Goal: Task Accomplishment & Management: Manage account settings

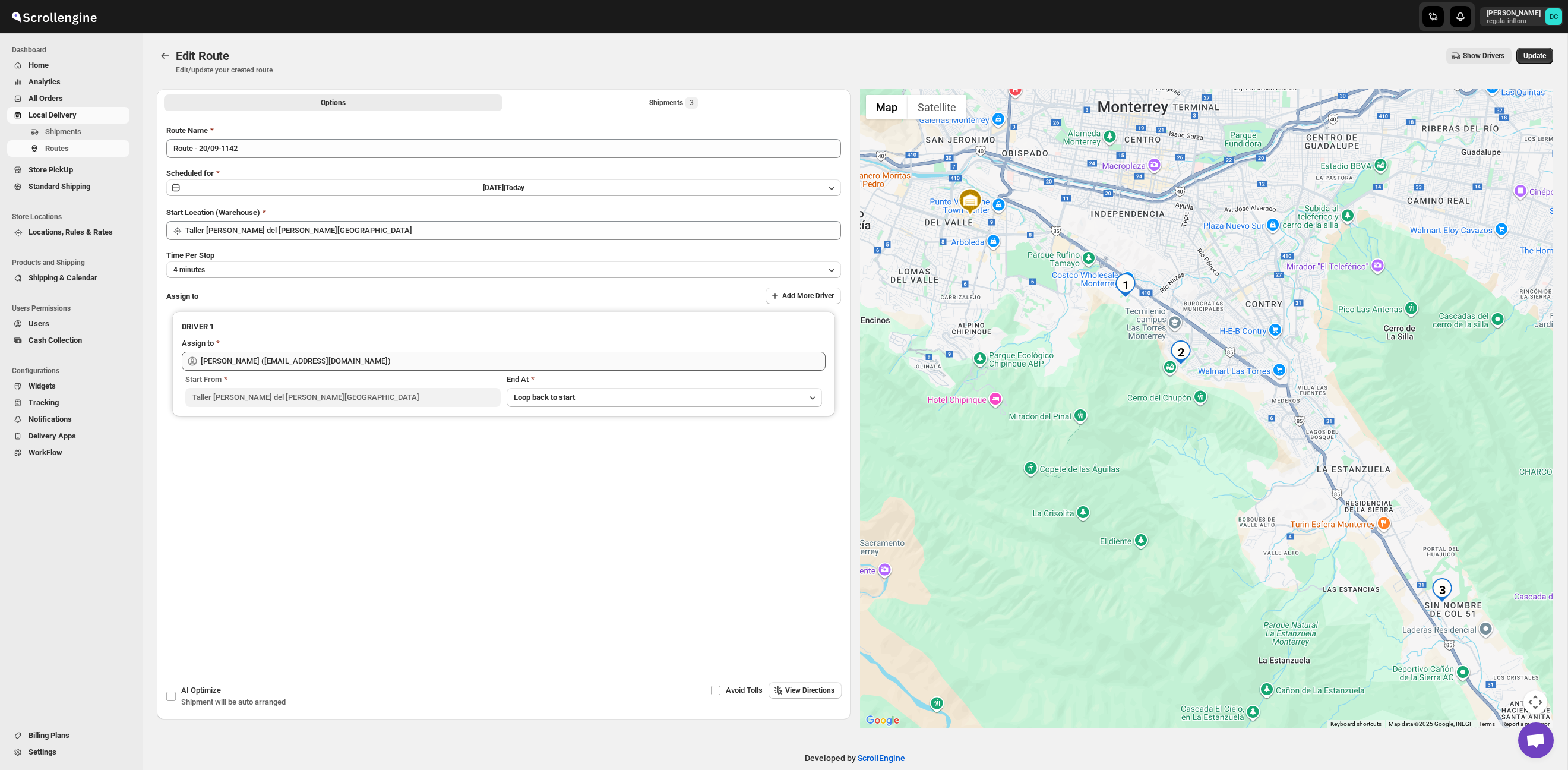
scroll to position [8, 0]
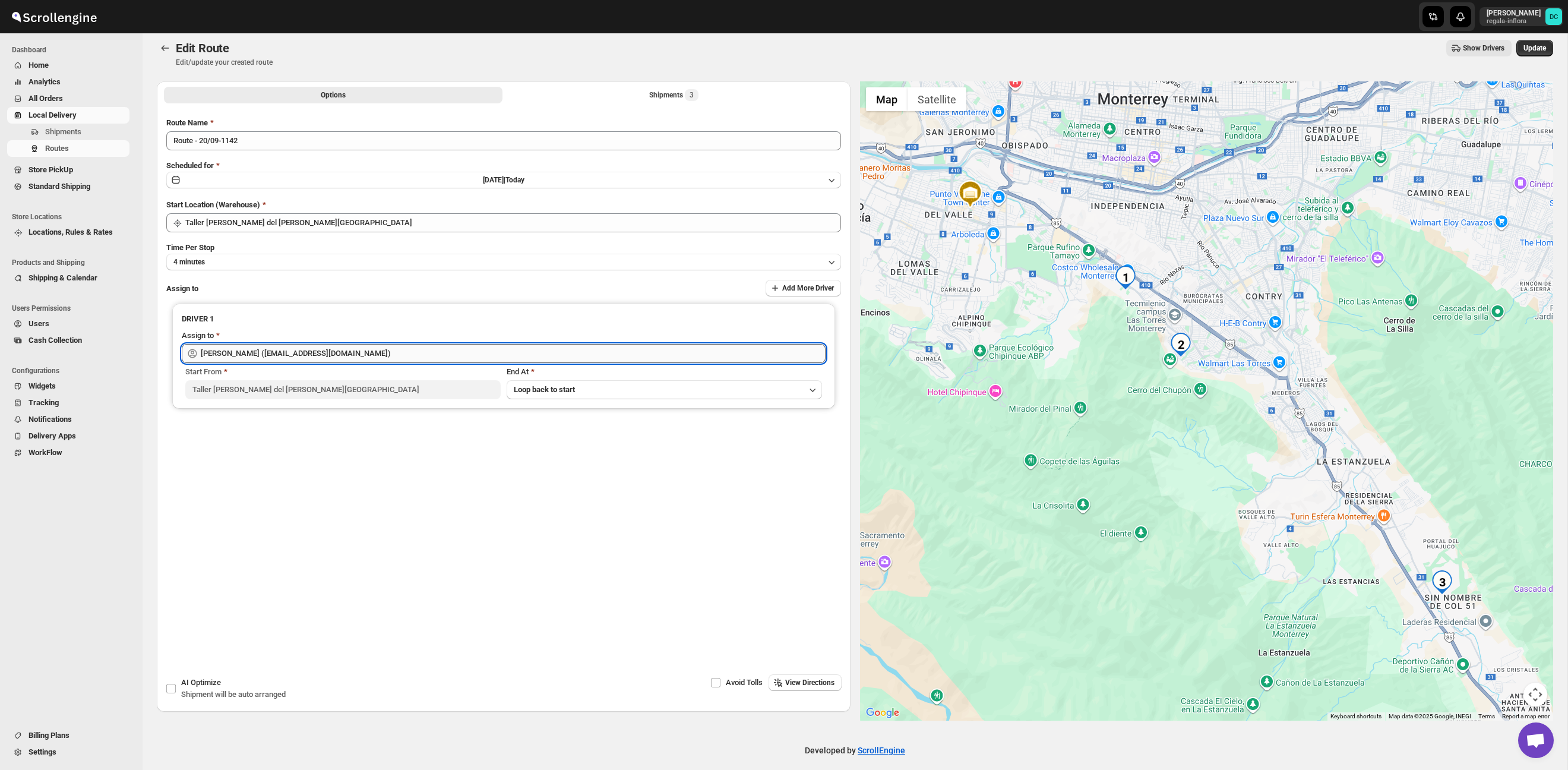
click at [251, 359] on input "[PERSON_NAME] ([EMAIL_ADDRESS][DOMAIN_NAME])" at bounding box center [512, 353] width 625 height 19
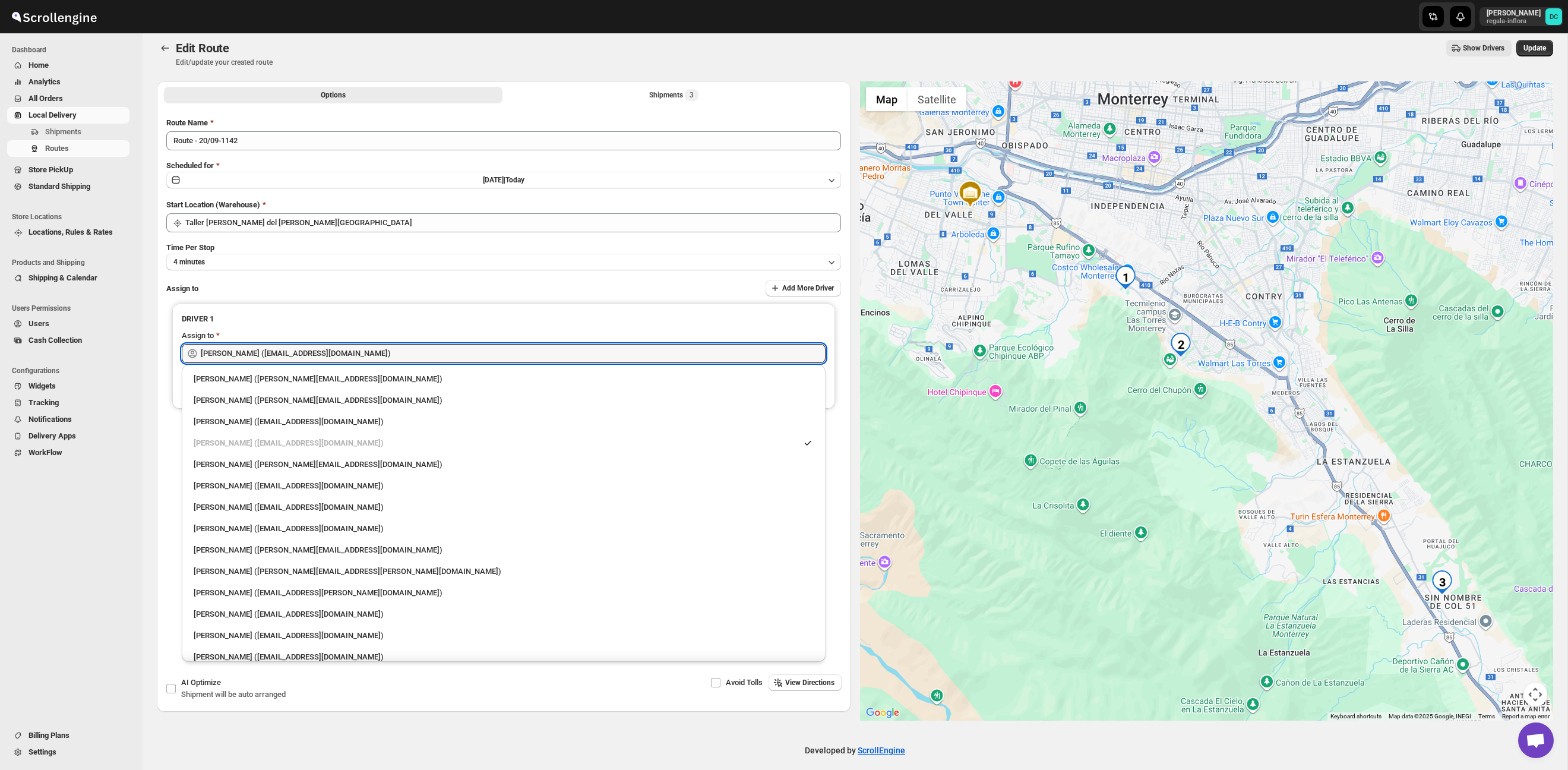
click at [336, 290] on div "Assign to Add More Driver" at bounding box center [503, 288] width 675 height 18
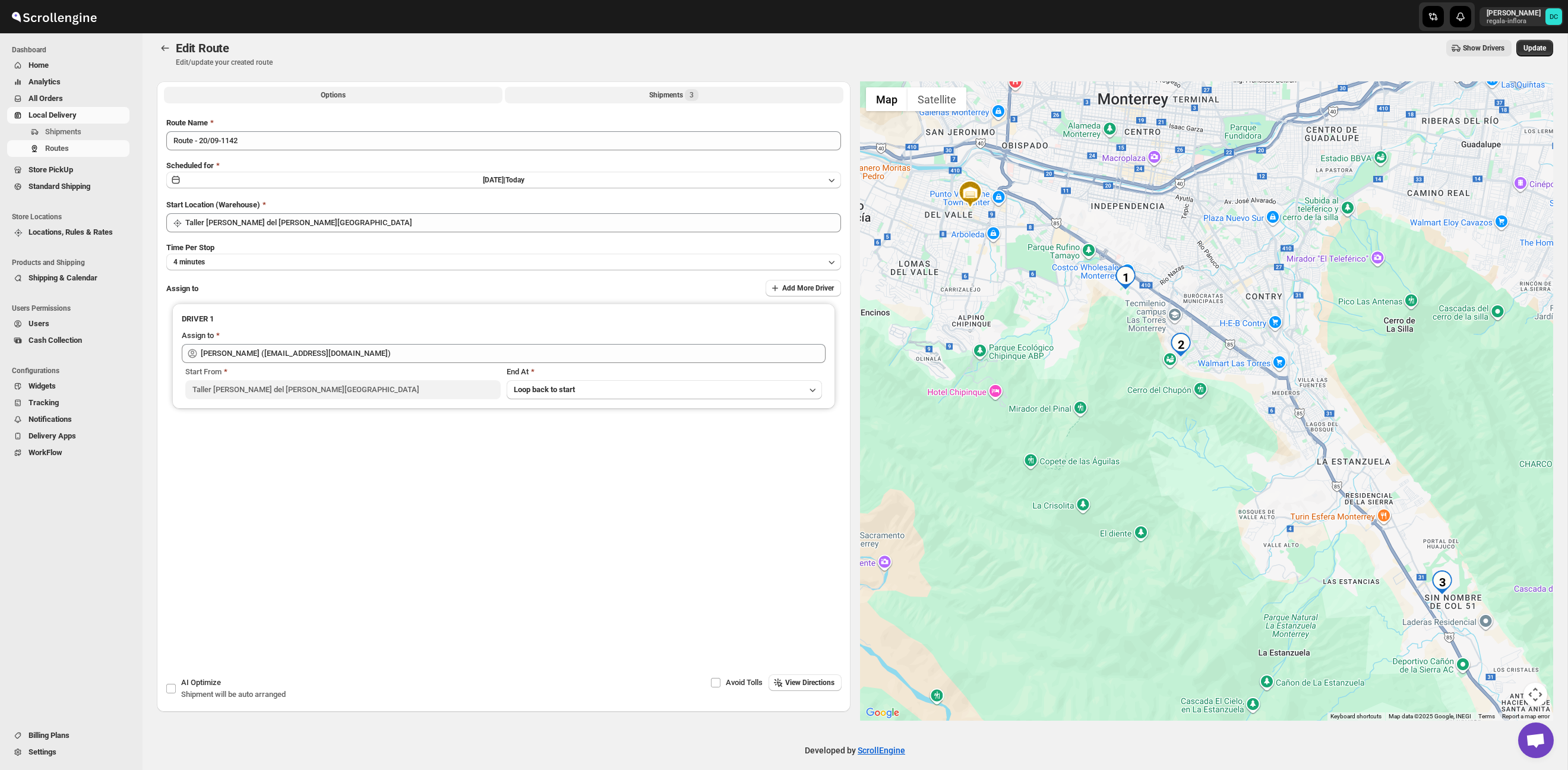
click at [564, 95] on button "Shipments 3" at bounding box center [674, 95] width 339 height 17
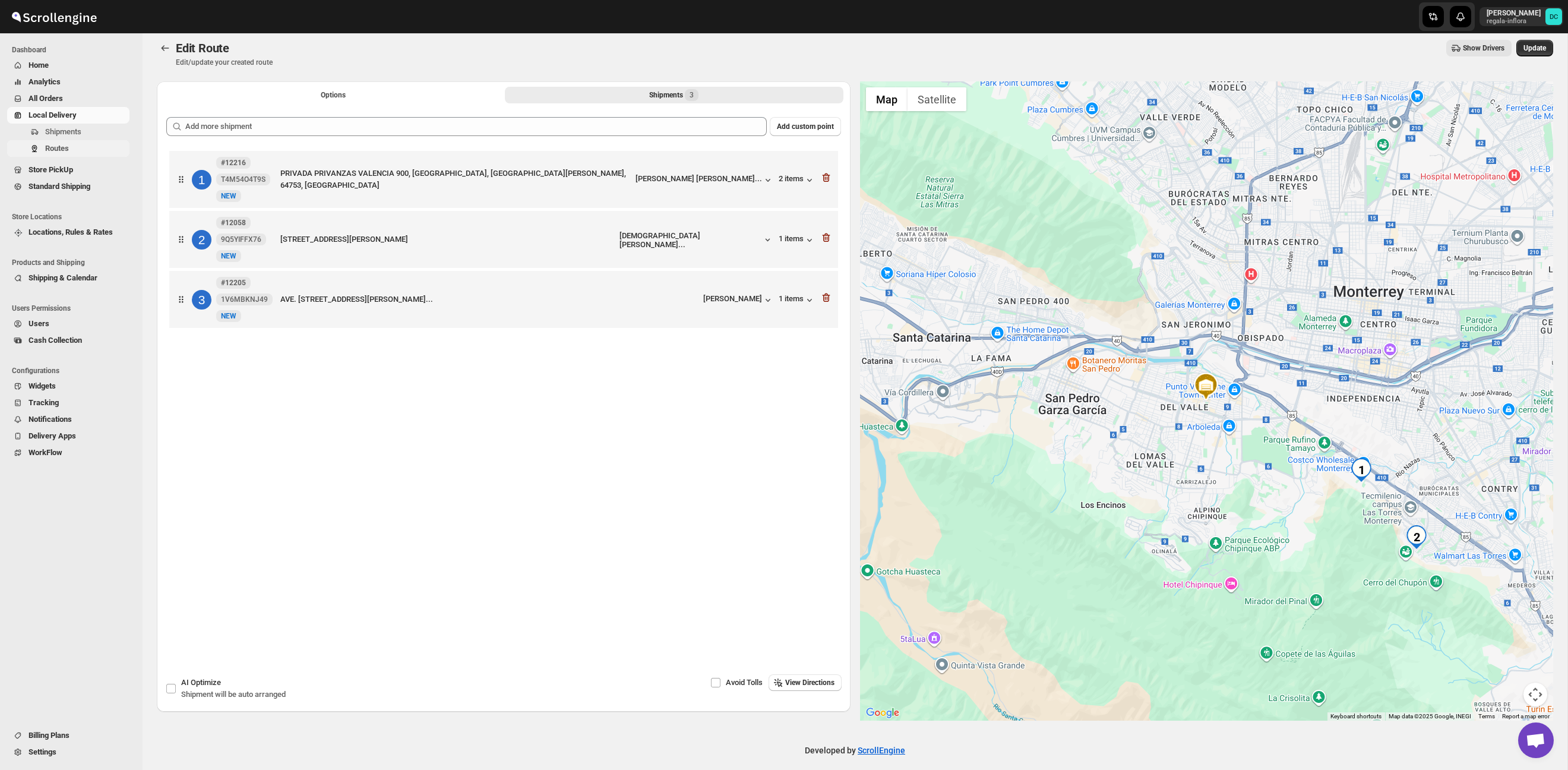
click at [41, 149] on button "Routes" at bounding box center [68, 149] width 122 height 17
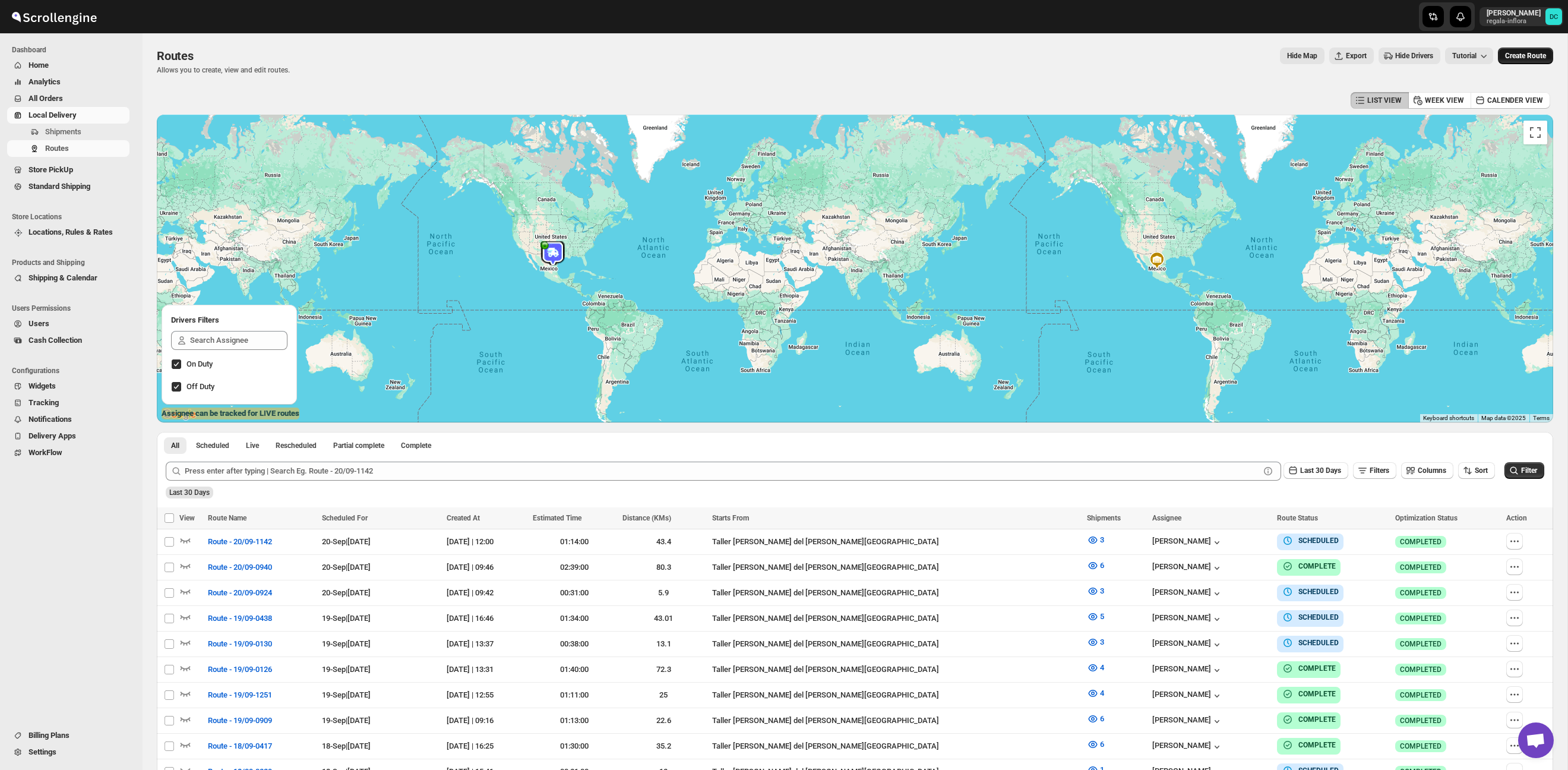
click at [1539, 58] on span "Create Route" at bounding box center [1526, 56] width 41 height 9
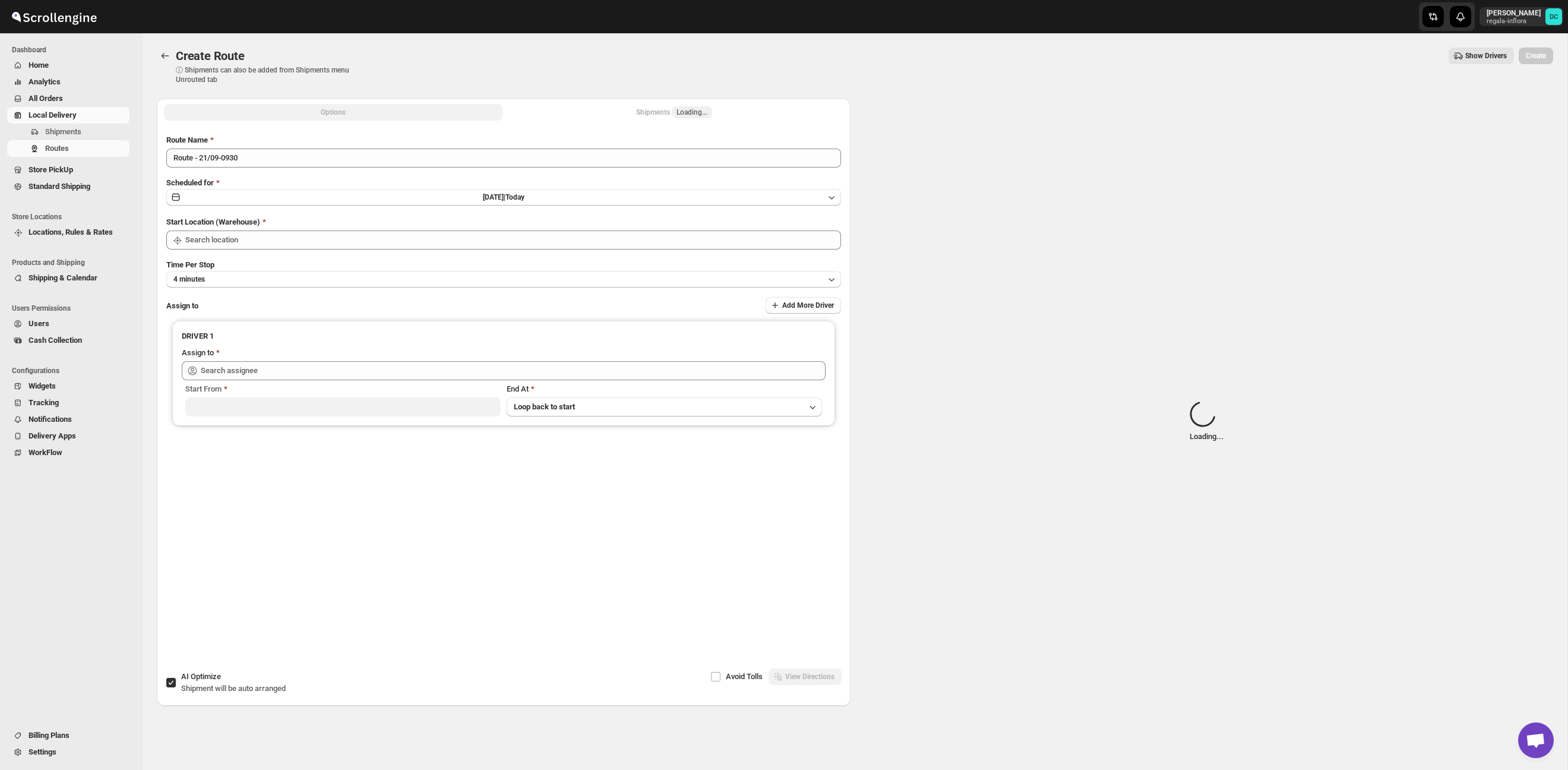
type input "Taller [PERSON_NAME] del [PERSON_NAME][GEOGRAPHIC_DATA]"
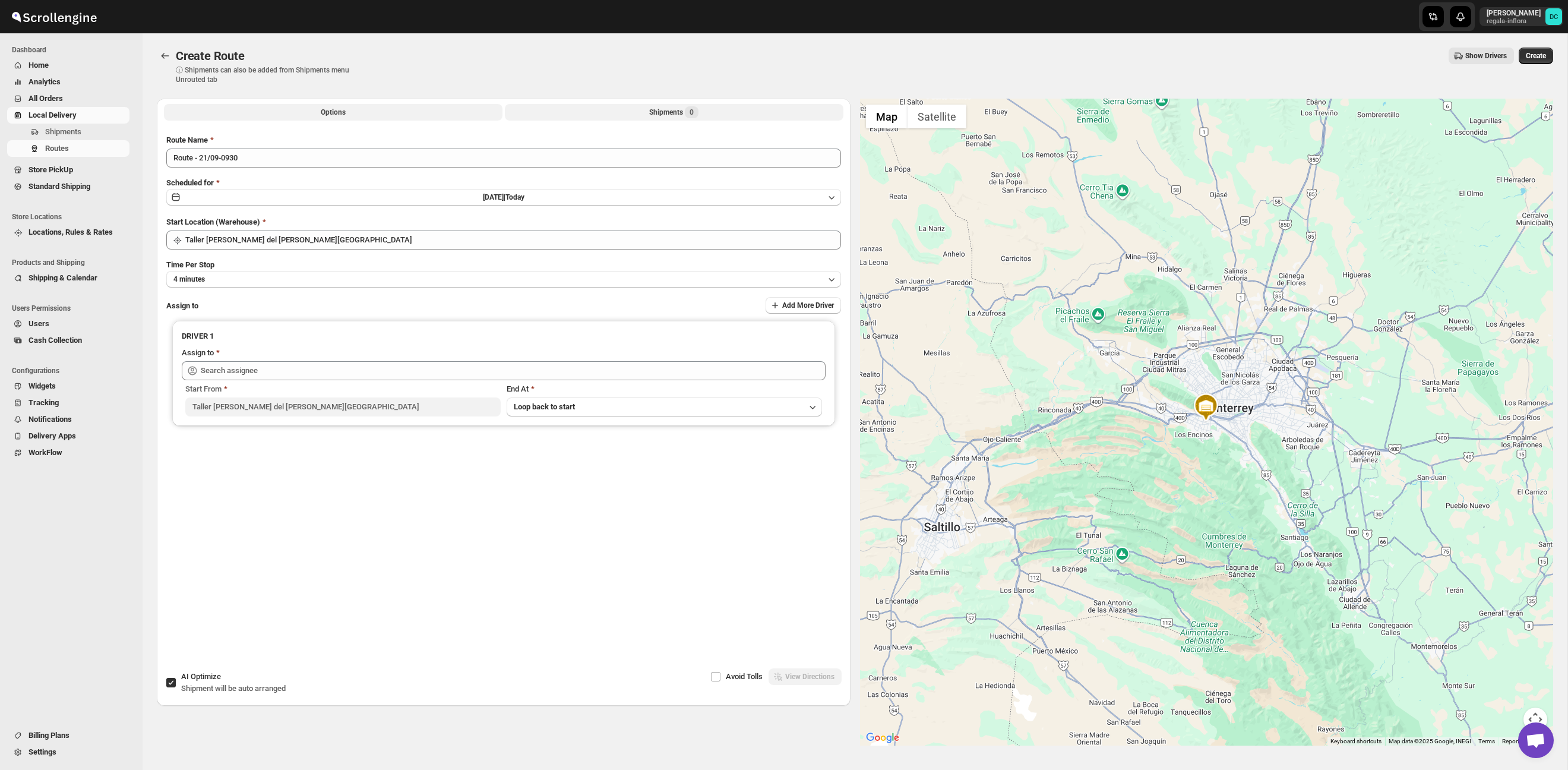
drag, startPoint x: 528, startPoint y: 113, endPoint x: 527, endPoint y: 119, distance: 6.1
click at [528, 113] on button "Shipments 0" at bounding box center [674, 112] width 339 height 17
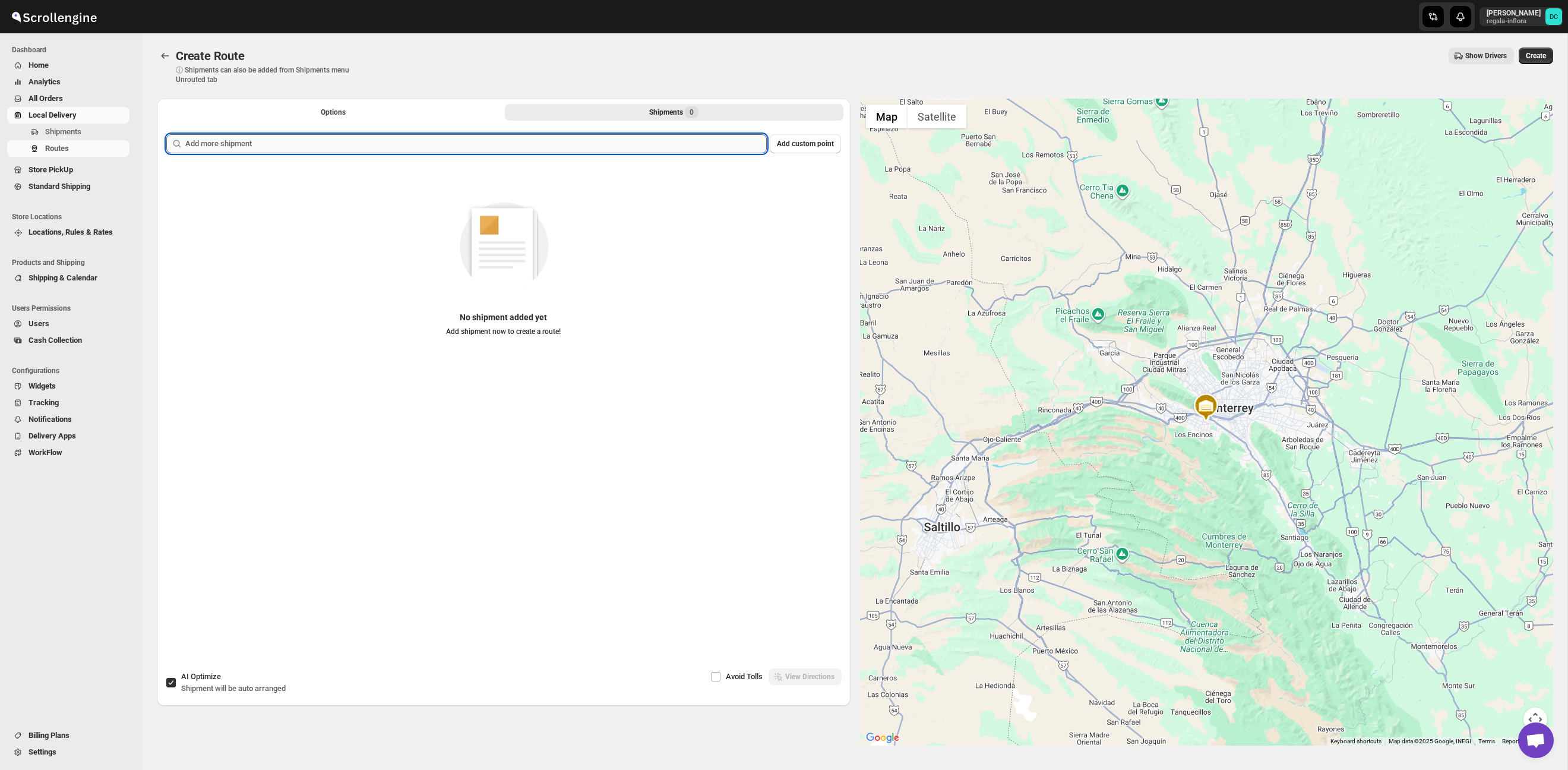
click at [252, 138] on input "text" at bounding box center [476, 143] width 582 height 19
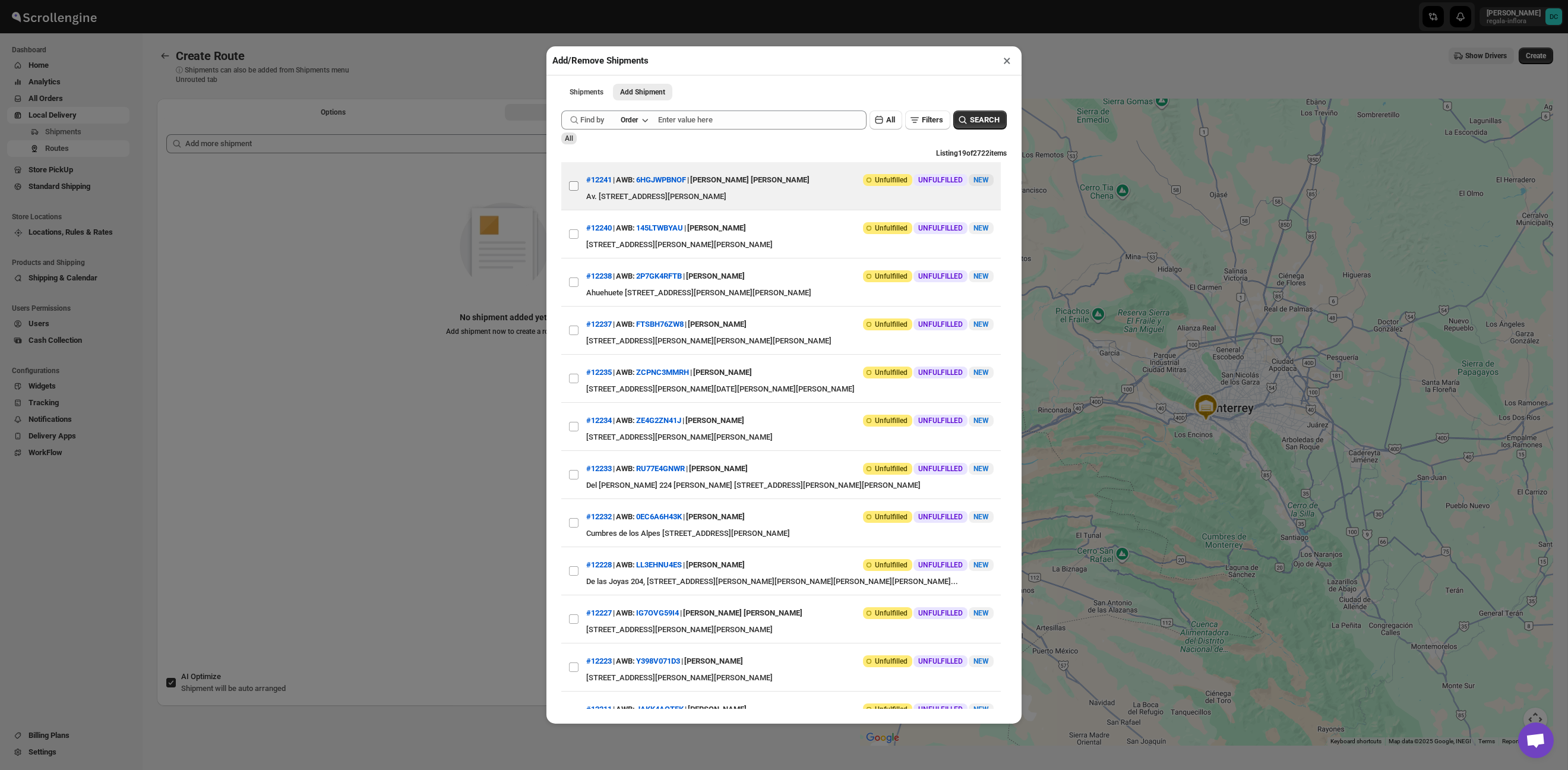
click at [578, 185] on input "View details for 68d00dd8e732906b3e7777b5" at bounding box center [574, 186] width 9 height 9
checkbox input "true"
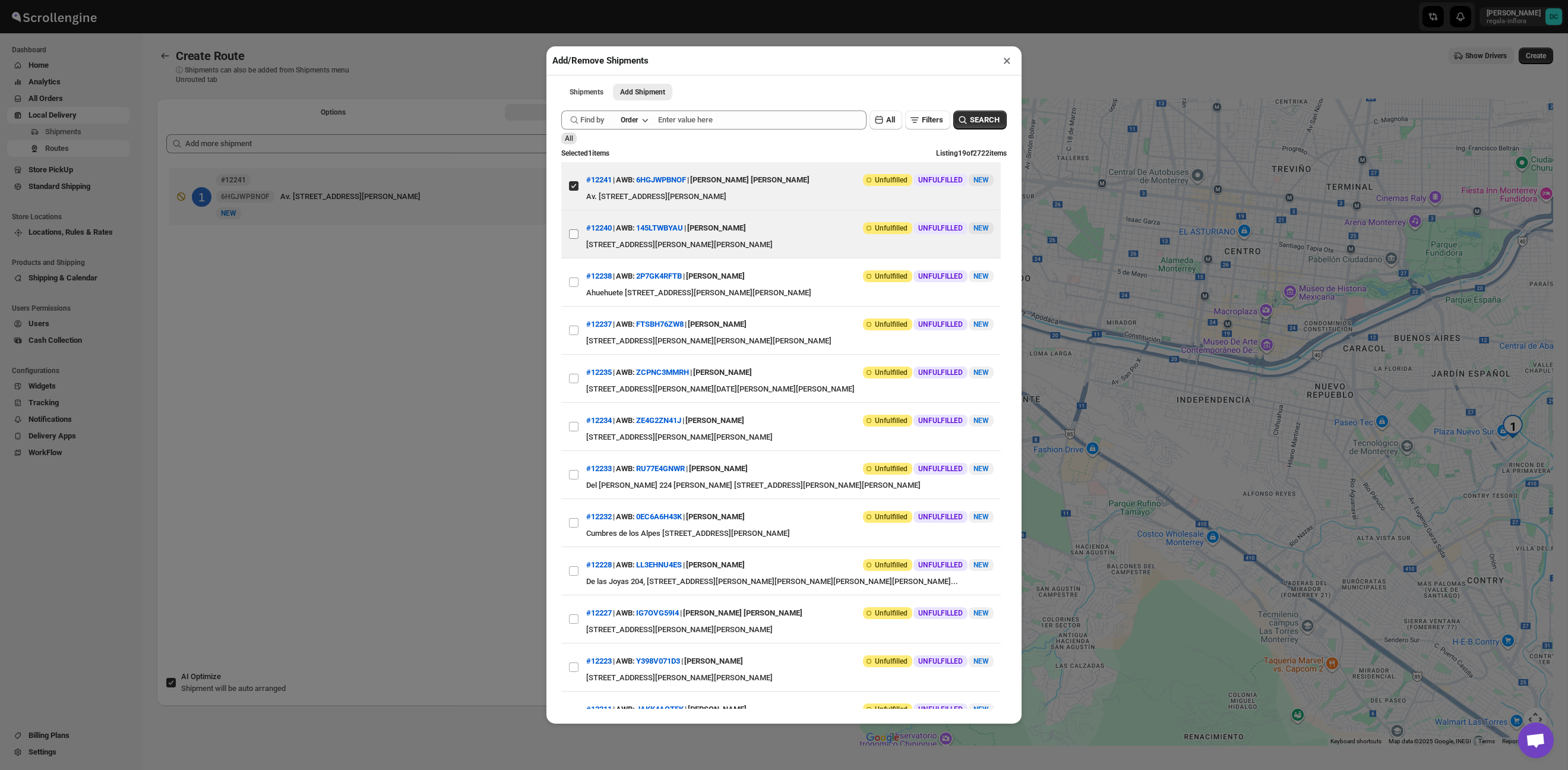
click at [575, 233] on input "View details for 68d003ece732906b3e777726" at bounding box center [574, 234] width 9 height 9
checkbox input "true"
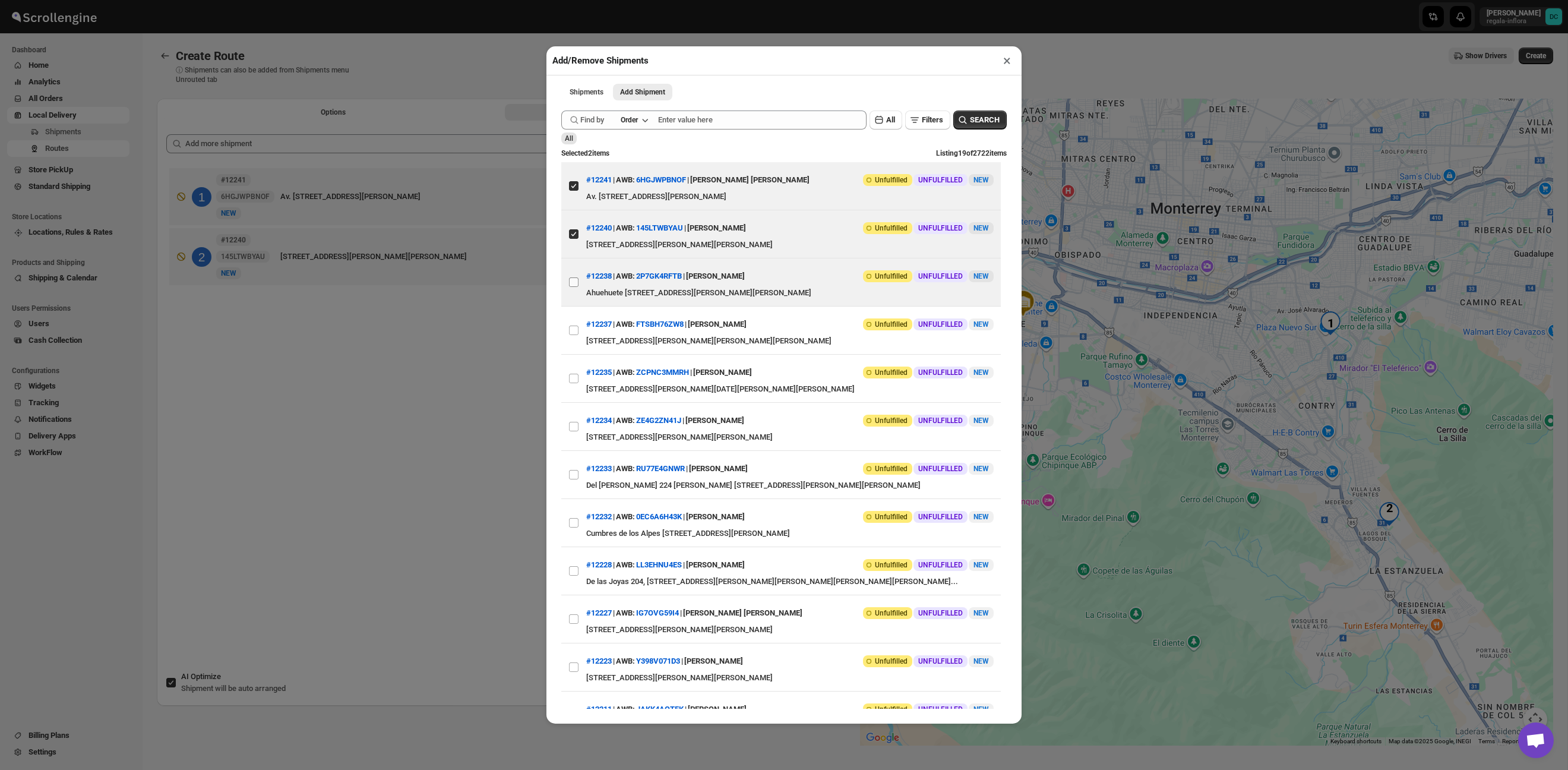
click at [575, 283] on input "View details for 68cf0e78e732906b3e776d77" at bounding box center [574, 282] width 9 height 9
checkbox input "true"
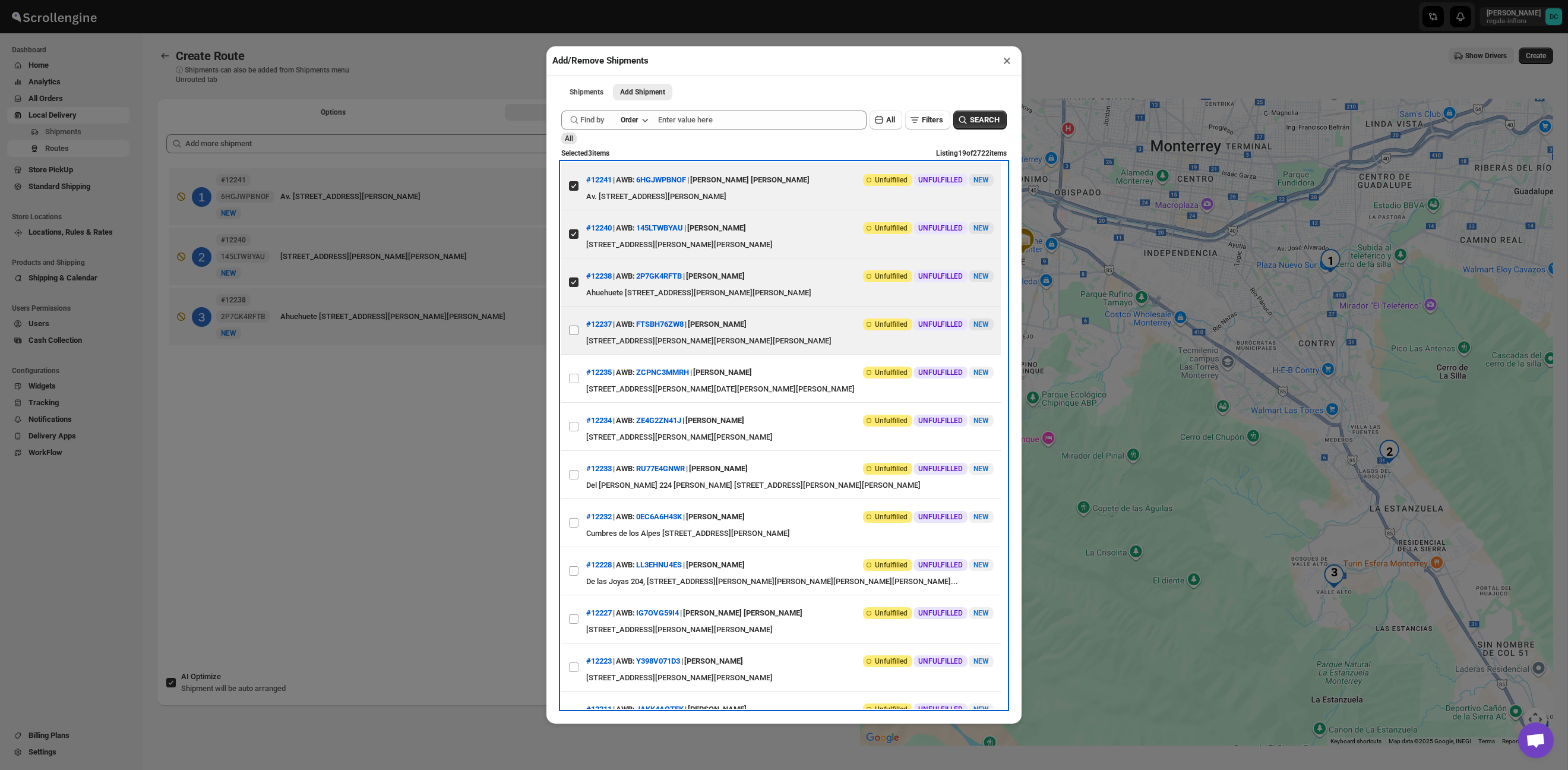
click at [575, 335] on label "View details for 68cf0e5ee732906b3e776d74" at bounding box center [574, 330] width 25 height 47
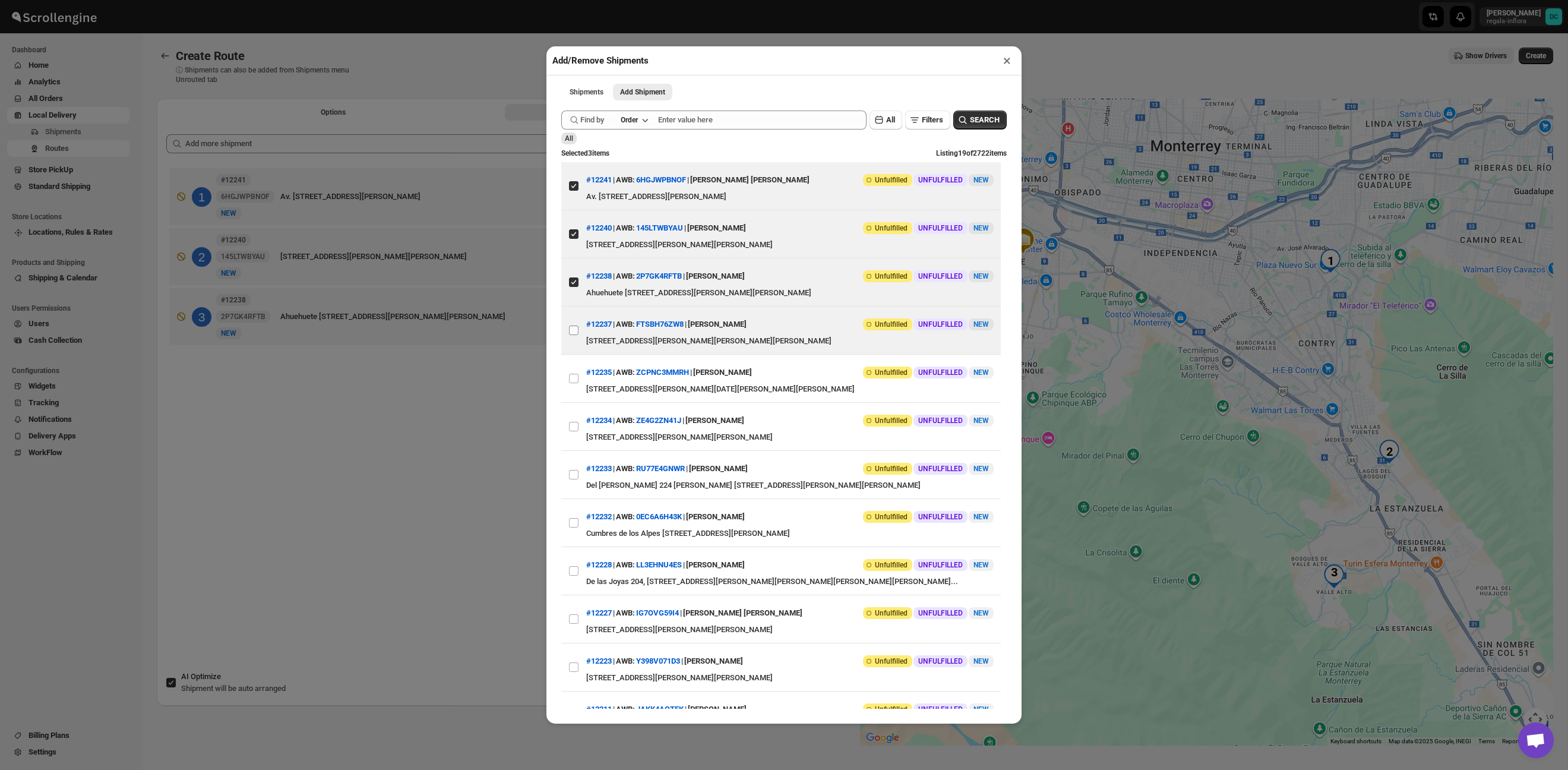
click at [575, 335] on input "View details for 68cf0e5ee732906b3e776d74" at bounding box center [574, 330] width 9 height 9
checkbox input "true"
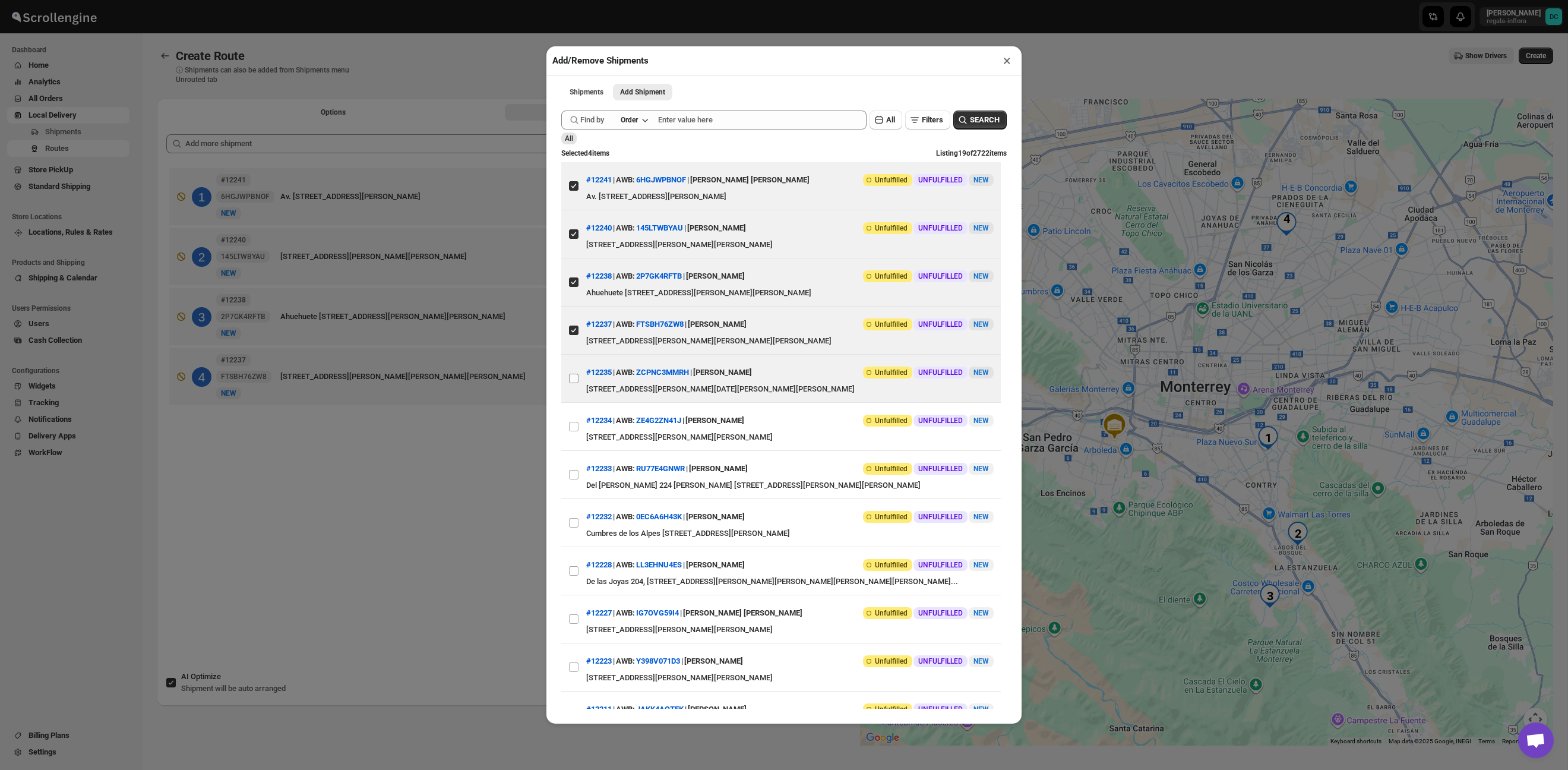
click at [574, 374] on input "View details for 68cee872e732906b3e776b71" at bounding box center [574, 379] width 9 height 9
checkbox input "true"
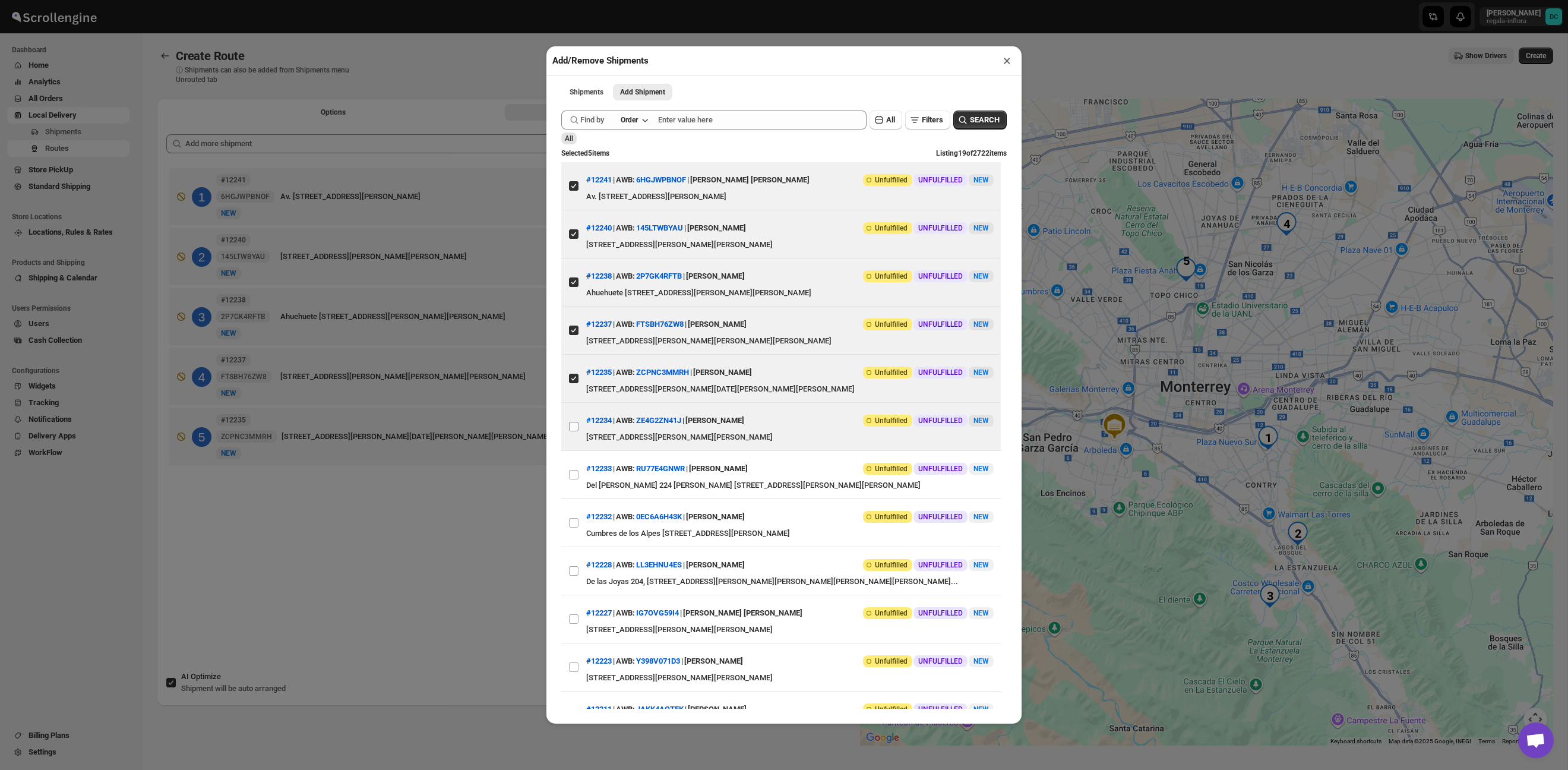
click at [576, 424] on input "View details for 68cee805e732906b3e776b6d" at bounding box center [574, 427] width 9 height 9
checkbox input "true"
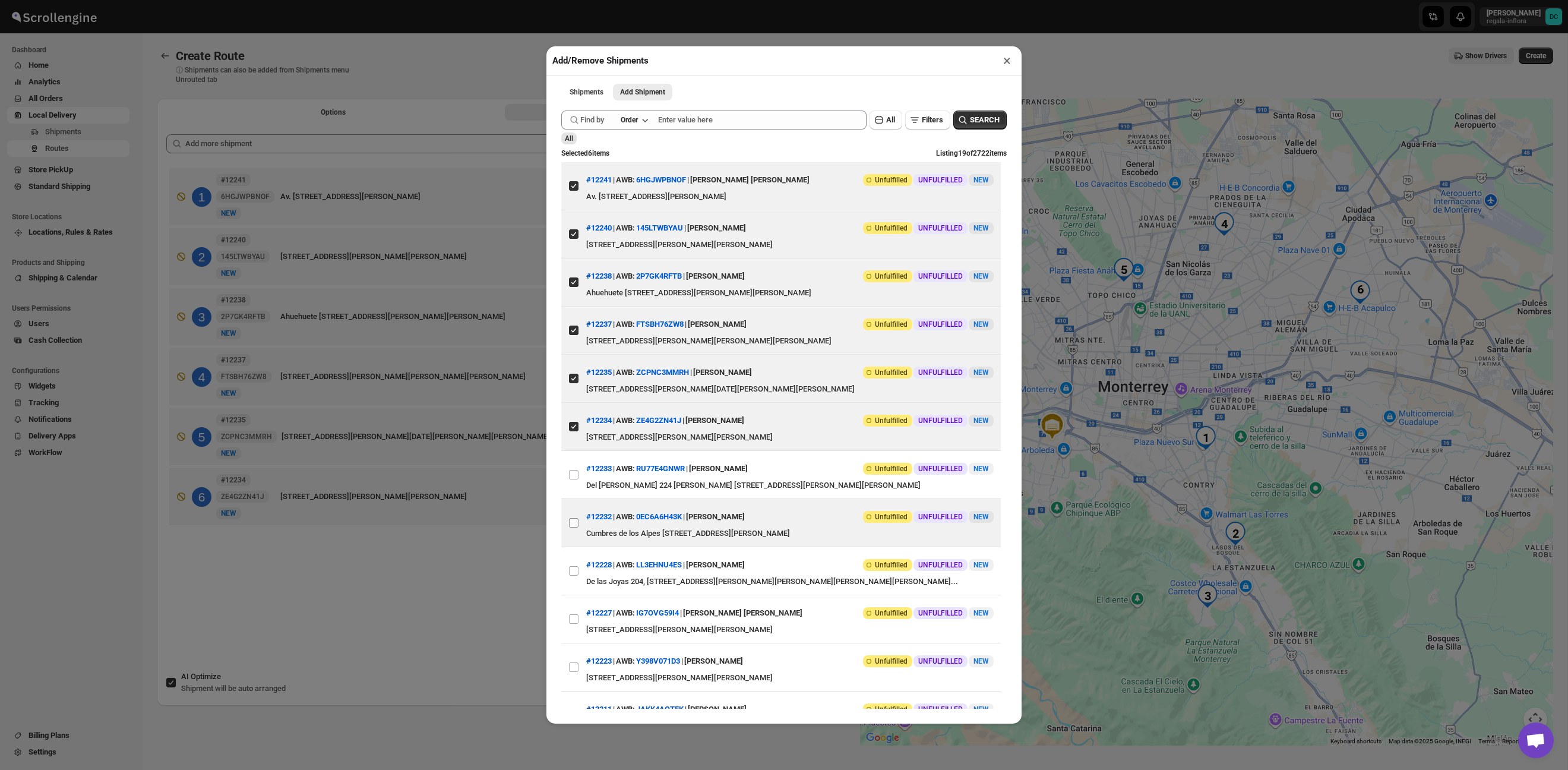
click at [570, 520] on input "View details for 68ced9a6e732906b3e776abc" at bounding box center [574, 523] width 9 height 9
checkbox input "true"
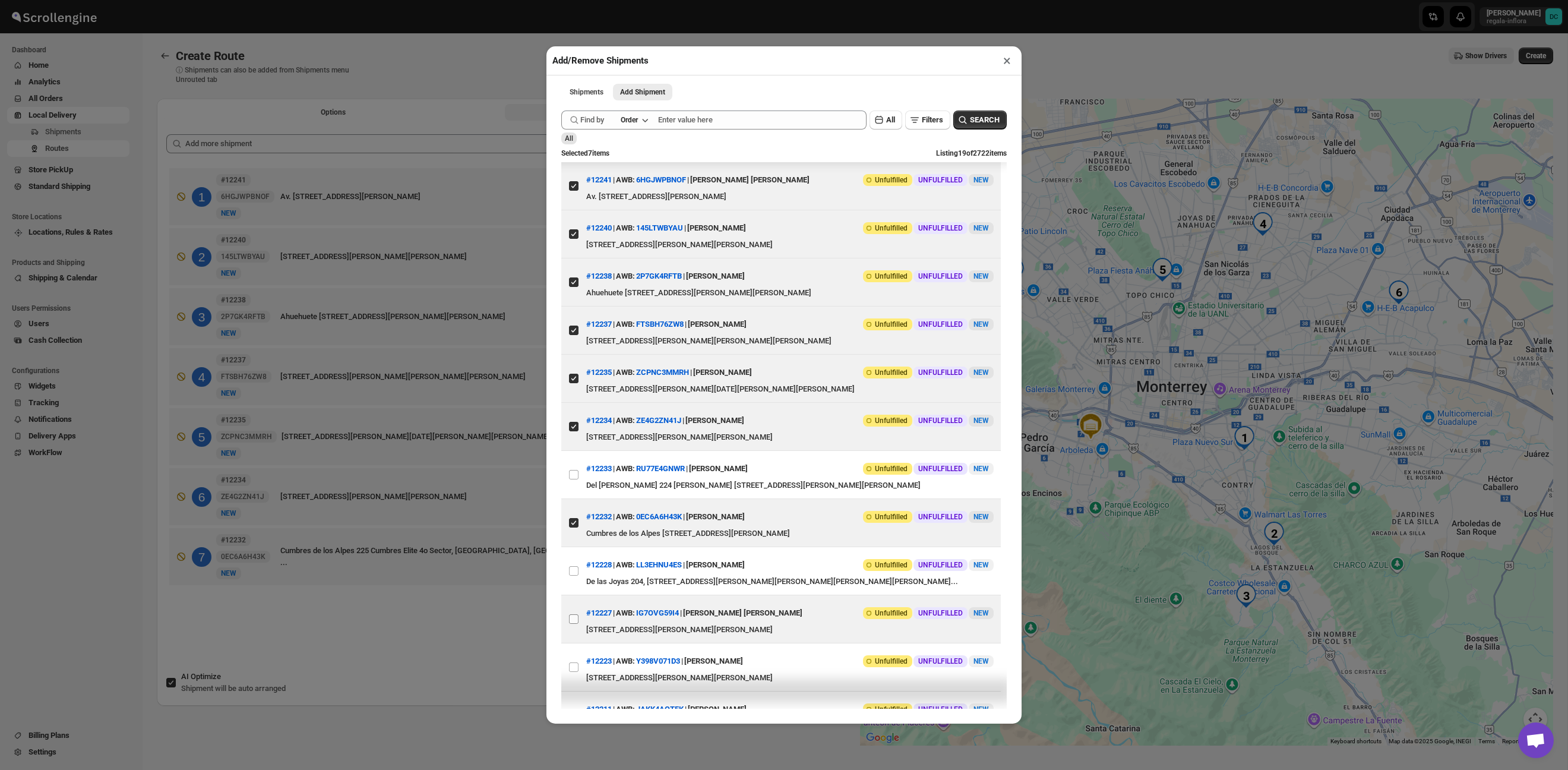
scroll to position [10, 0]
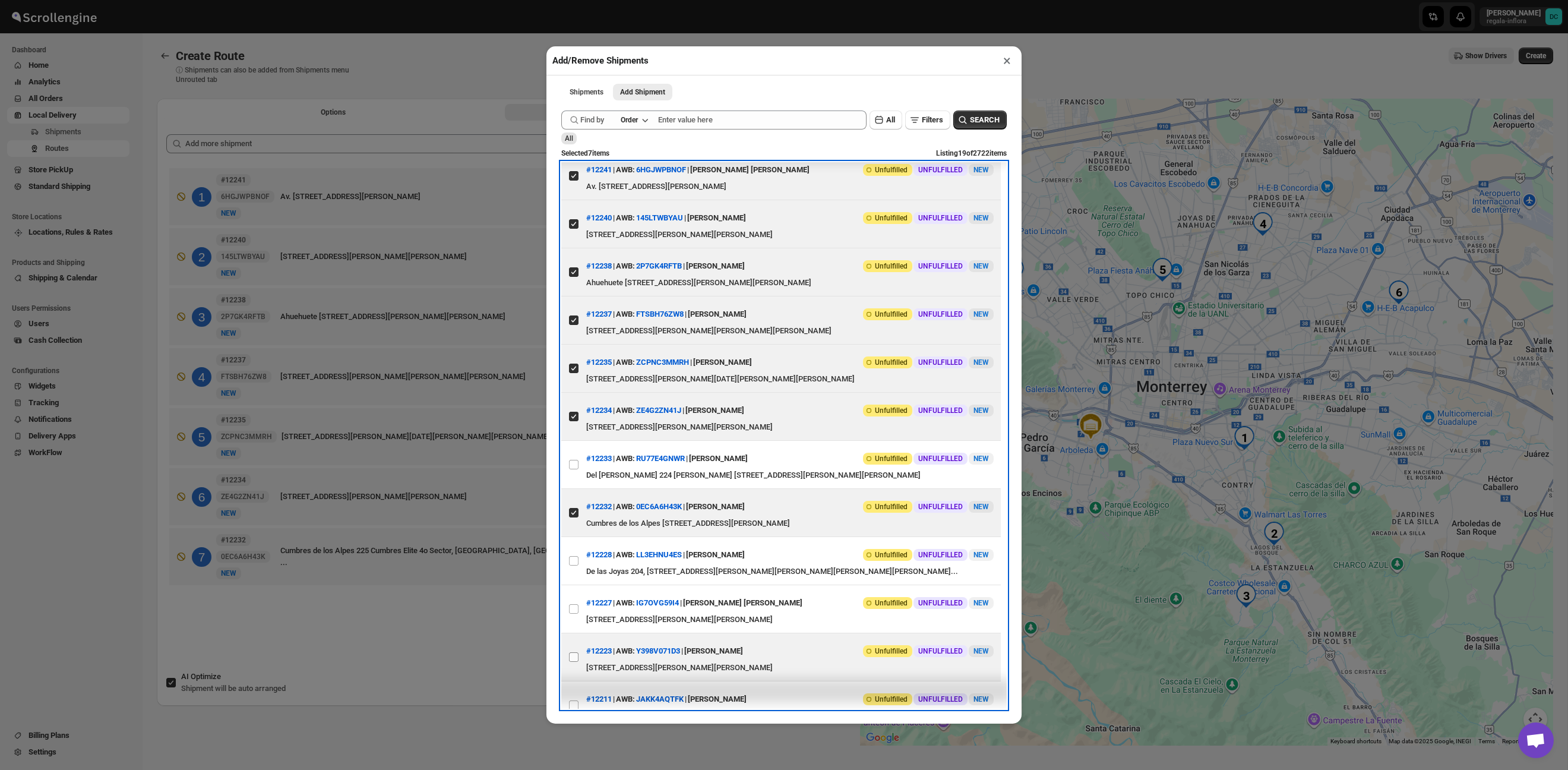
click at [570, 661] on span at bounding box center [574, 657] width 11 height 11
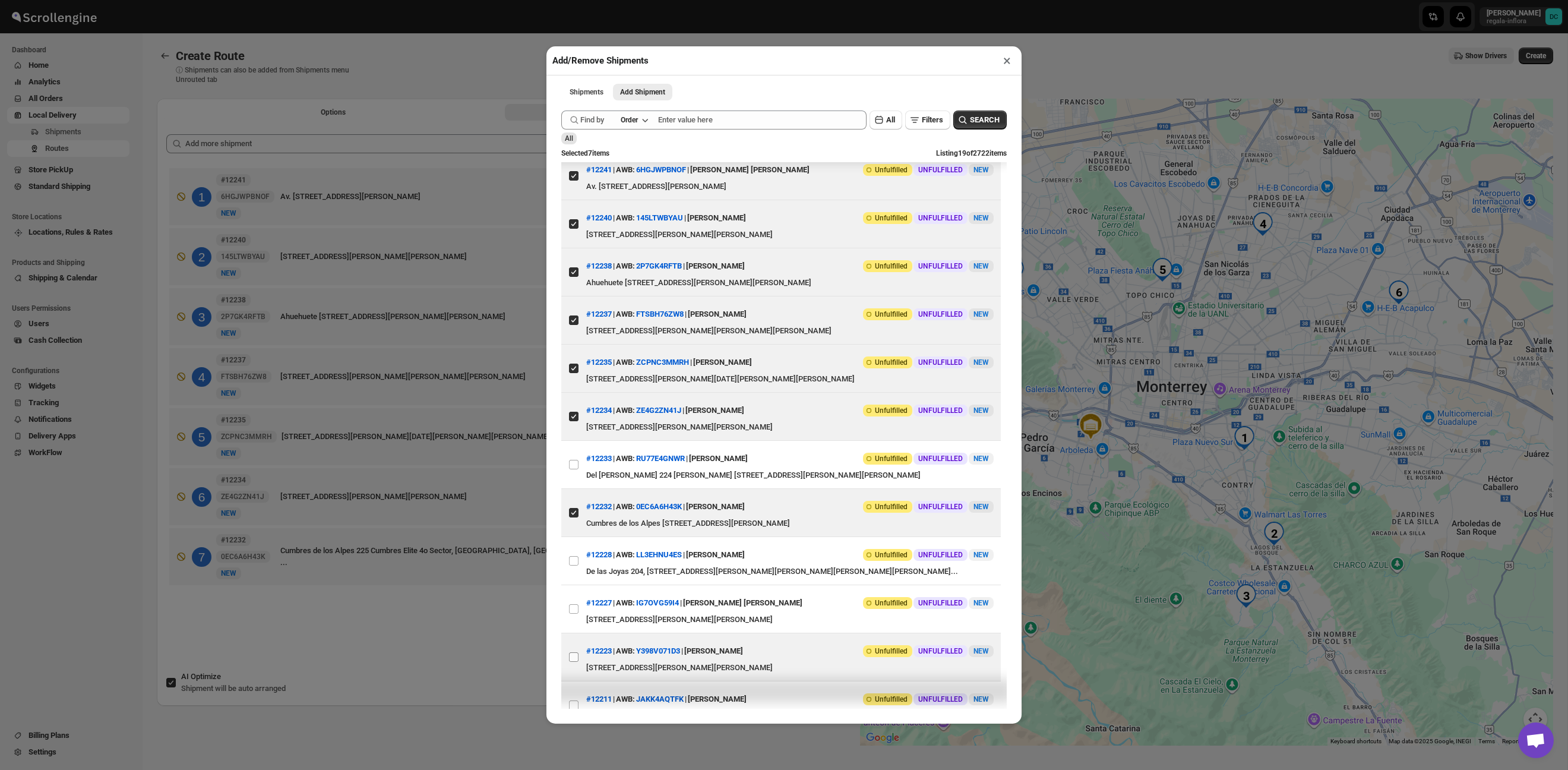
click at [570, 661] on input "View details for 68ce2fffe732906b3e776136" at bounding box center [574, 657] width 9 height 9
checkbox input "true"
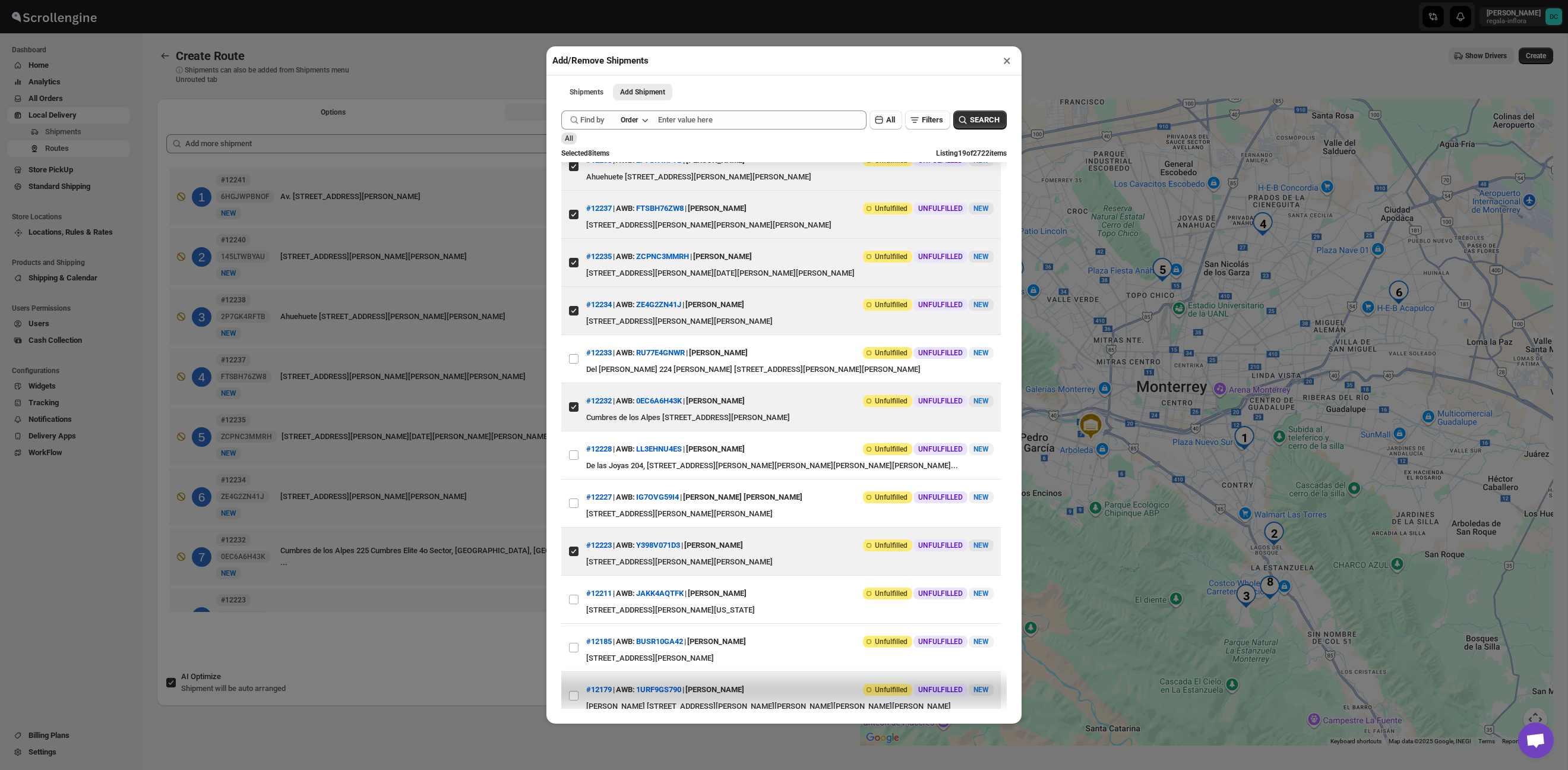
scroll to position [194, 0]
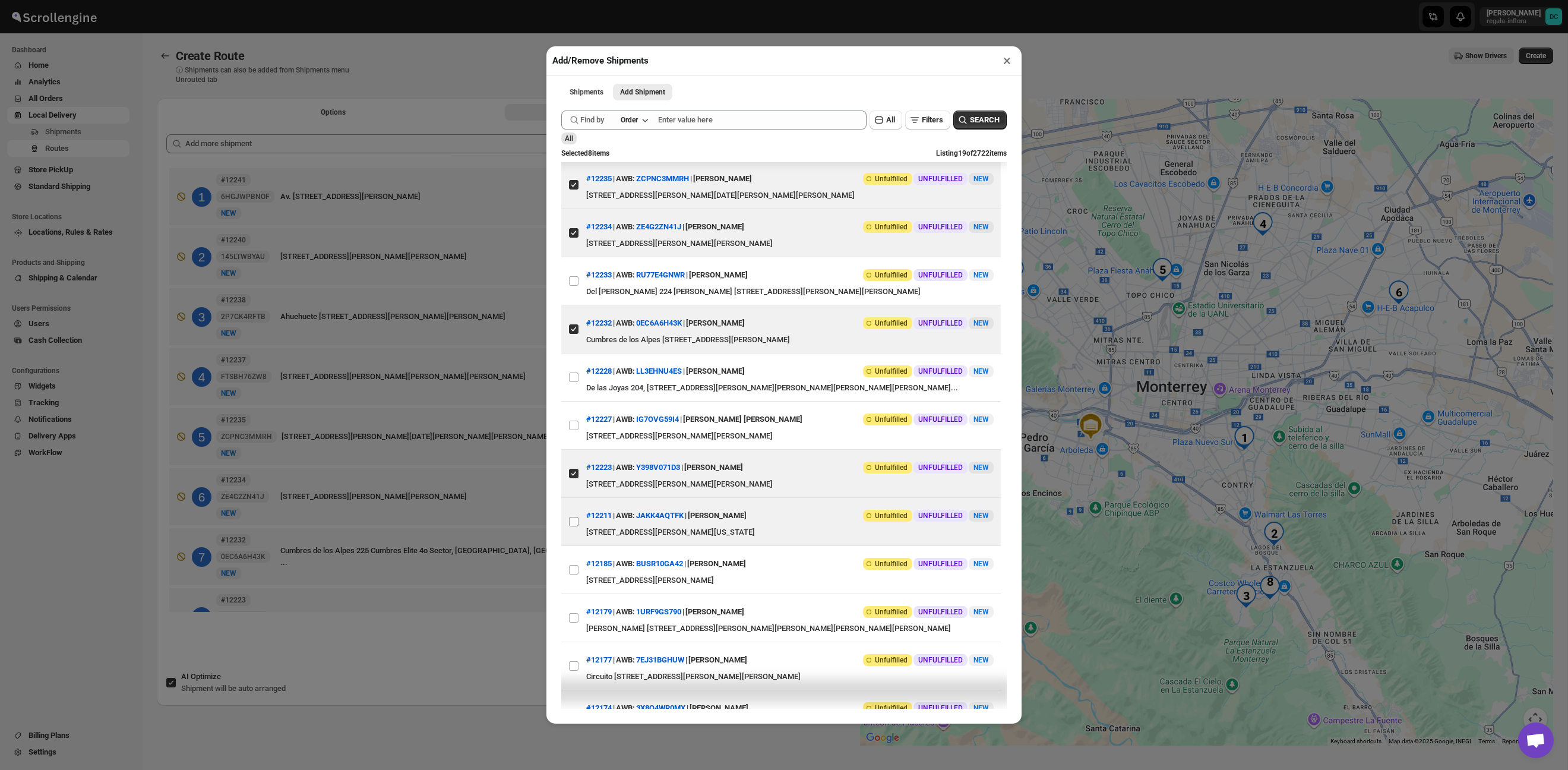
click at [574, 527] on input "View details for 68cdae693803c2105a26b2ad" at bounding box center [574, 522] width 9 height 9
checkbox input "true"
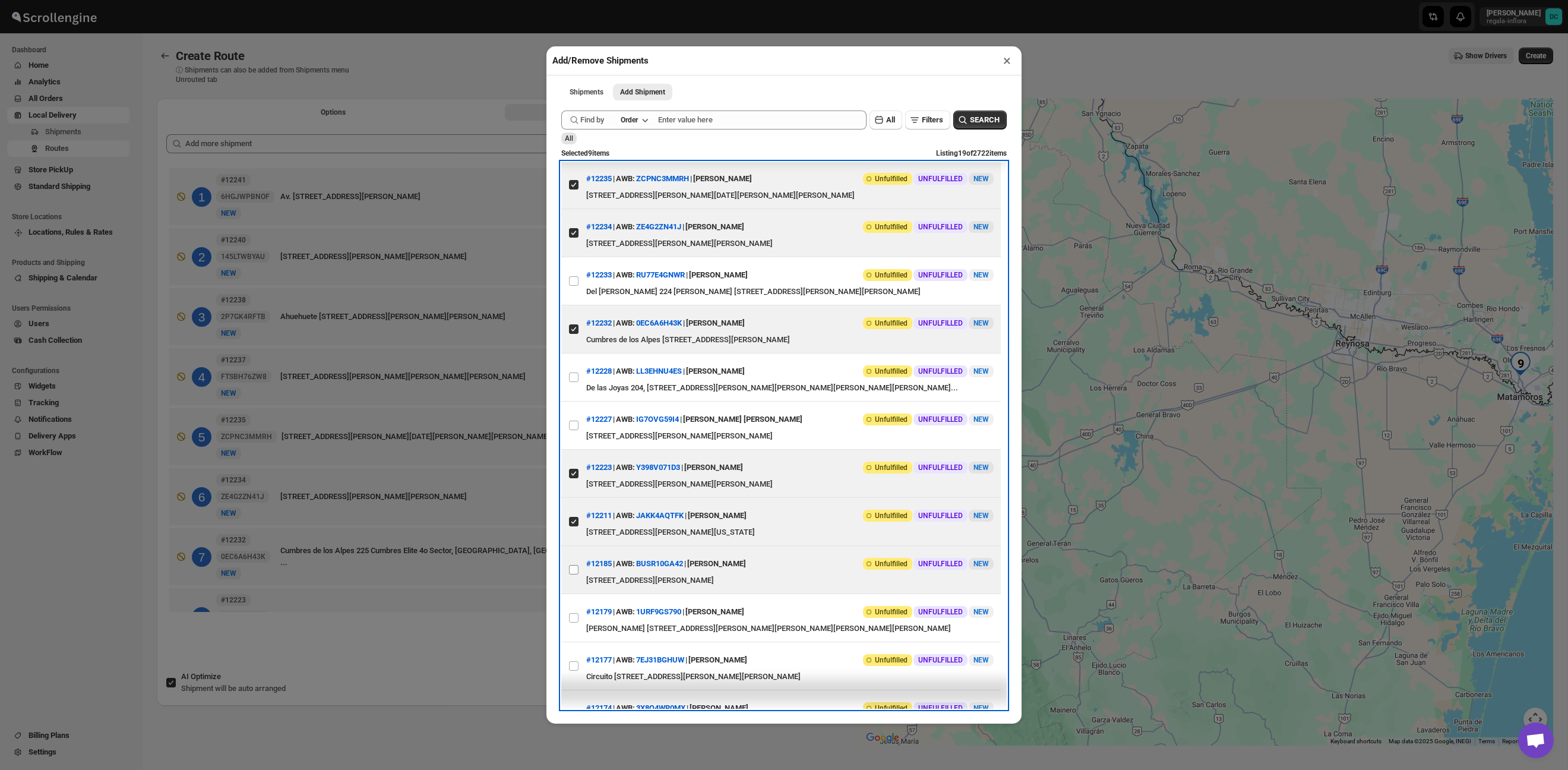
click at [568, 575] on span at bounding box center [574, 570] width 11 height 11
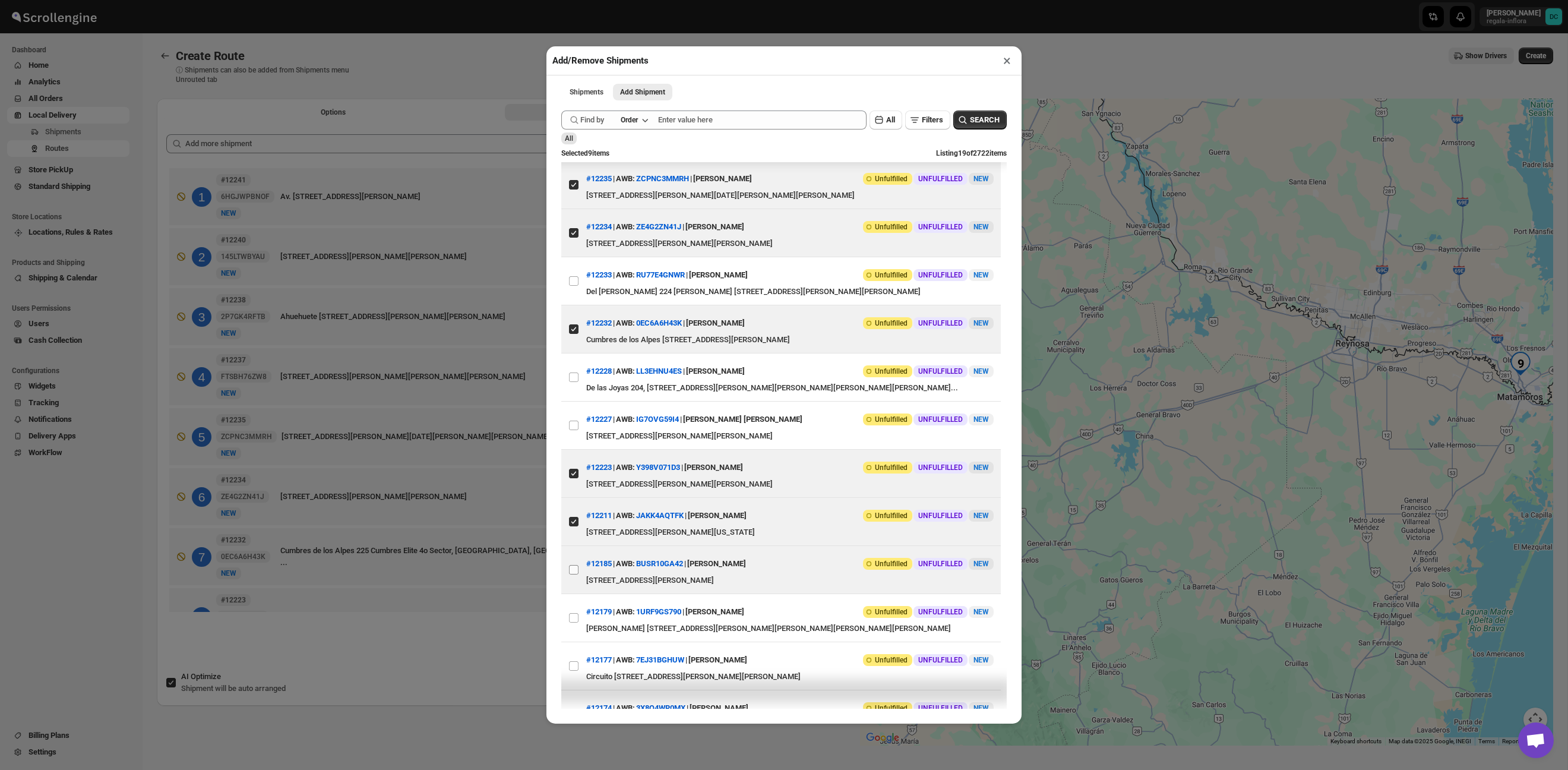
click at [569, 575] on input "View details for 68cc9b4139c4c993ff1a13ec" at bounding box center [574, 570] width 9 height 9
checkbox input "true"
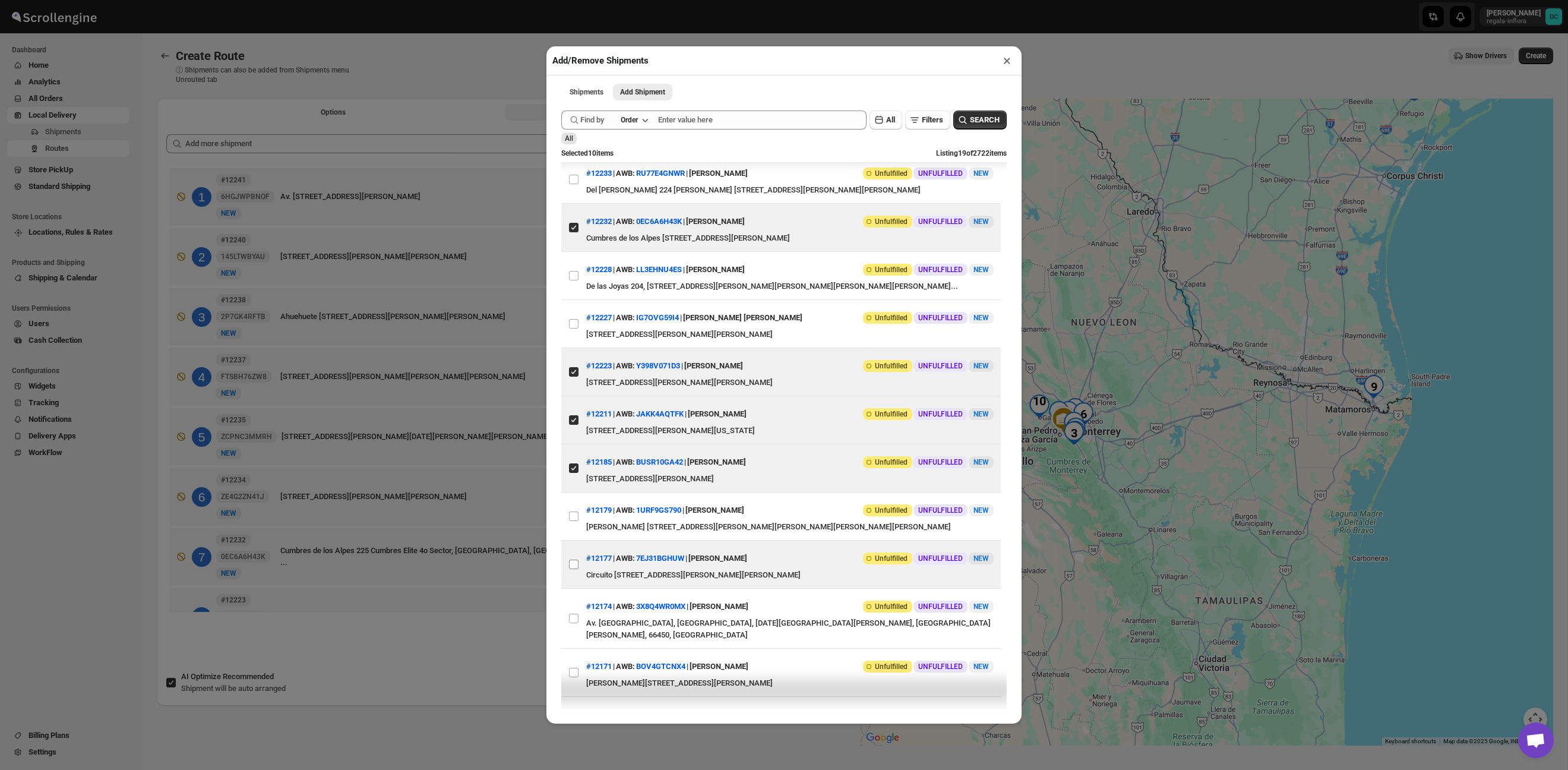
scroll to position [297, 0]
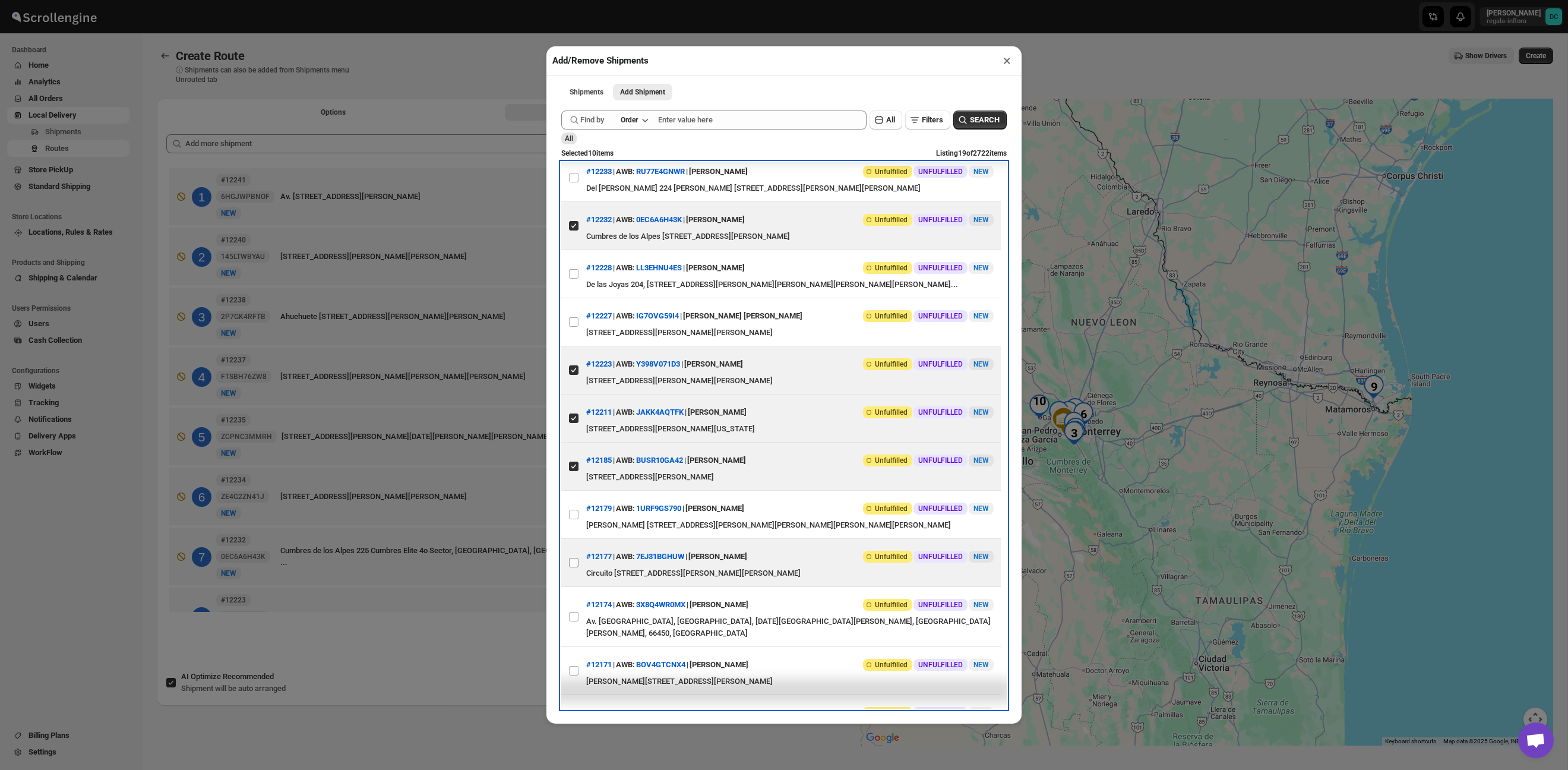
click at [577, 569] on span at bounding box center [574, 563] width 11 height 11
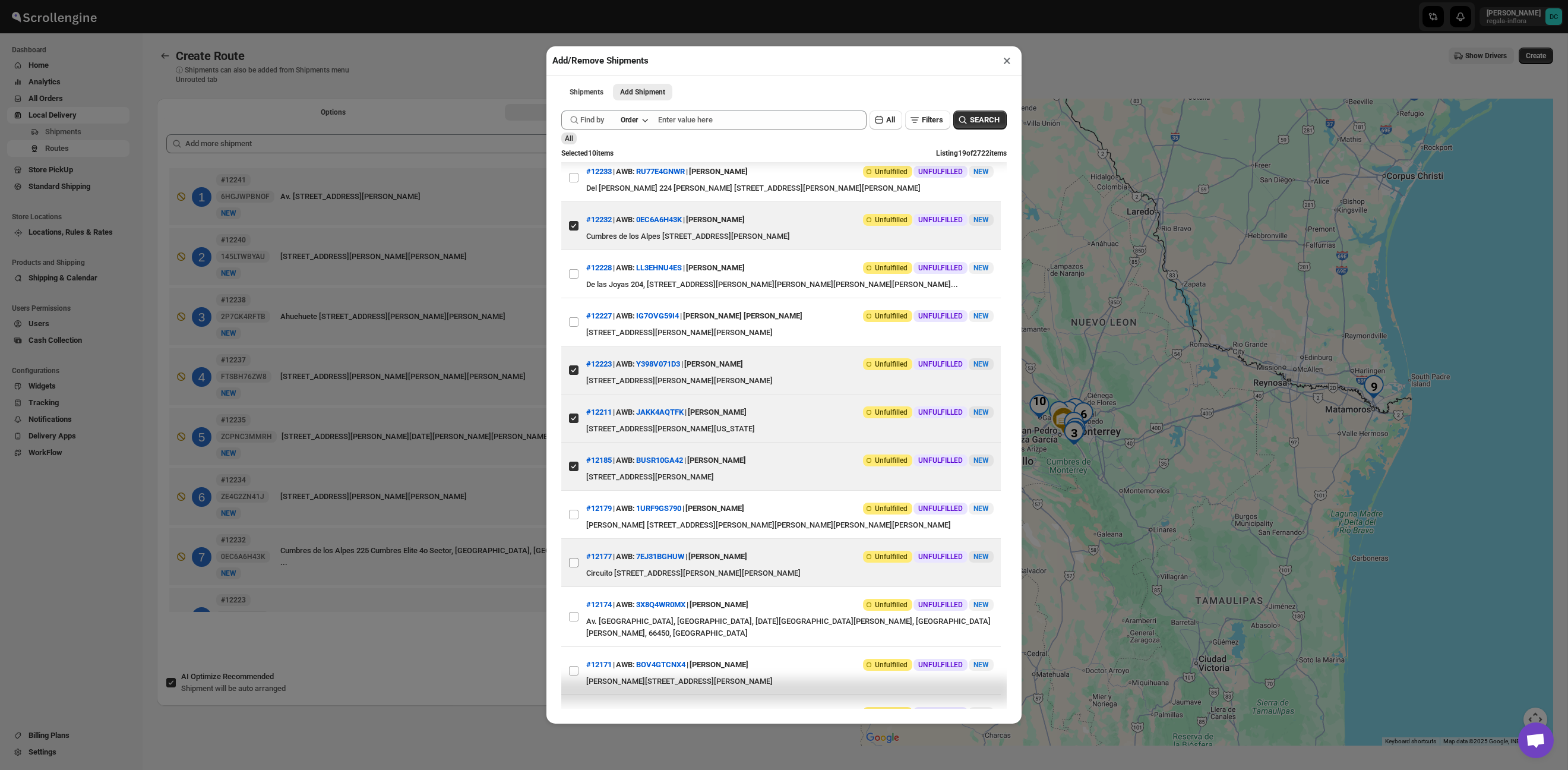
click at [577, 568] on input "View details for 68cc5f9939c4c993ff1a0fda" at bounding box center [574, 562] width 9 height 9
checkbox input "true"
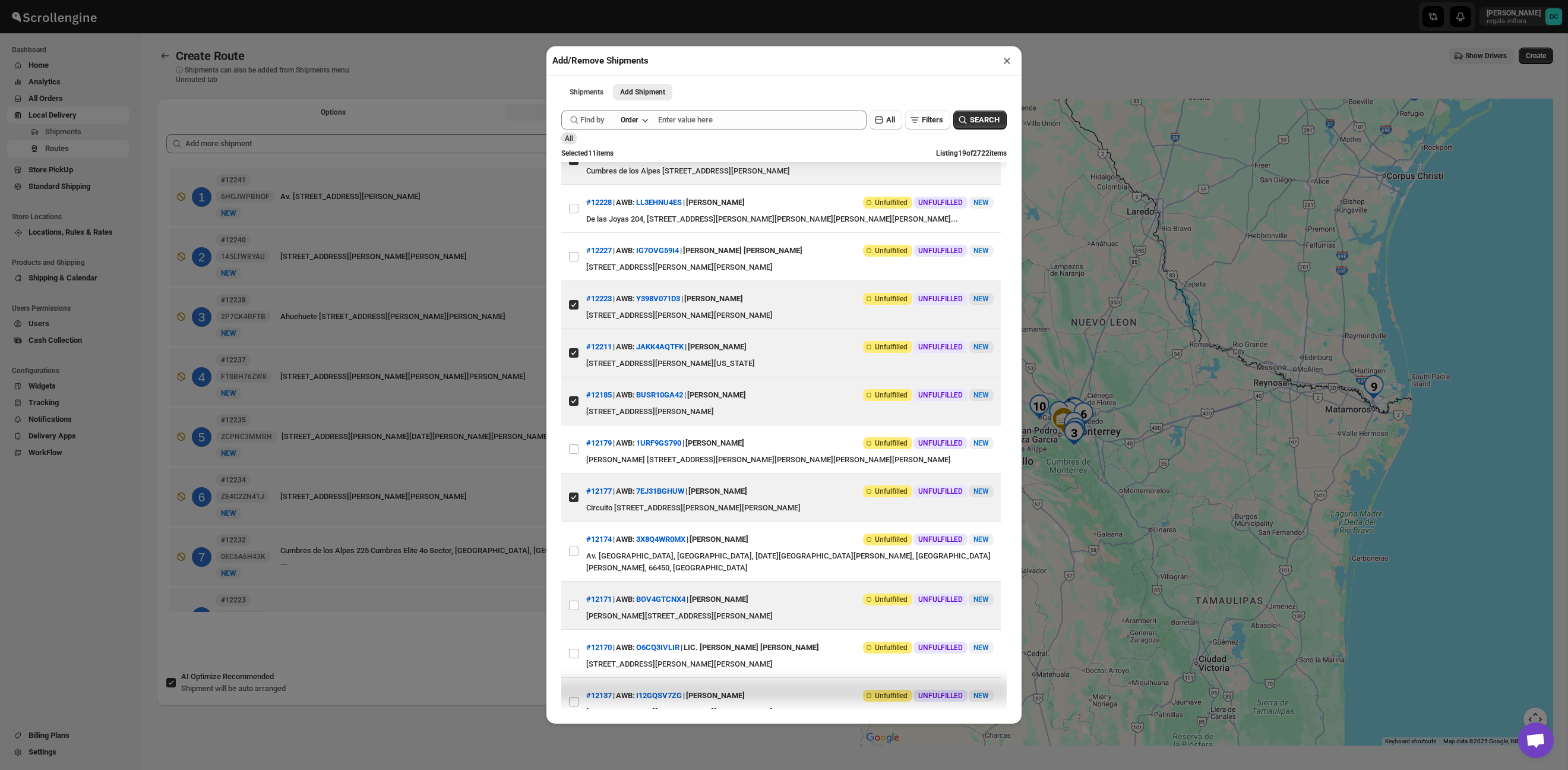
scroll to position [416, 0]
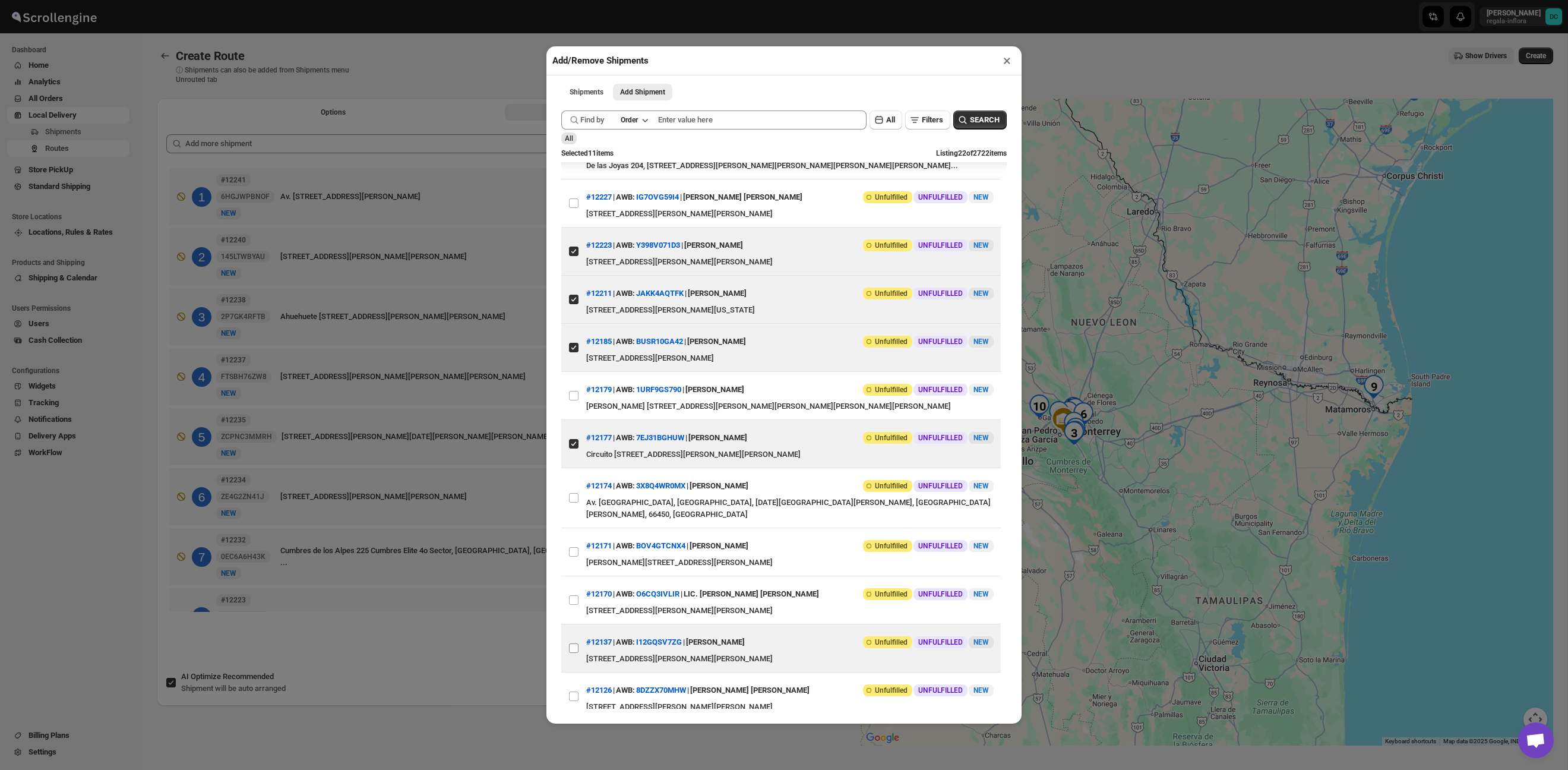
click at [574, 653] on input "View details for 68c9e26539c4c993ff188c94" at bounding box center [574, 649] width 9 height 9
checkbox input "true"
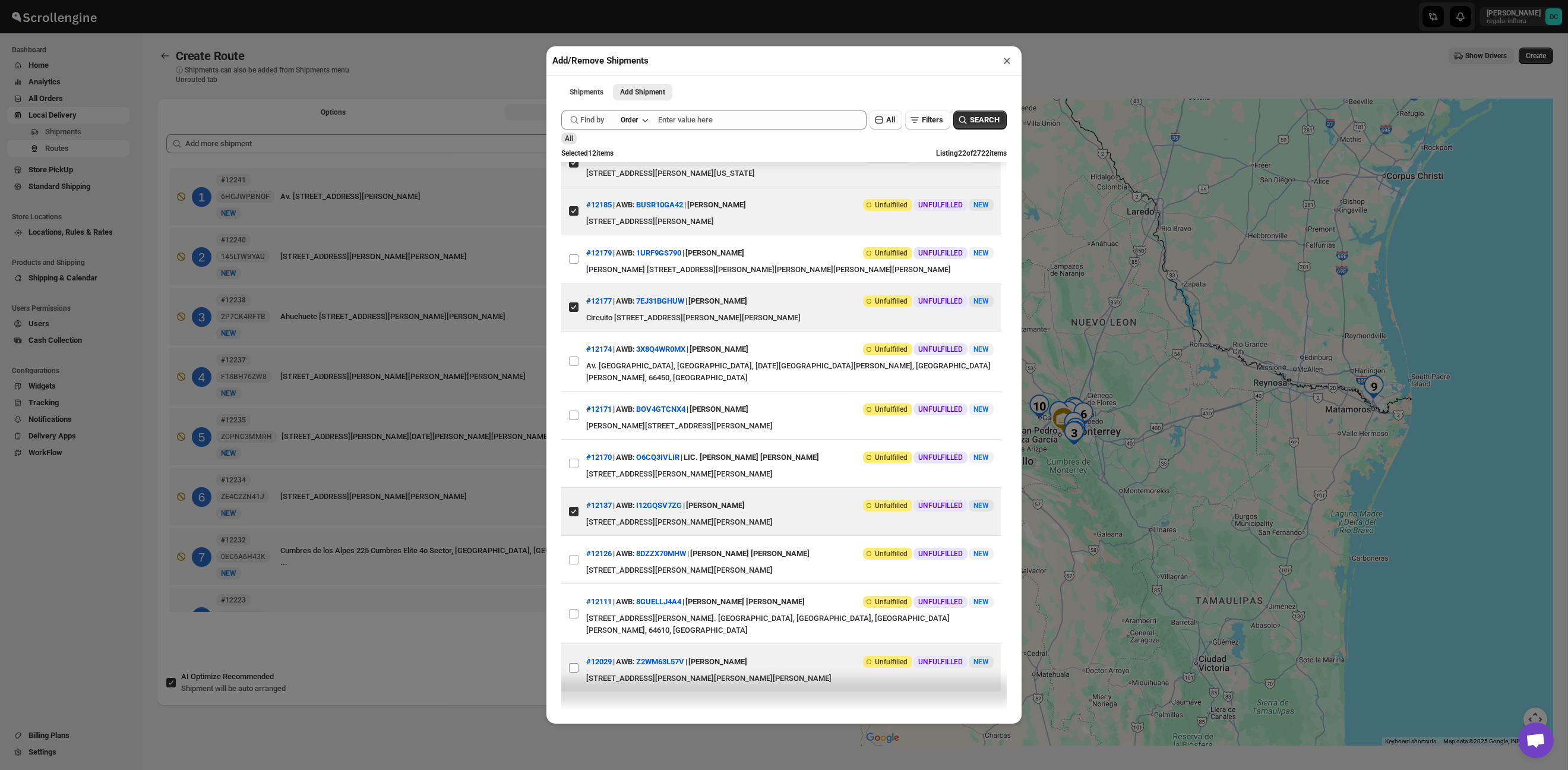
scroll to position [572, 0]
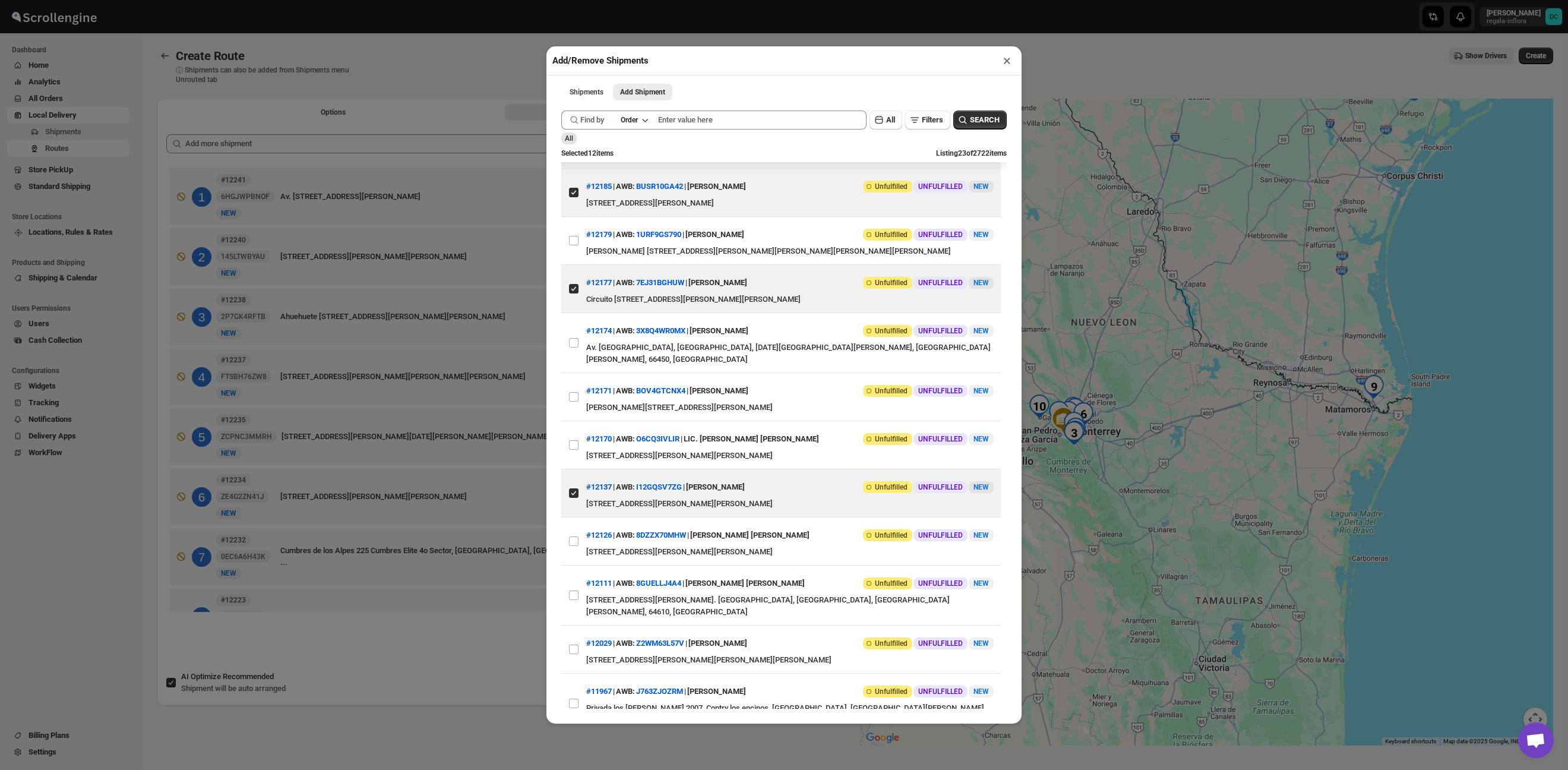
click at [1004, 63] on button "×" at bounding box center [1007, 61] width 18 height 17
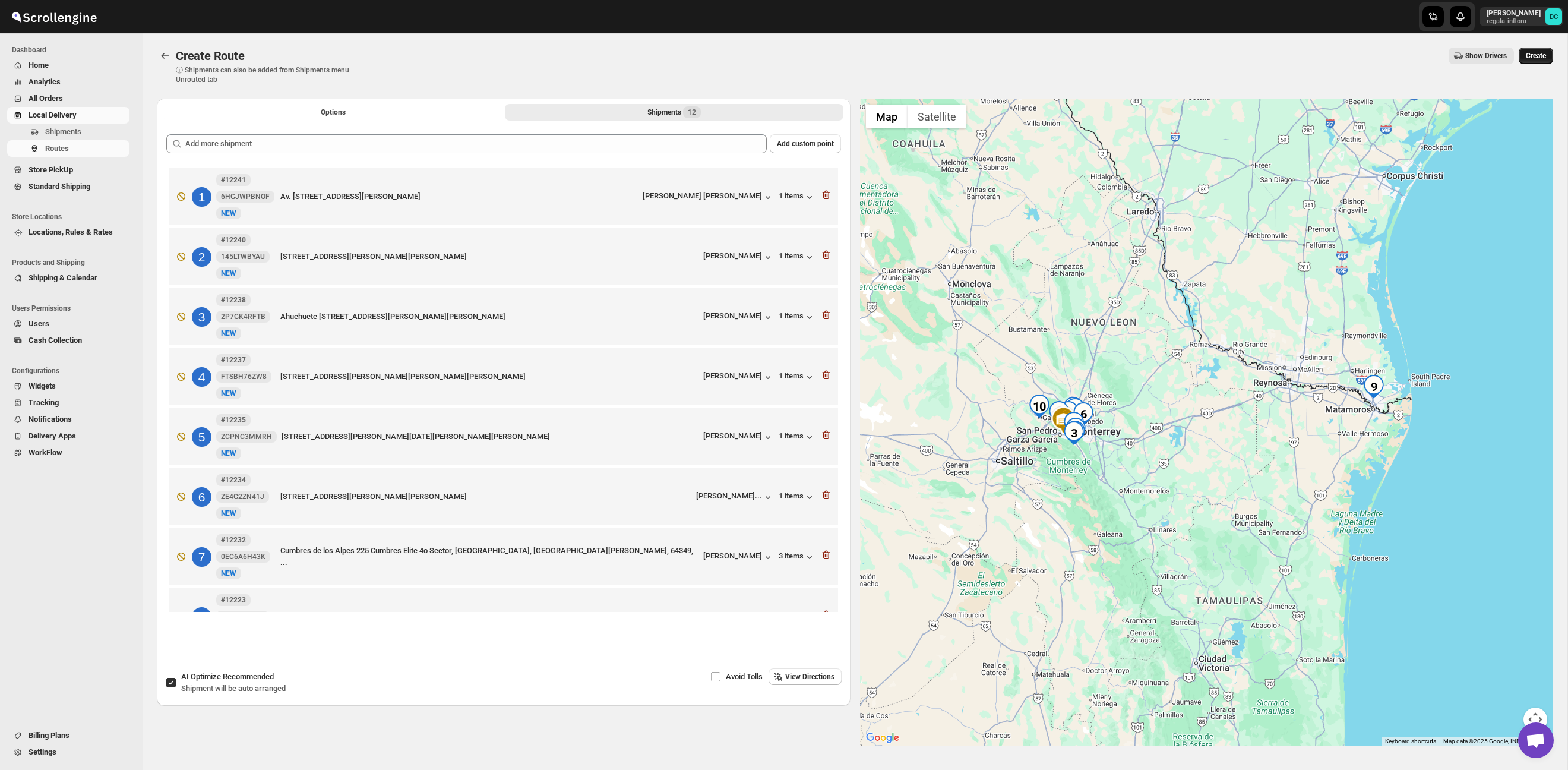
click at [1534, 55] on span "Create" at bounding box center [1536, 56] width 20 height 9
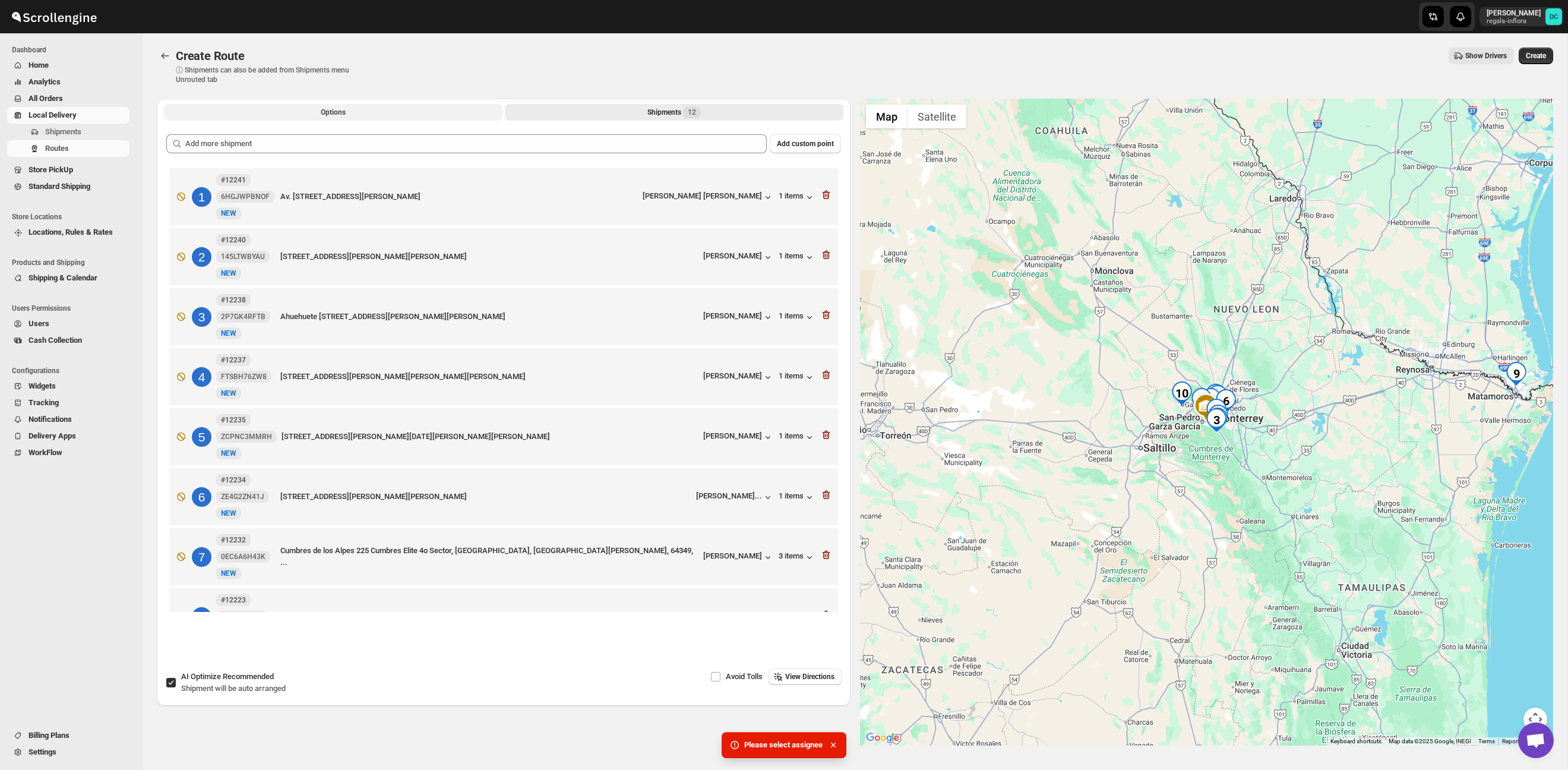
click at [378, 105] on button "Options" at bounding box center [333, 112] width 339 height 17
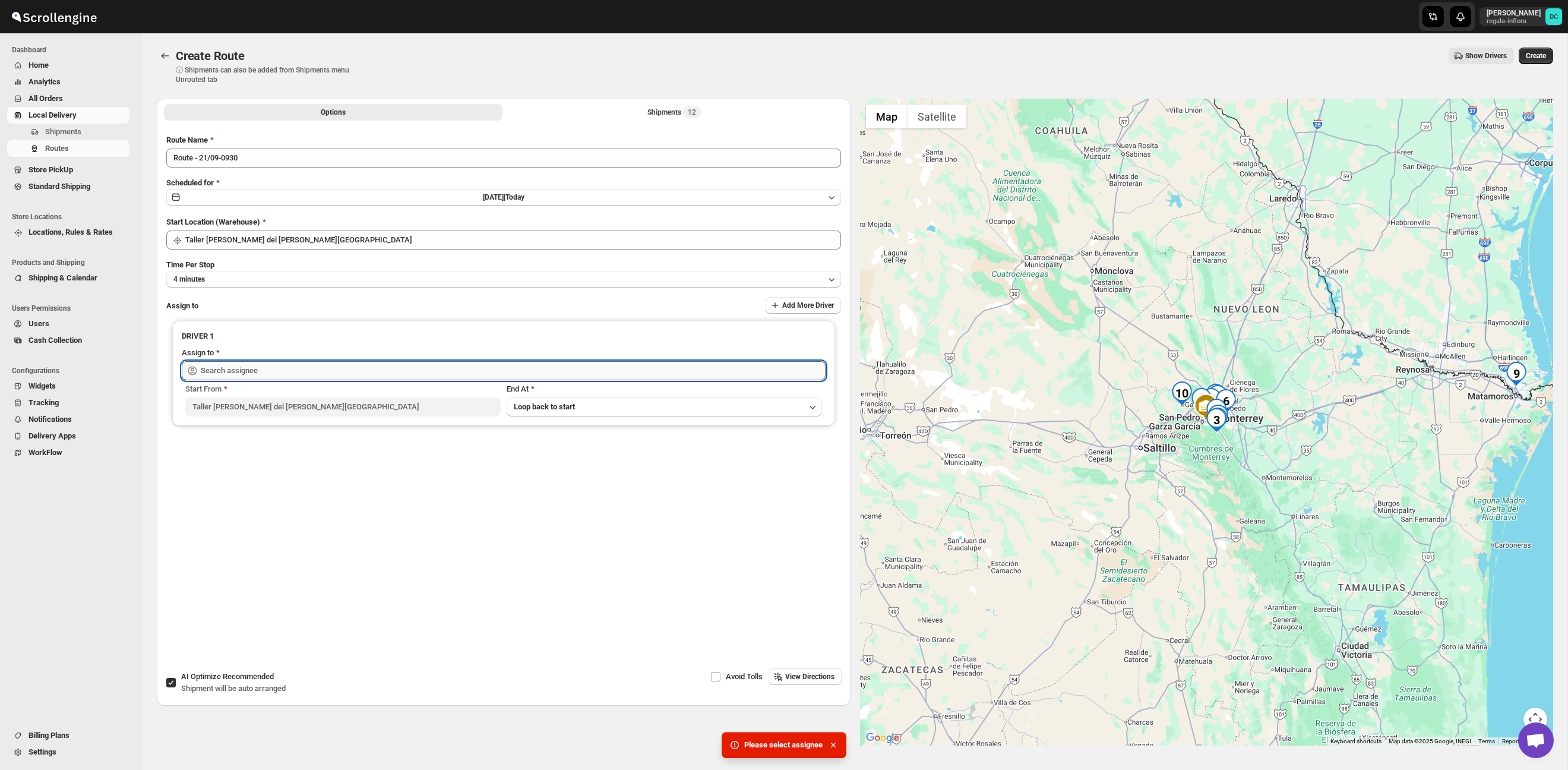
click at [238, 372] on input "text" at bounding box center [512, 371] width 625 height 19
click at [244, 371] on input "[PERSON_NAME]" at bounding box center [512, 371] width 625 height 19
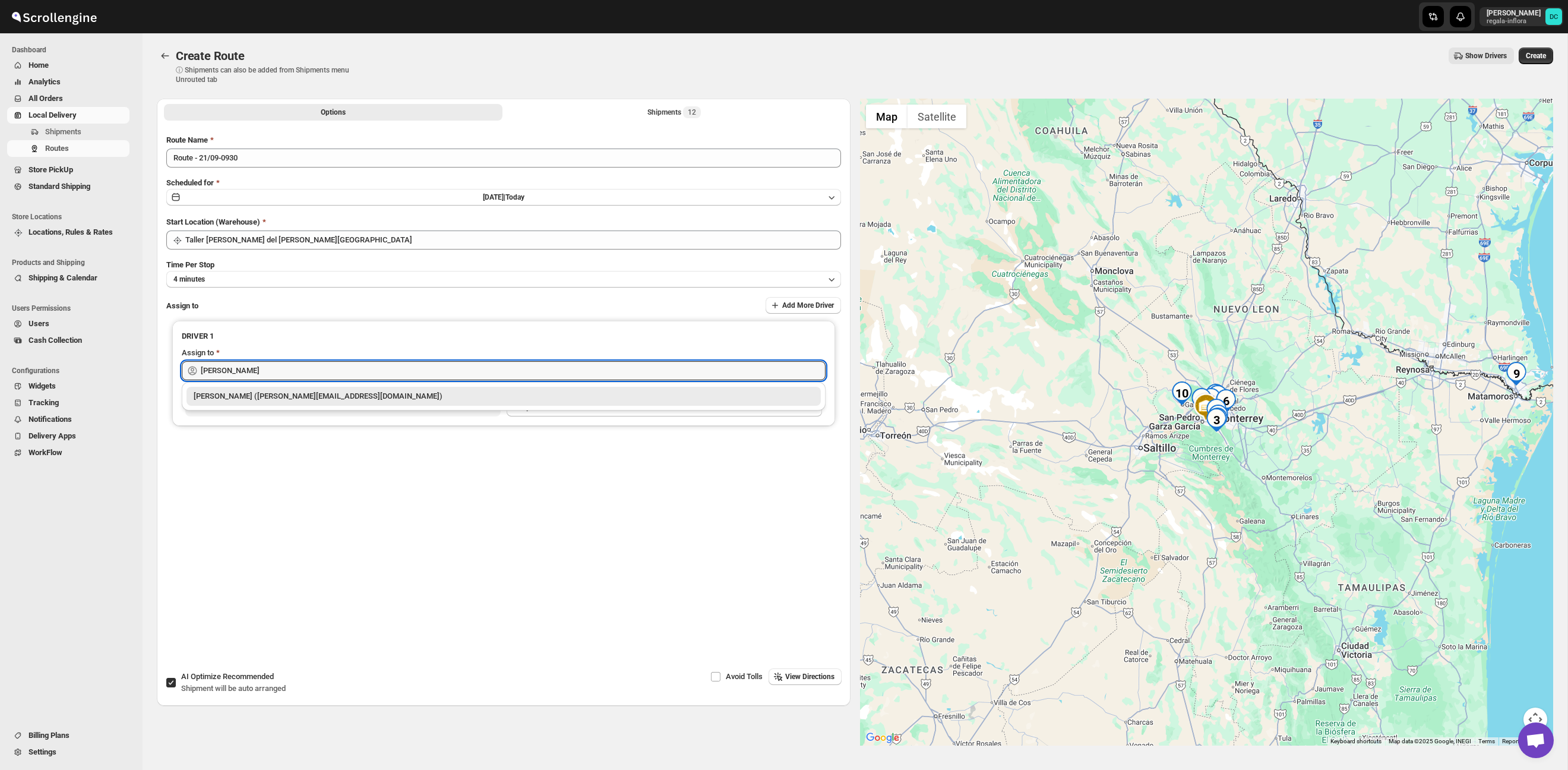
click at [256, 398] on div "[PERSON_NAME] ([PERSON_NAME][EMAIL_ADDRESS][DOMAIN_NAME])" at bounding box center [503, 397] width 620 height 12
type input "[PERSON_NAME] ([PERSON_NAME][EMAIL_ADDRESS][DOMAIN_NAME])"
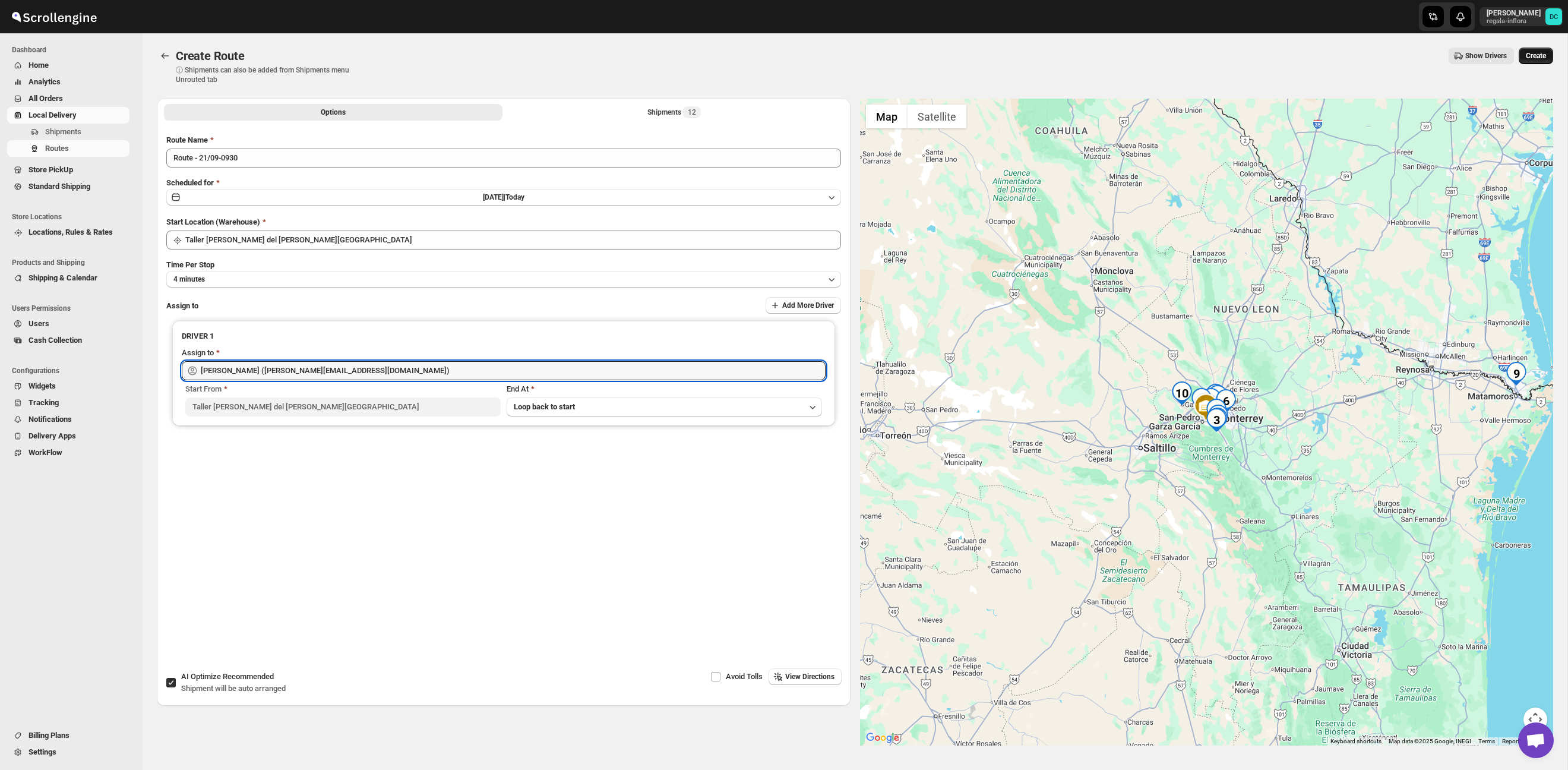
click at [1544, 53] on span "Create" at bounding box center [1536, 56] width 20 height 9
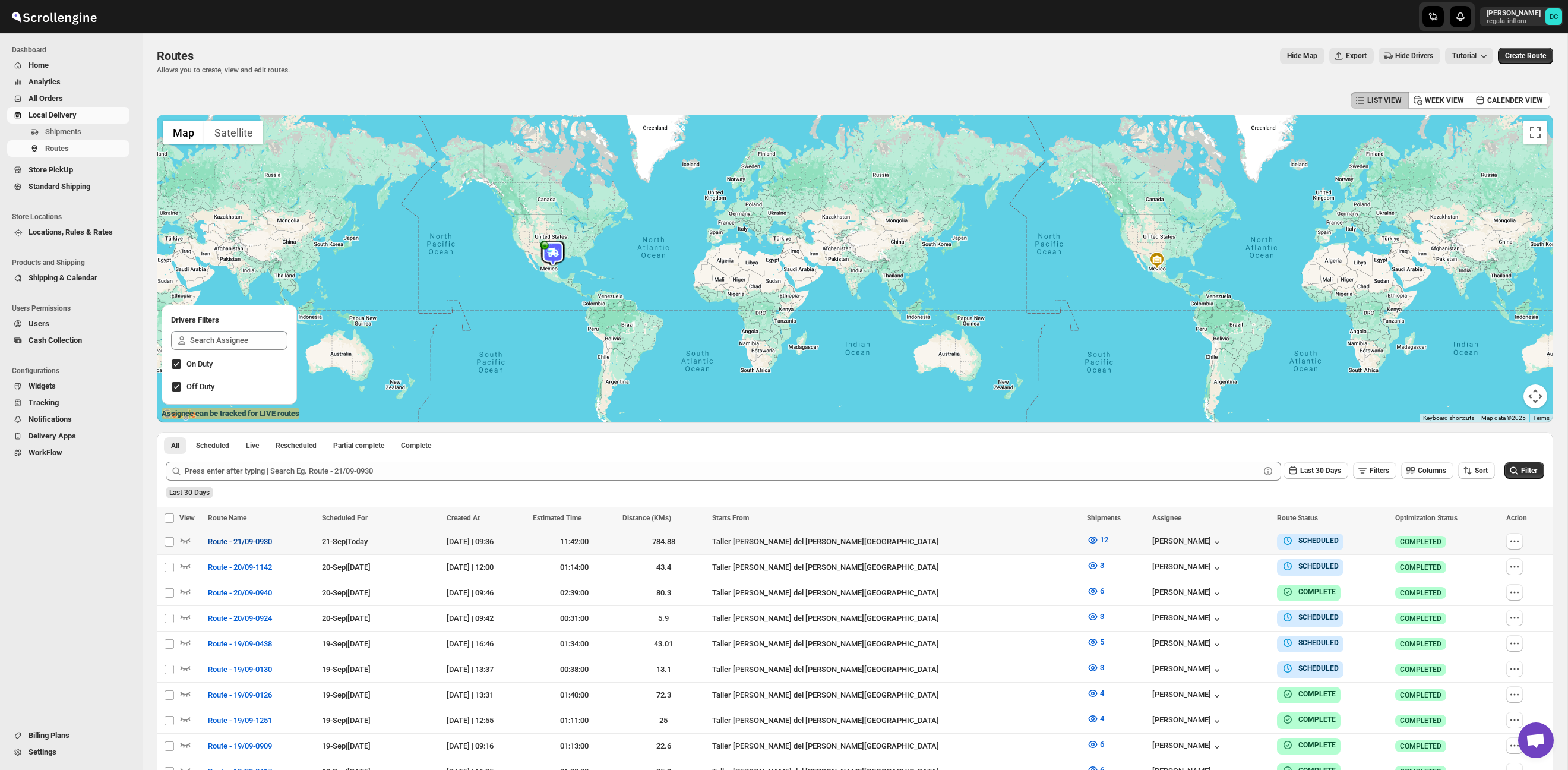
click at [227, 544] on span "Route - 21/09-0930" at bounding box center [240, 543] width 64 height 12
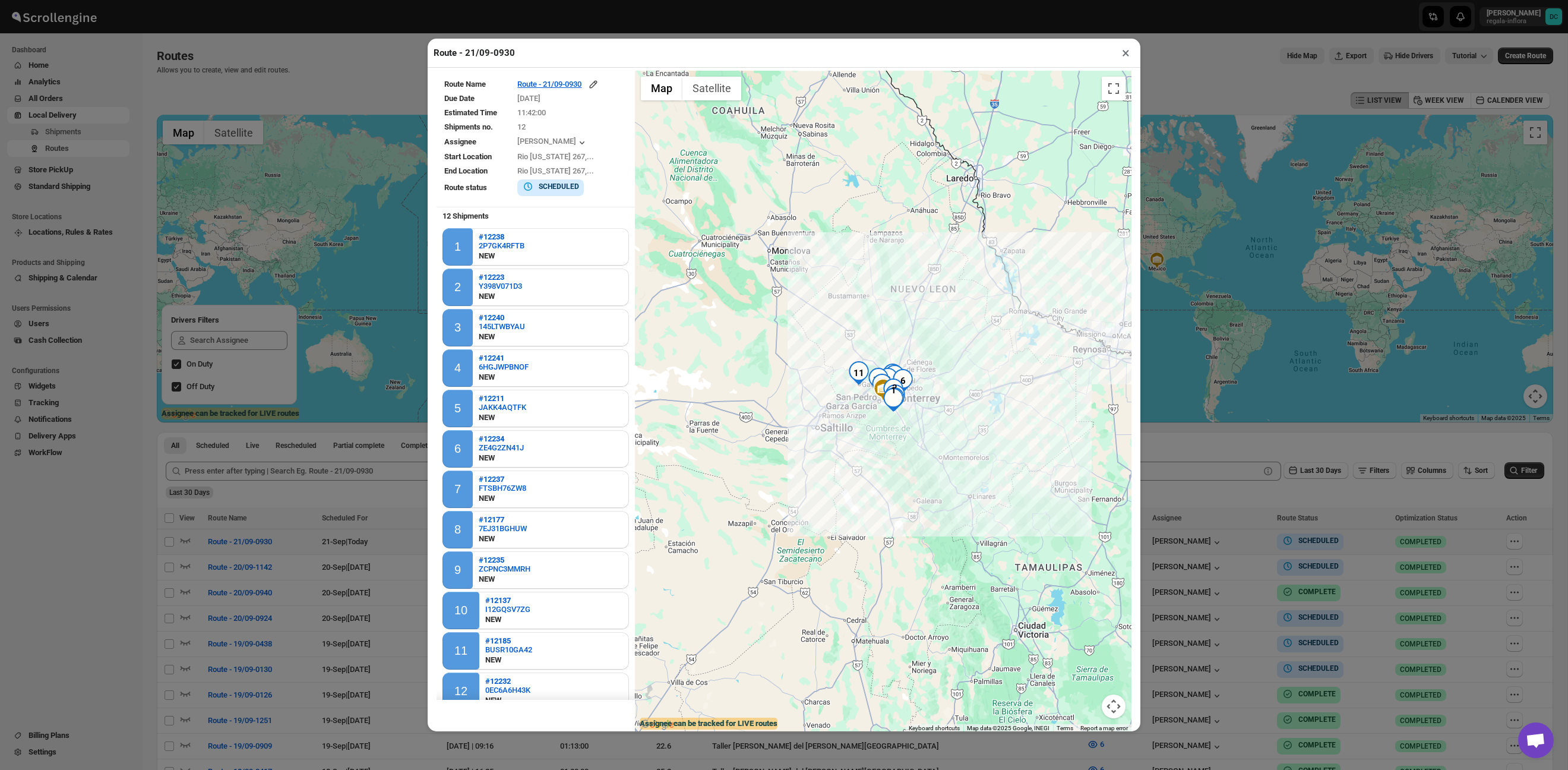
scroll to position [9, 0]
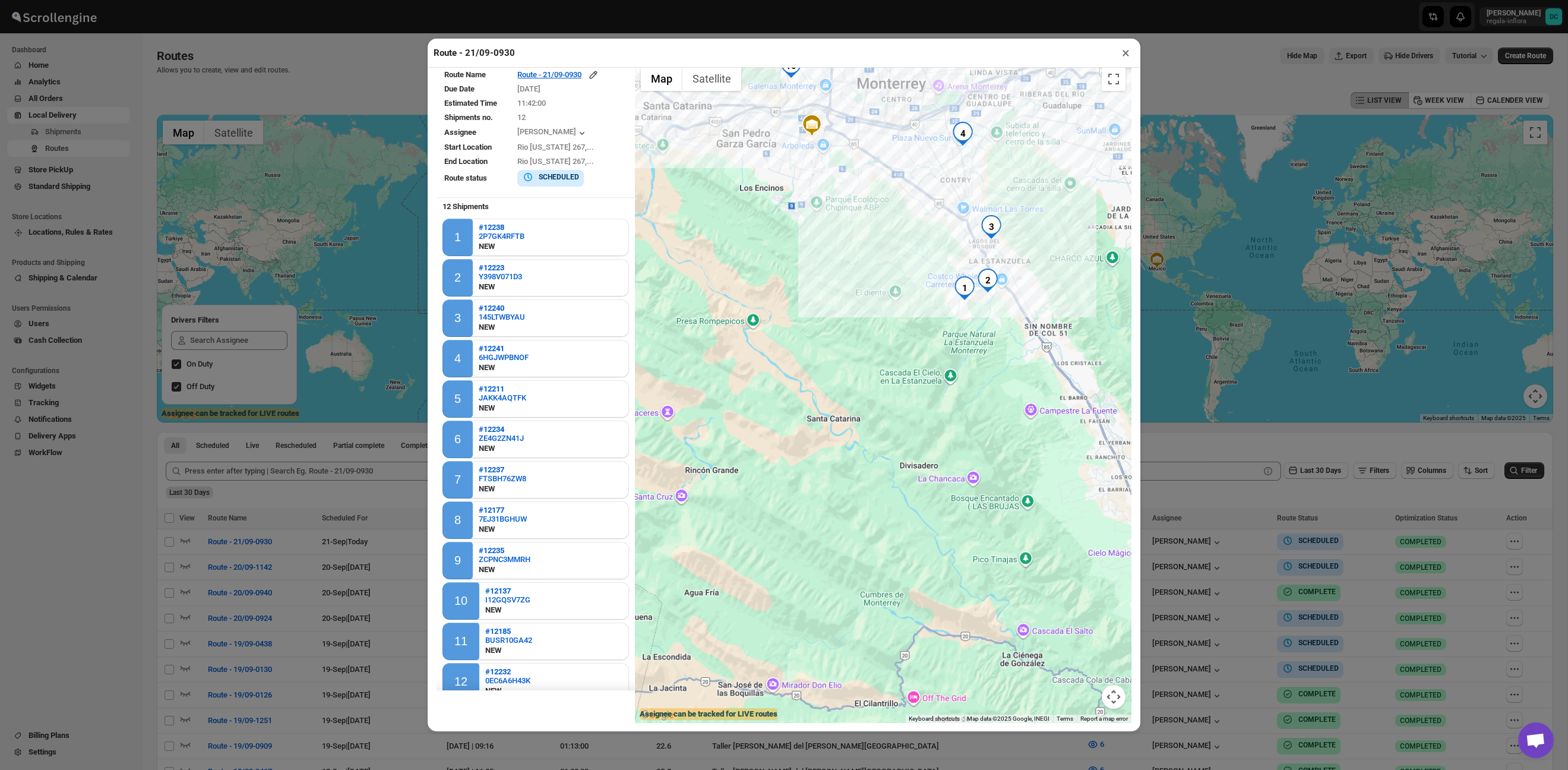
drag, startPoint x: 907, startPoint y: 398, endPoint x: 974, endPoint y: 646, distance: 256.9
click at [925, 770] on html "Skip to content [PERSON_NAME]-inflora DC Dashboard Home Analytics All Orders Lo…" at bounding box center [784, 385] width 1568 height 770
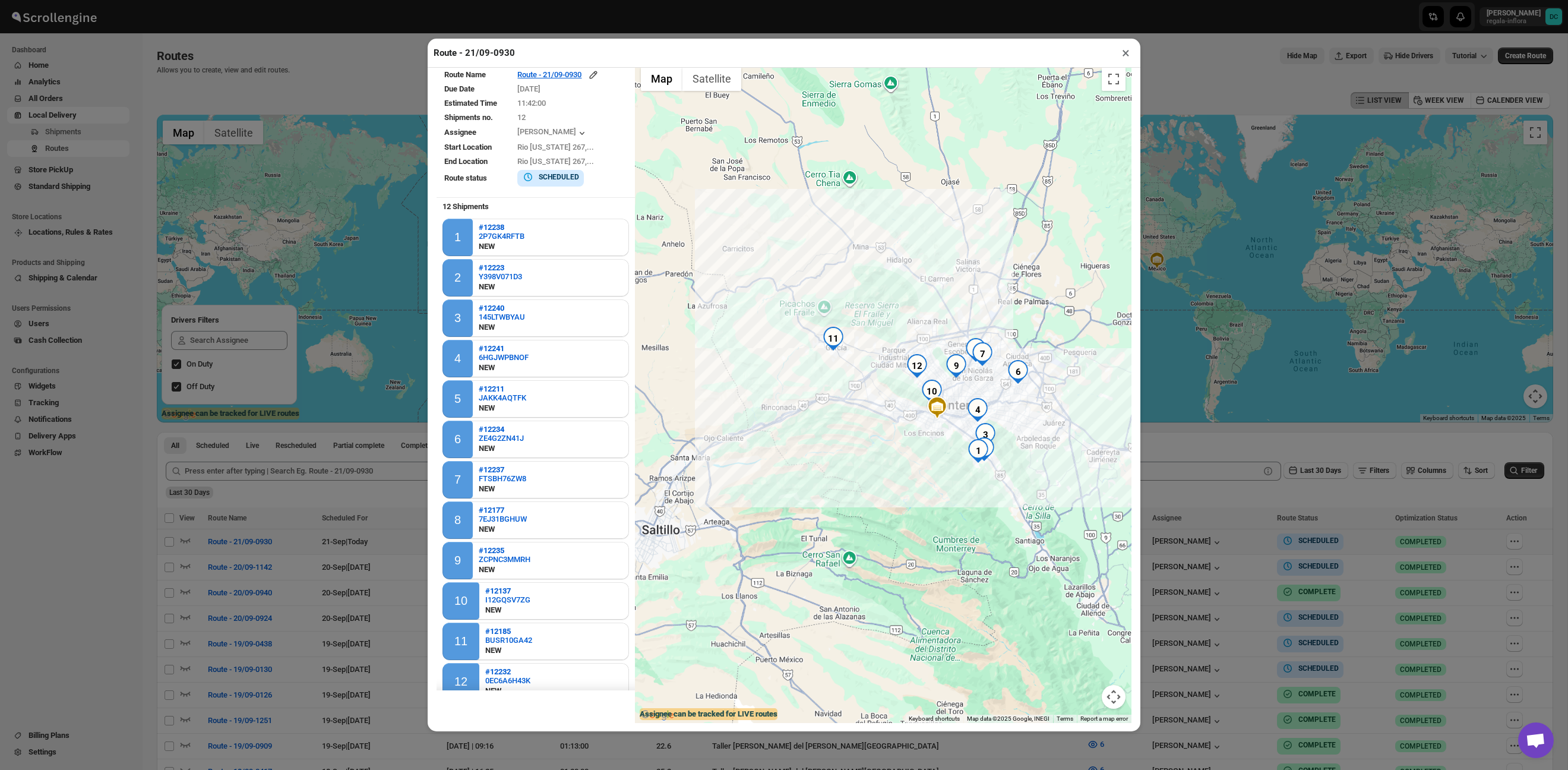
drag, startPoint x: 987, startPoint y: 353, endPoint x: 984, endPoint y: 484, distance: 131.0
click at [984, 484] on div at bounding box center [883, 392] width 496 height 662
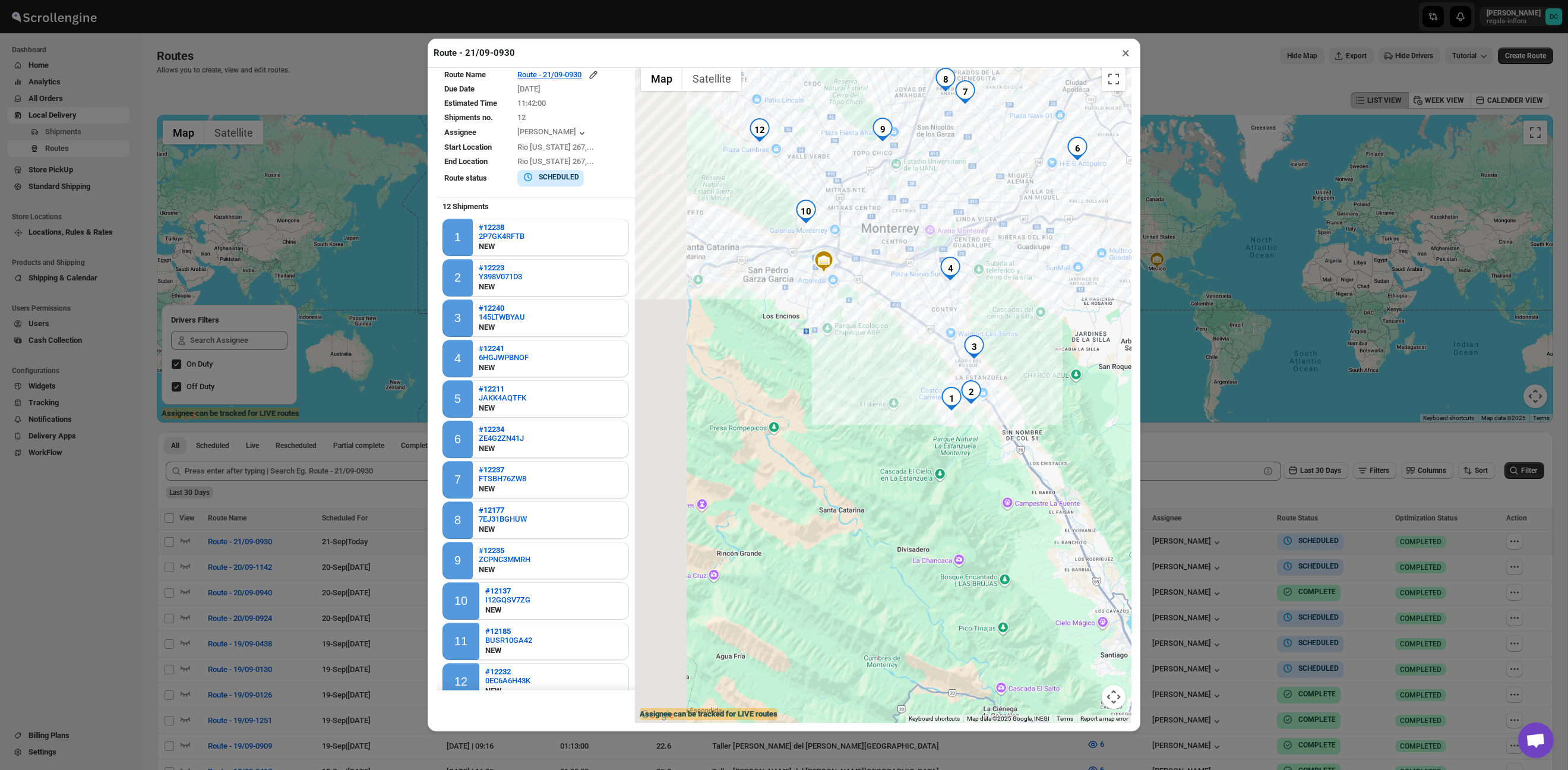
drag, startPoint x: 928, startPoint y: 461, endPoint x: 931, endPoint y: 467, distance: 6.7
click at [931, 467] on div at bounding box center [883, 392] width 496 height 662
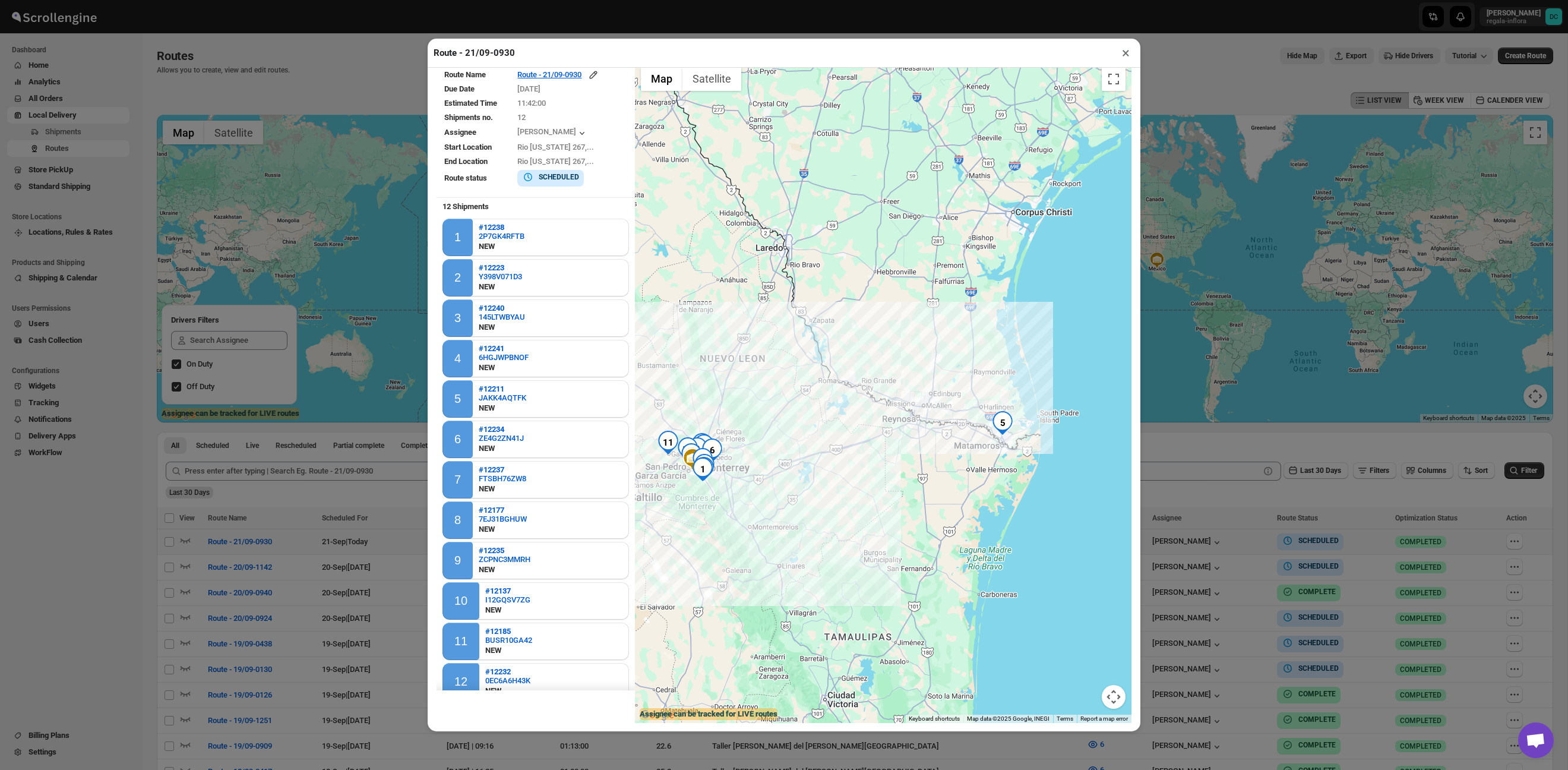
drag, startPoint x: 1032, startPoint y: 493, endPoint x: 679, endPoint y: 492, distance: 353.0
click at [680, 492] on div at bounding box center [883, 392] width 496 height 662
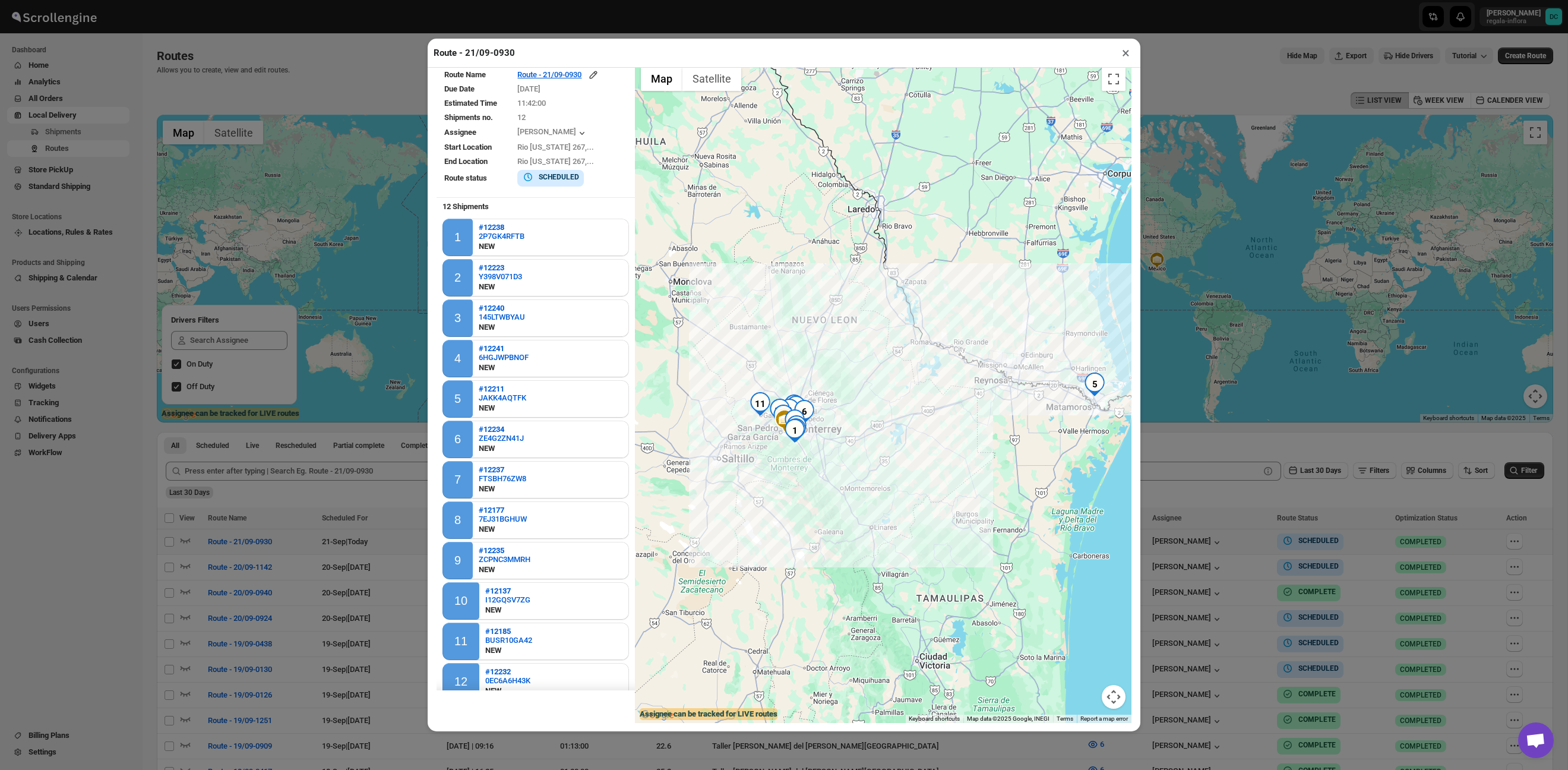
drag, startPoint x: 799, startPoint y: 472, endPoint x: 1078, endPoint y: 432, distance: 281.9
click at [1078, 432] on div at bounding box center [883, 392] width 496 height 662
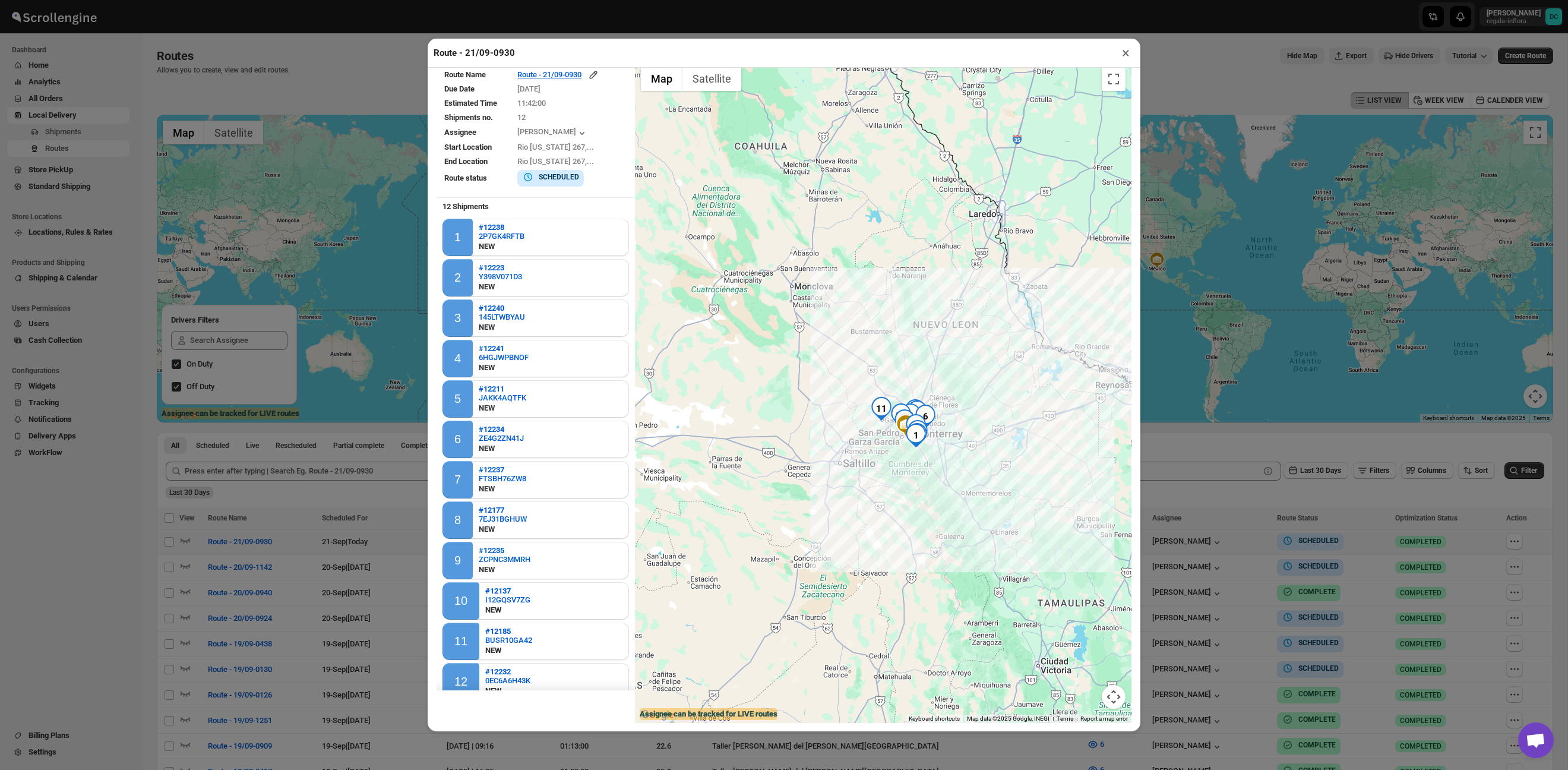
drag, startPoint x: 885, startPoint y: 459, endPoint x: 982, endPoint y: 467, distance: 97.3
click at [982, 467] on div at bounding box center [883, 392] width 496 height 662
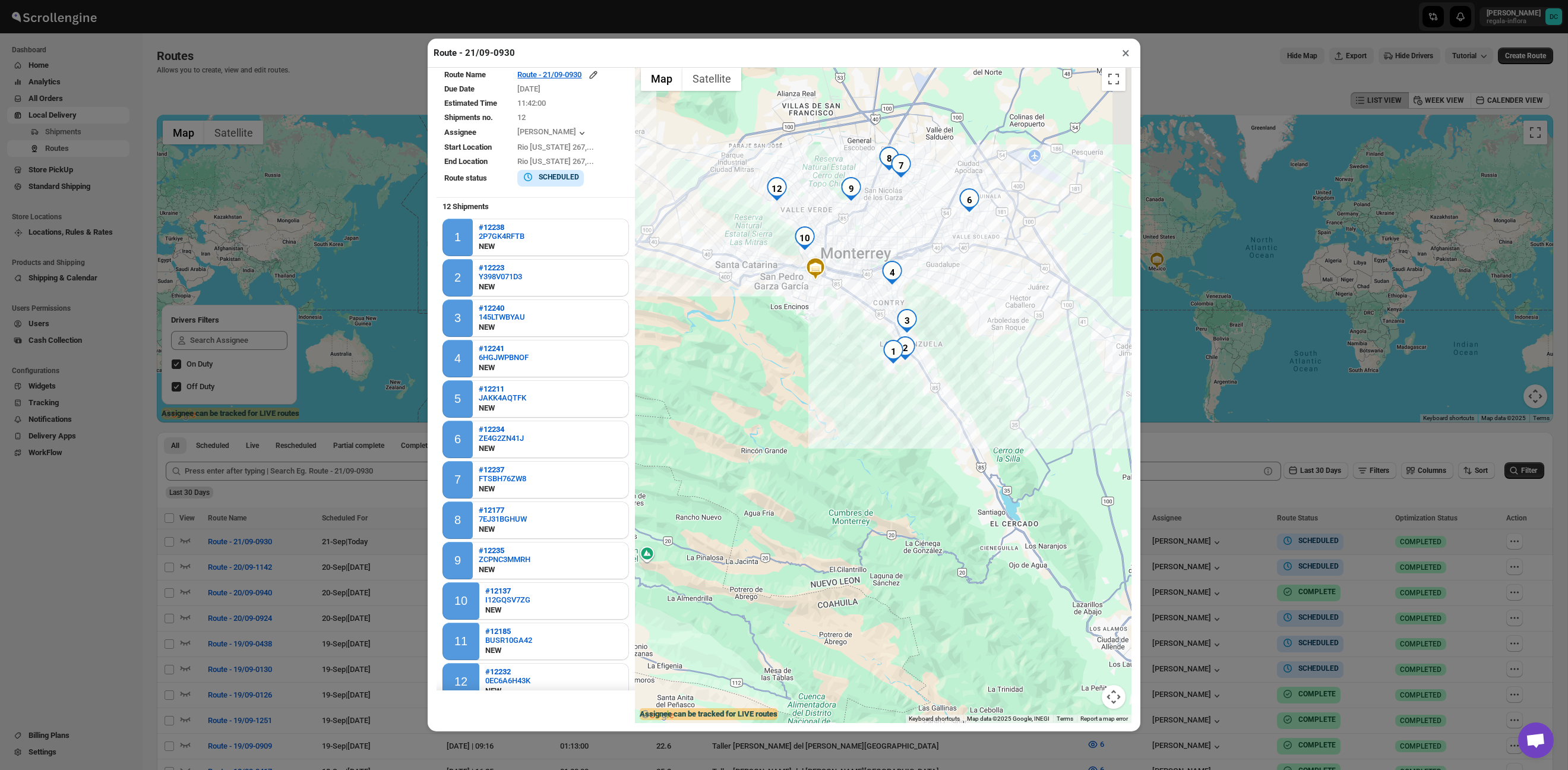
drag, startPoint x: 824, startPoint y: 423, endPoint x: 950, endPoint y: 541, distance: 172.6
click at [950, 540] on div at bounding box center [883, 392] width 496 height 662
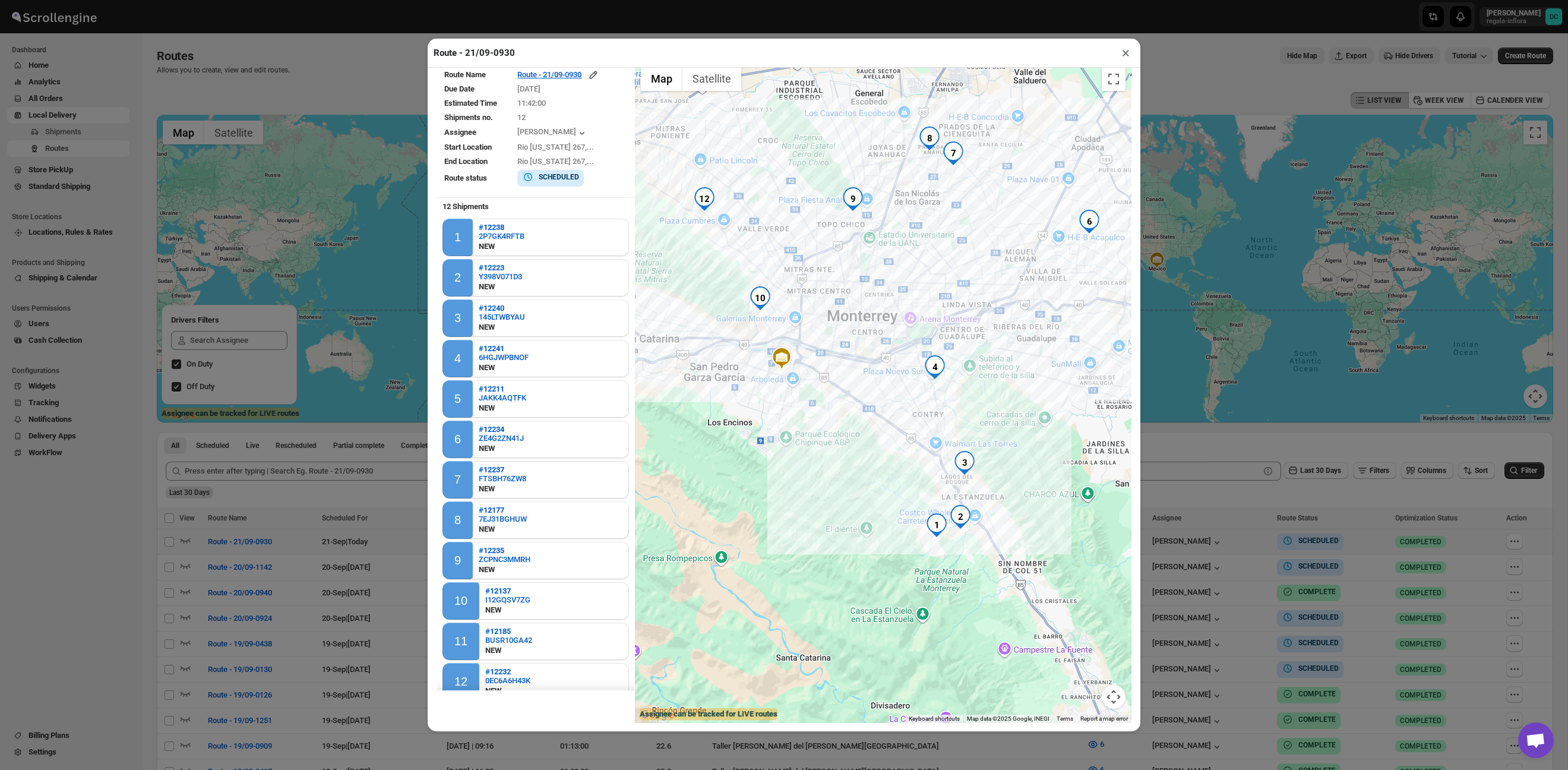
drag, startPoint x: 875, startPoint y: 446, endPoint x: 907, endPoint y: 691, distance: 247.1
click at [907, 691] on div at bounding box center [883, 392] width 496 height 662
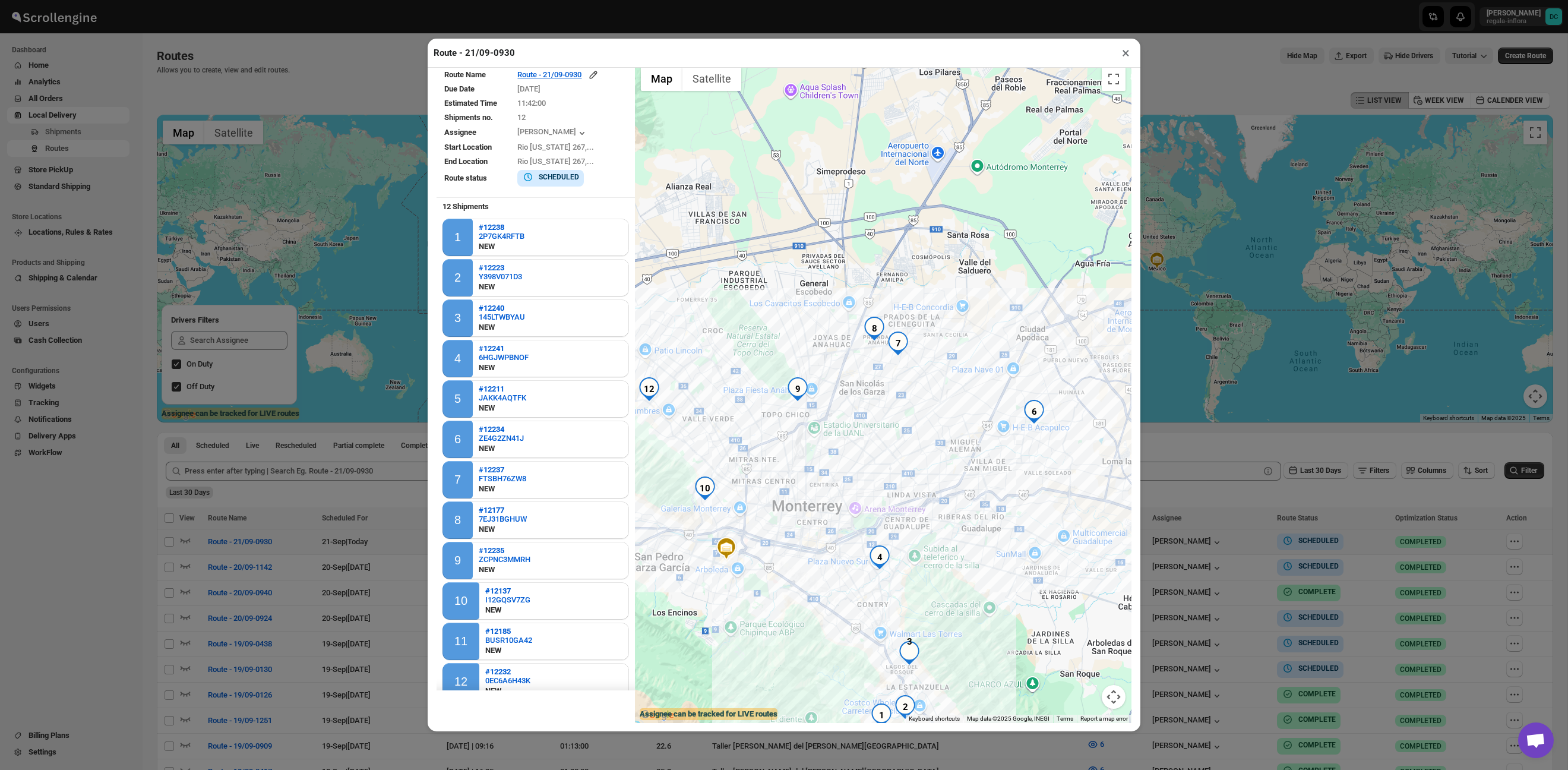
drag, startPoint x: 982, startPoint y: 431, endPoint x: 824, endPoint y: 601, distance: 232.1
click at [824, 601] on div at bounding box center [883, 392] width 496 height 662
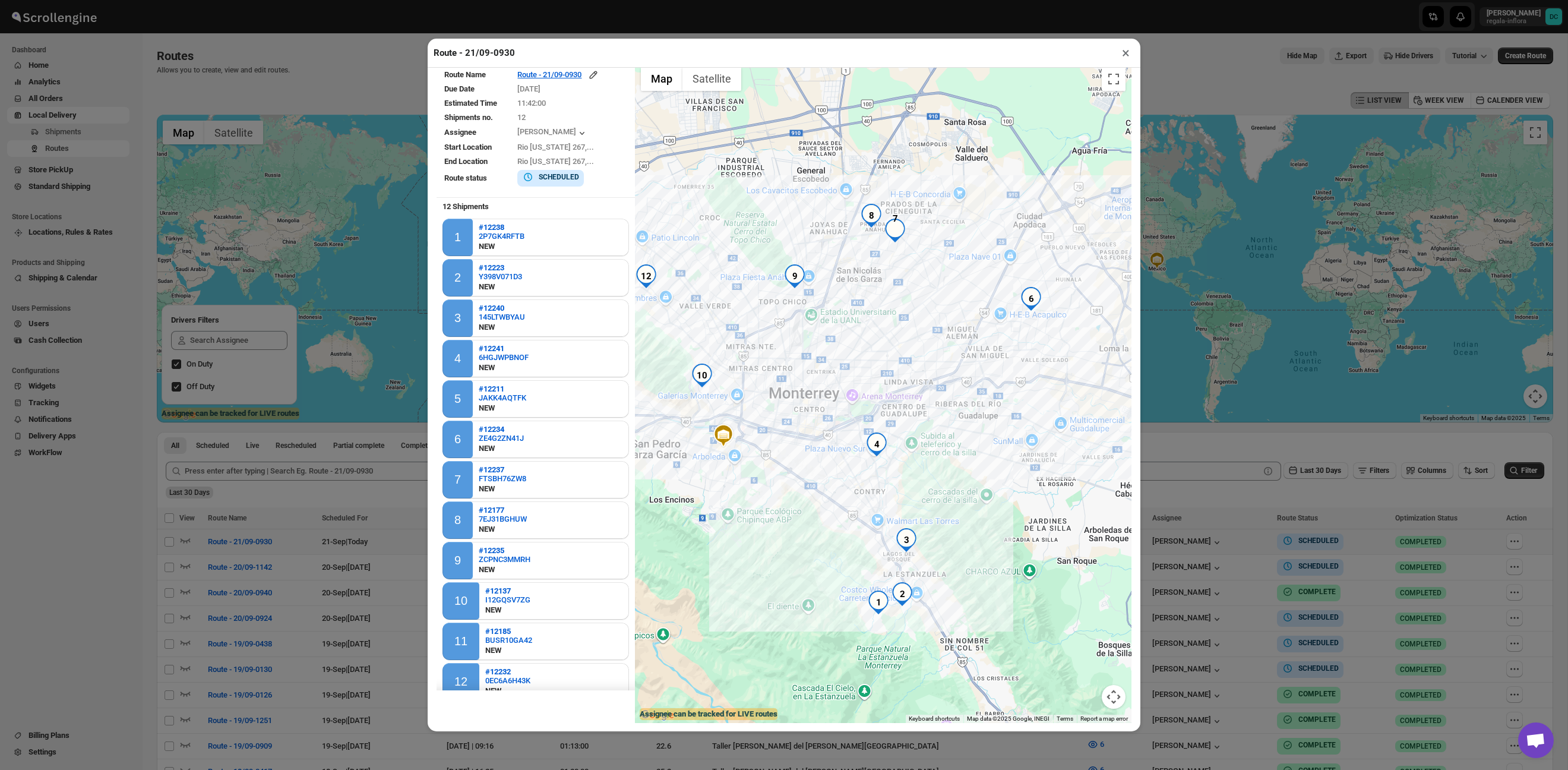
drag, startPoint x: 866, startPoint y: 461, endPoint x: 704, endPoint y: 517, distance: 171.4
click at [704, 517] on div at bounding box center [883, 392] width 496 height 662
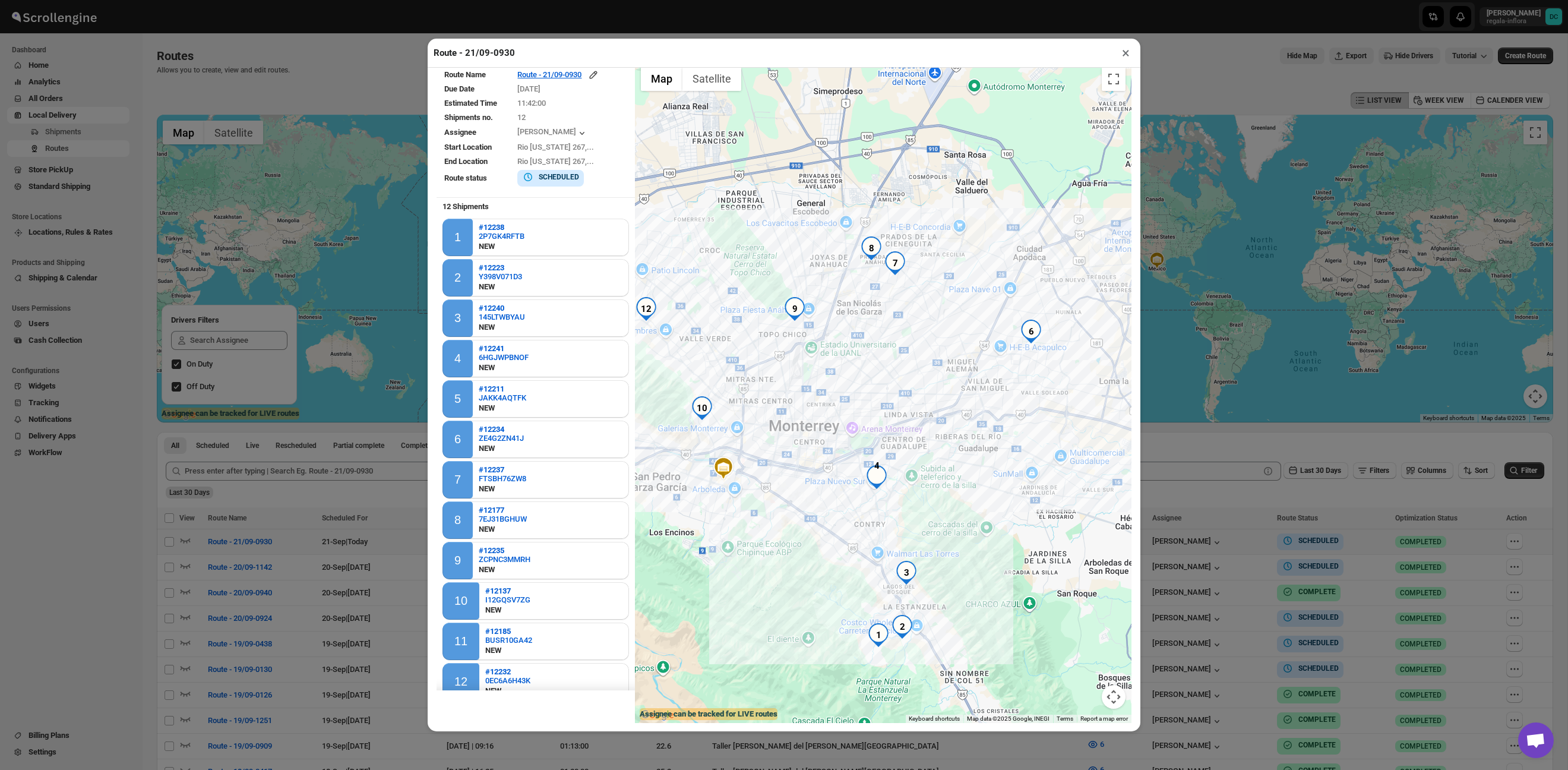
drag, startPoint x: 934, startPoint y: 362, endPoint x: 767, endPoint y: 446, distance: 186.9
click at [773, 450] on div at bounding box center [883, 392] width 496 height 662
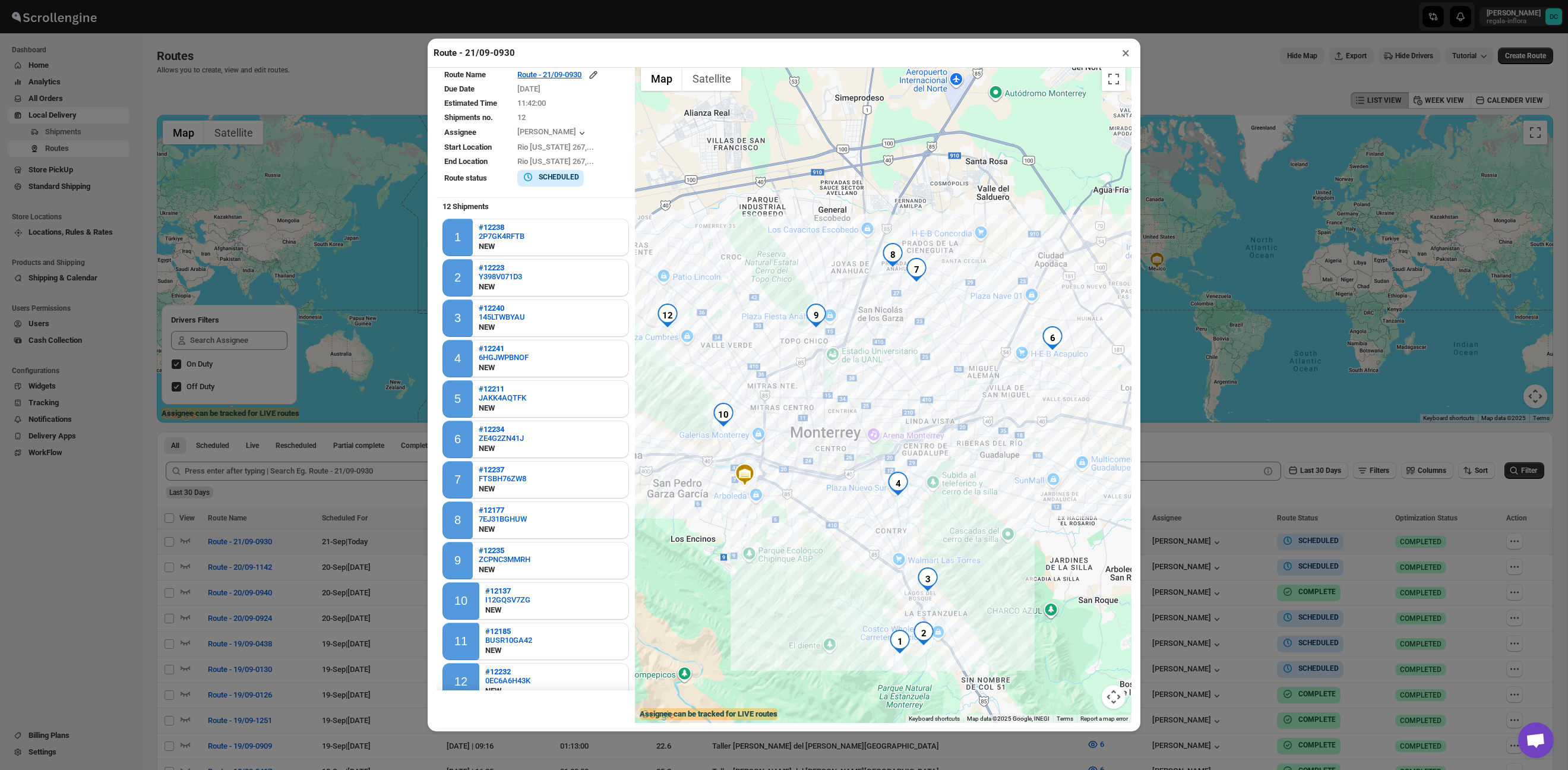
drag, startPoint x: 1007, startPoint y: 311, endPoint x: 869, endPoint y: 405, distance: 167.0
click at [867, 405] on div at bounding box center [883, 392] width 496 height 662
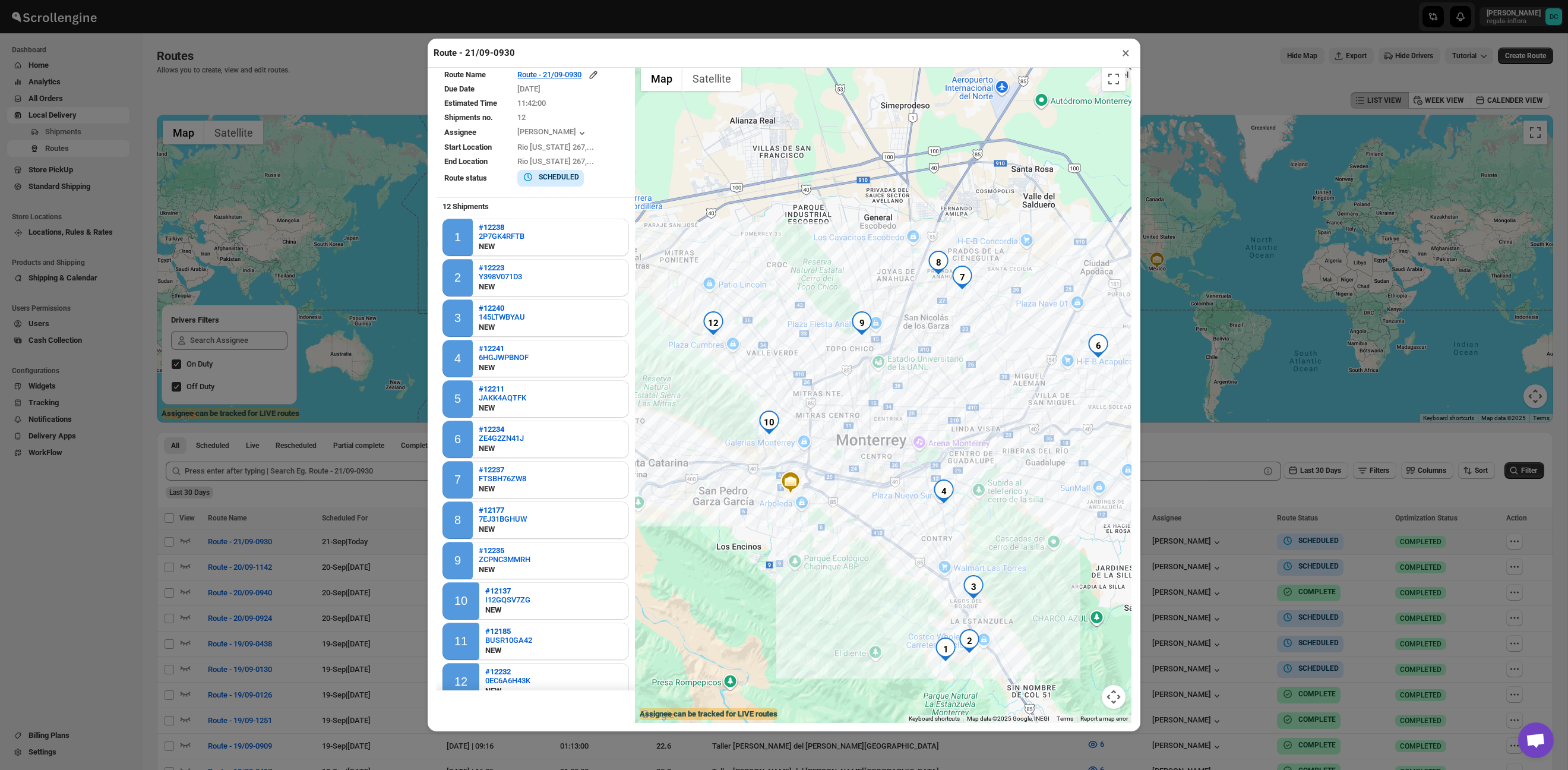
drag, startPoint x: 965, startPoint y: 372, endPoint x: 1011, endPoint y: 381, distance: 46.9
click at [1011, 381] on div at bounding box center [883, 392] width 496 height 662
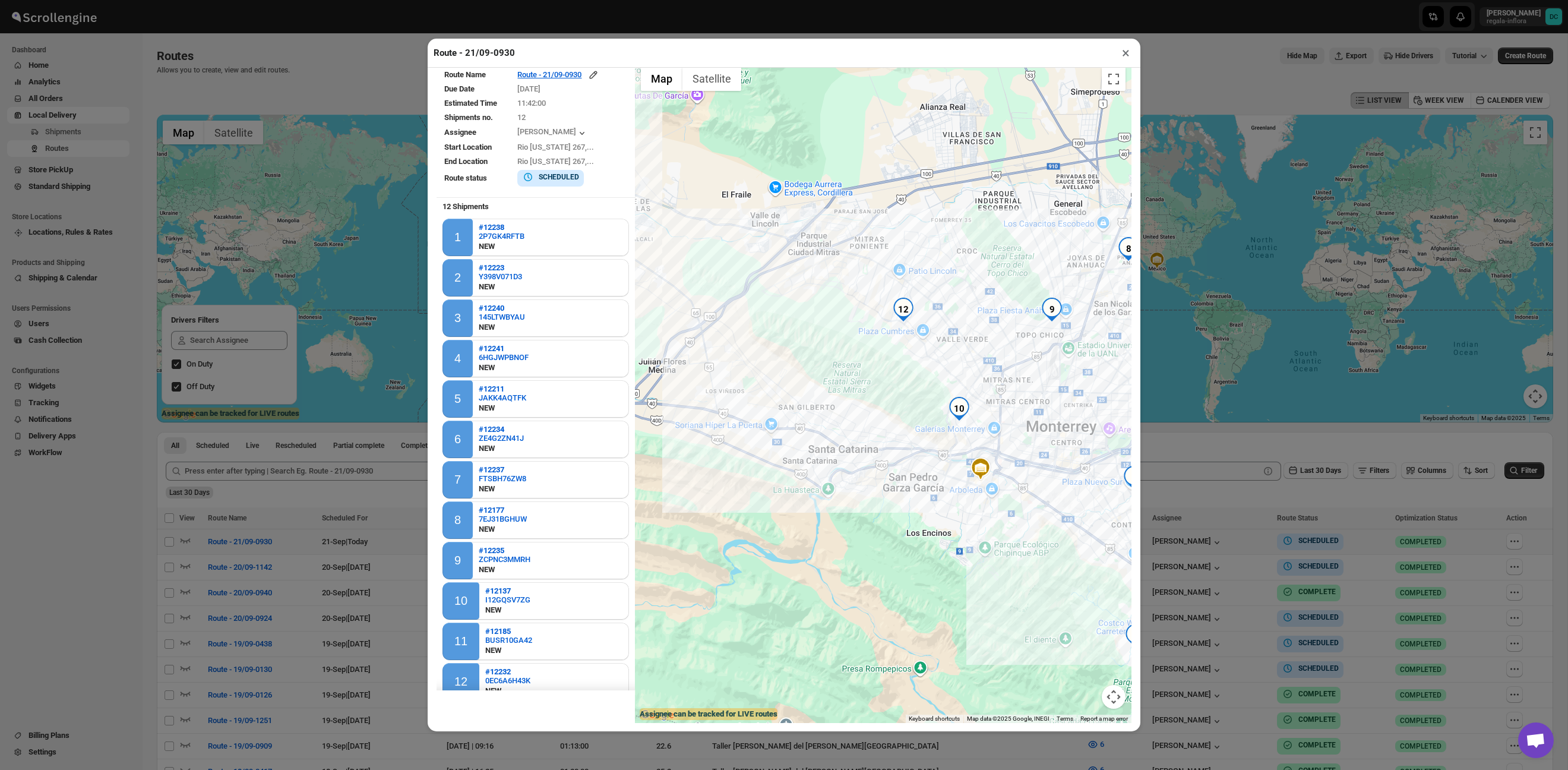
drag, startPoint x: 961, startPoint y: 366, endPoint x: 1127, endPoint y: 368, distance: 166.0
click at [1155, 353] on div "Route - 21/09-0930 × Route Name Route - 21/09-0930 Due Date [DATE] Estimated Ti…" at bounding box center [784, 385] width 1568 height 770
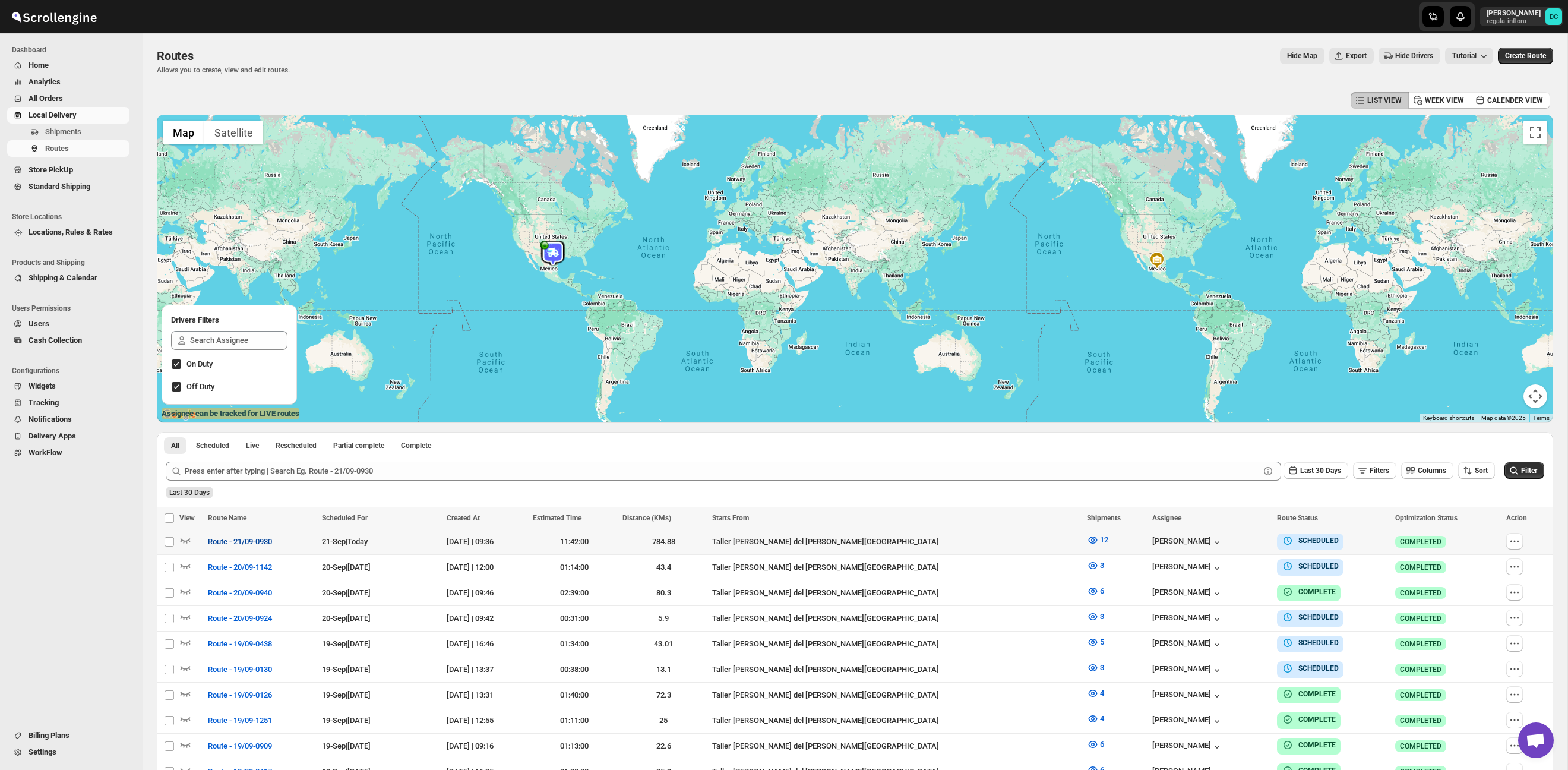
click at [226, 544] on span "Route - 21/09-0930" at bounding box center [240, 543] width 64 height 12
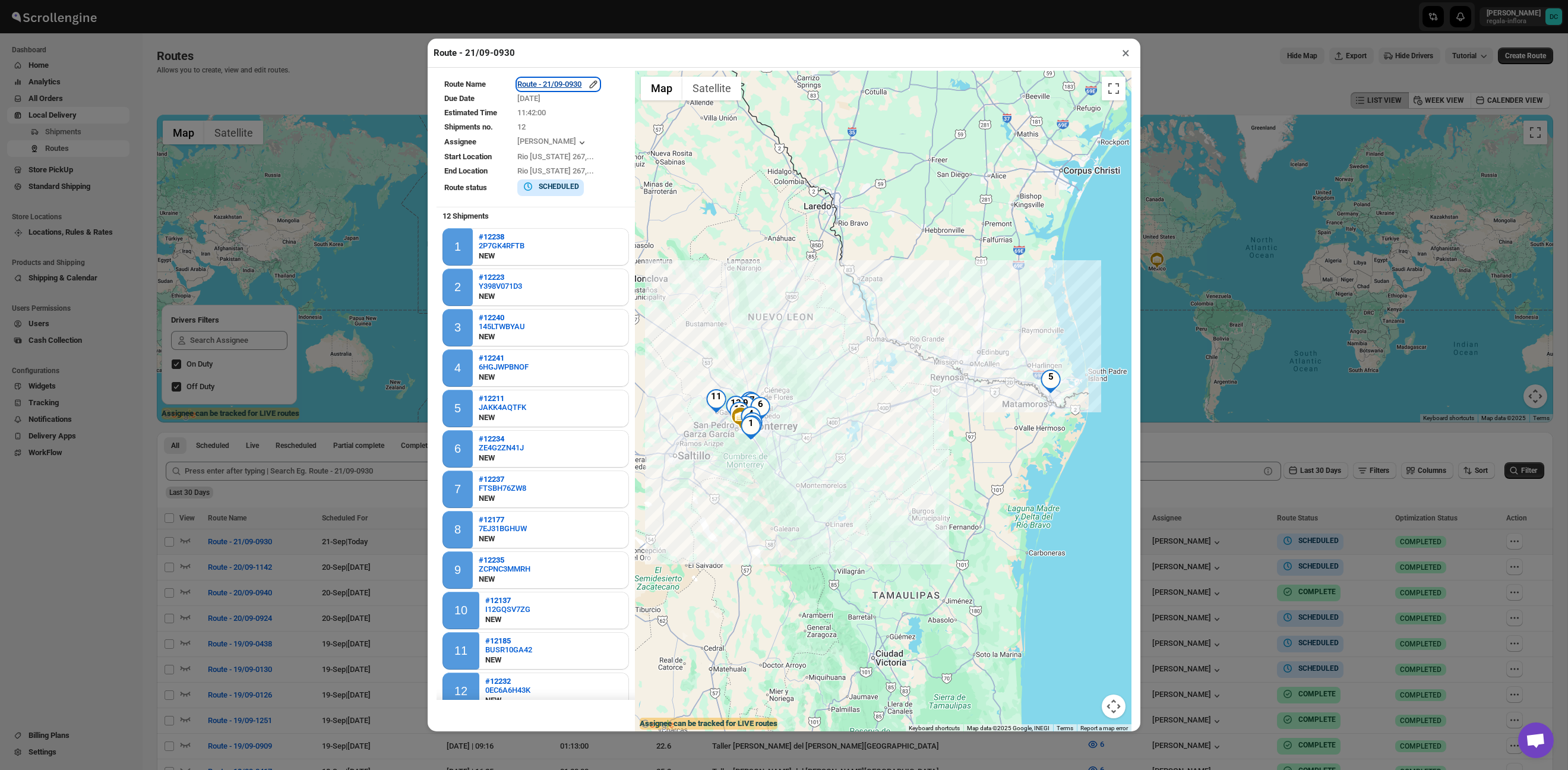
click at [598, 84] on icon "button" at bounding box center [593, 84] width 8 height 8
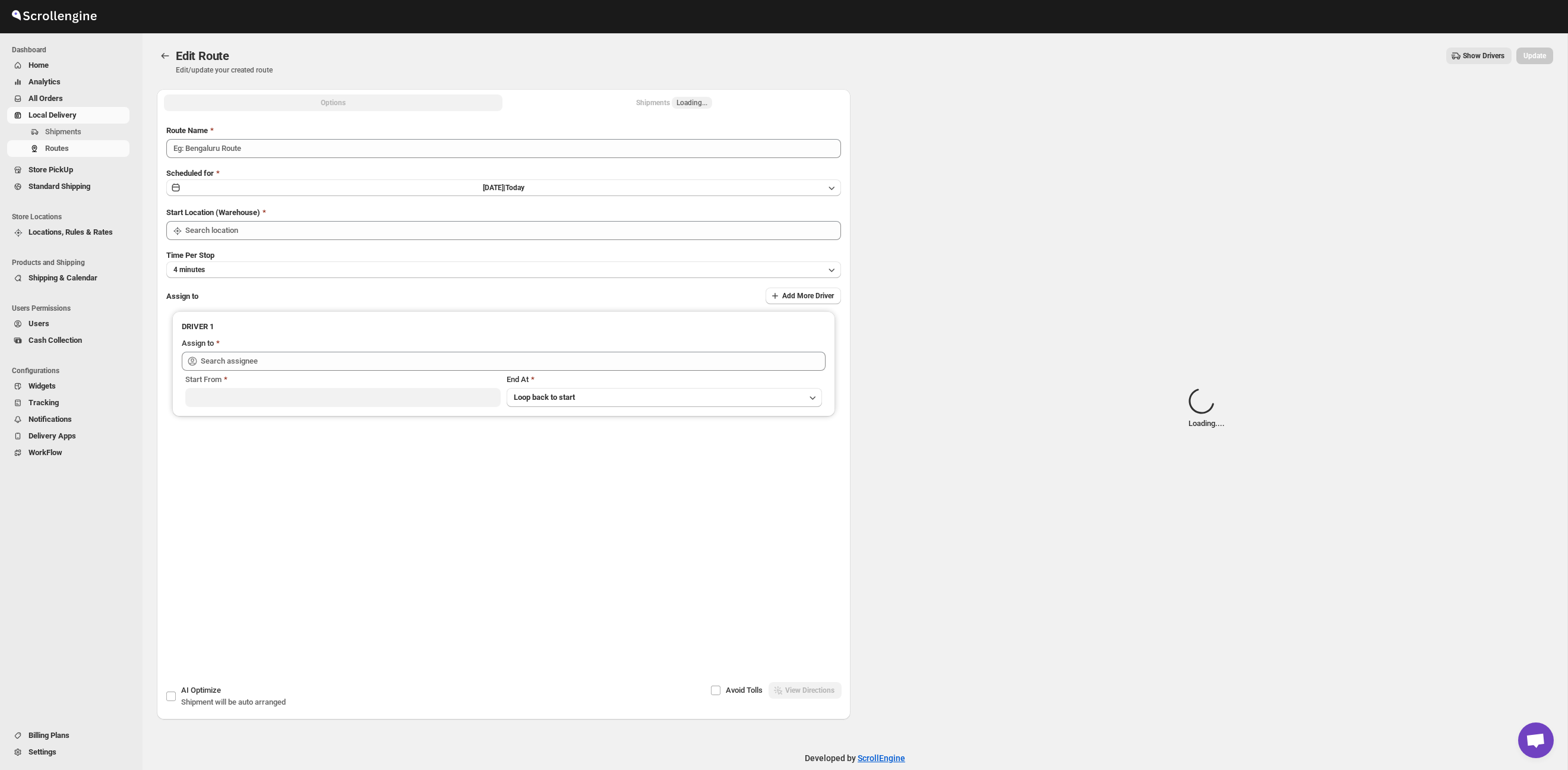
type input "Route - 21/09-0930"
type input "Taller [PERSON_NAME] del [PERSON_NAME][GEOGRAPHIC_DATA]"
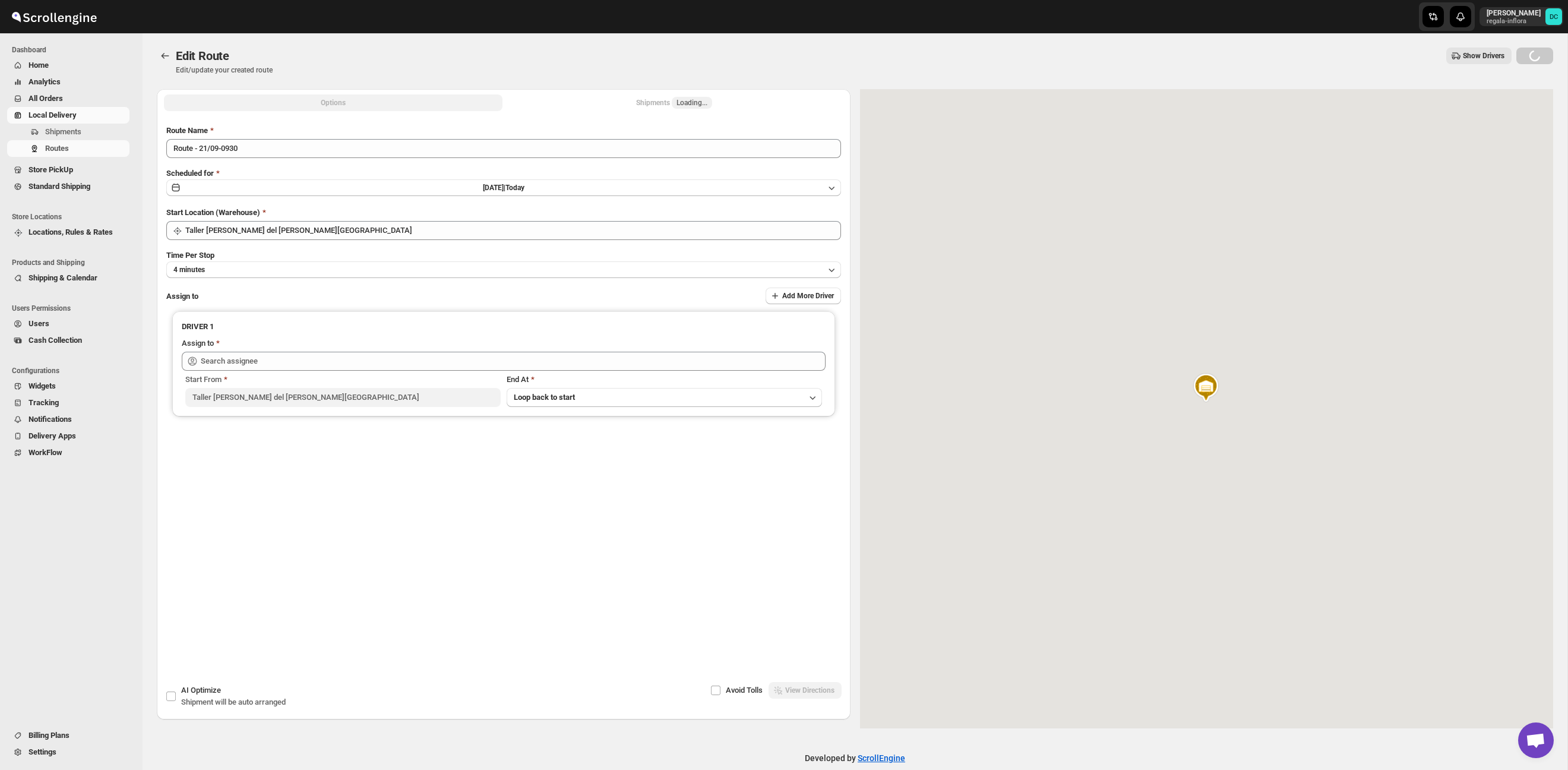
type input "[PERSON_NAME] ([PERSON_NAME][EMAIL_ADDRESS][DOMAIN_NAME])"
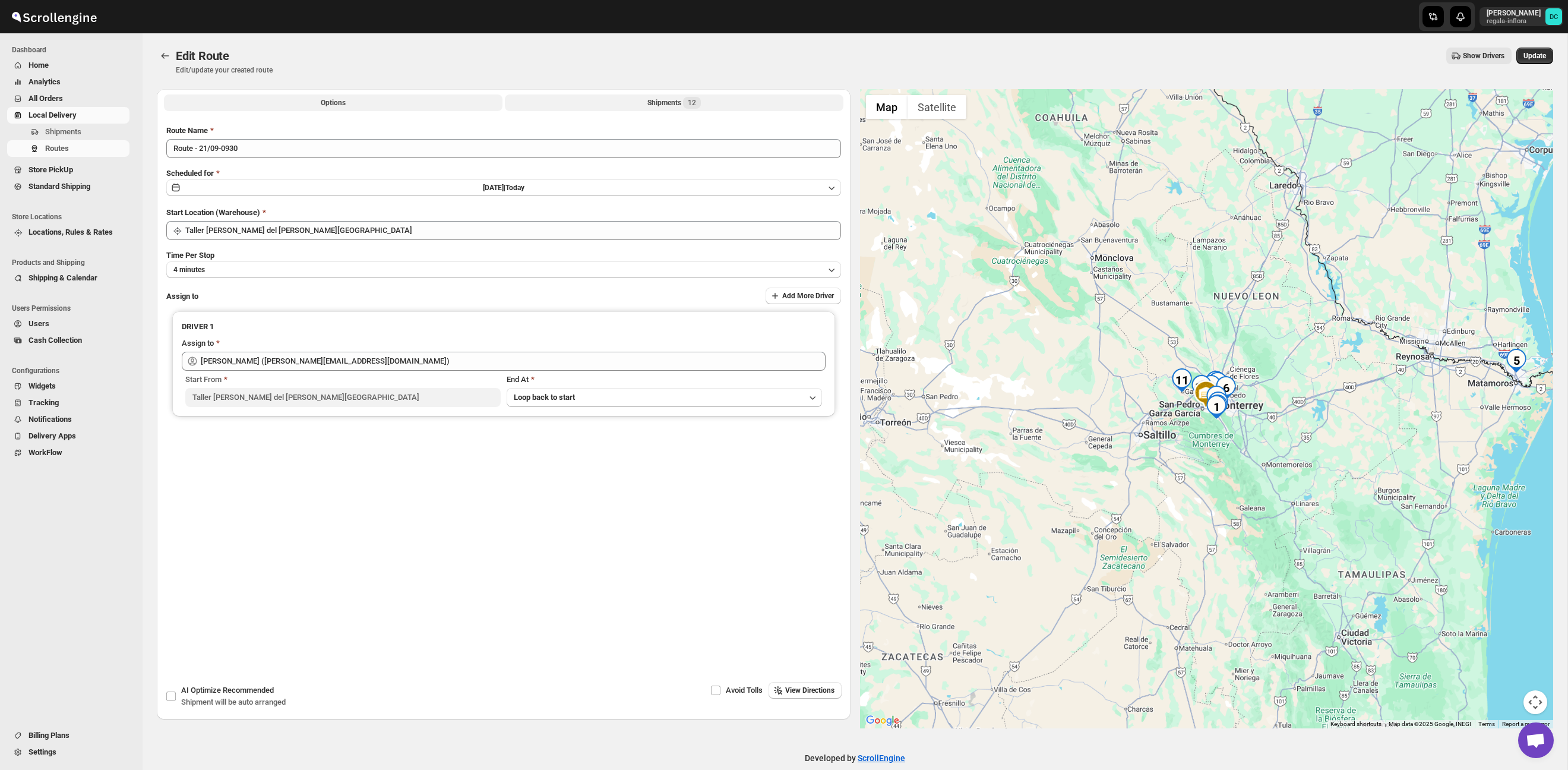
click at [641, 101] on button "Shipments 12" at bounding box center [674, 103] width 339 height 17
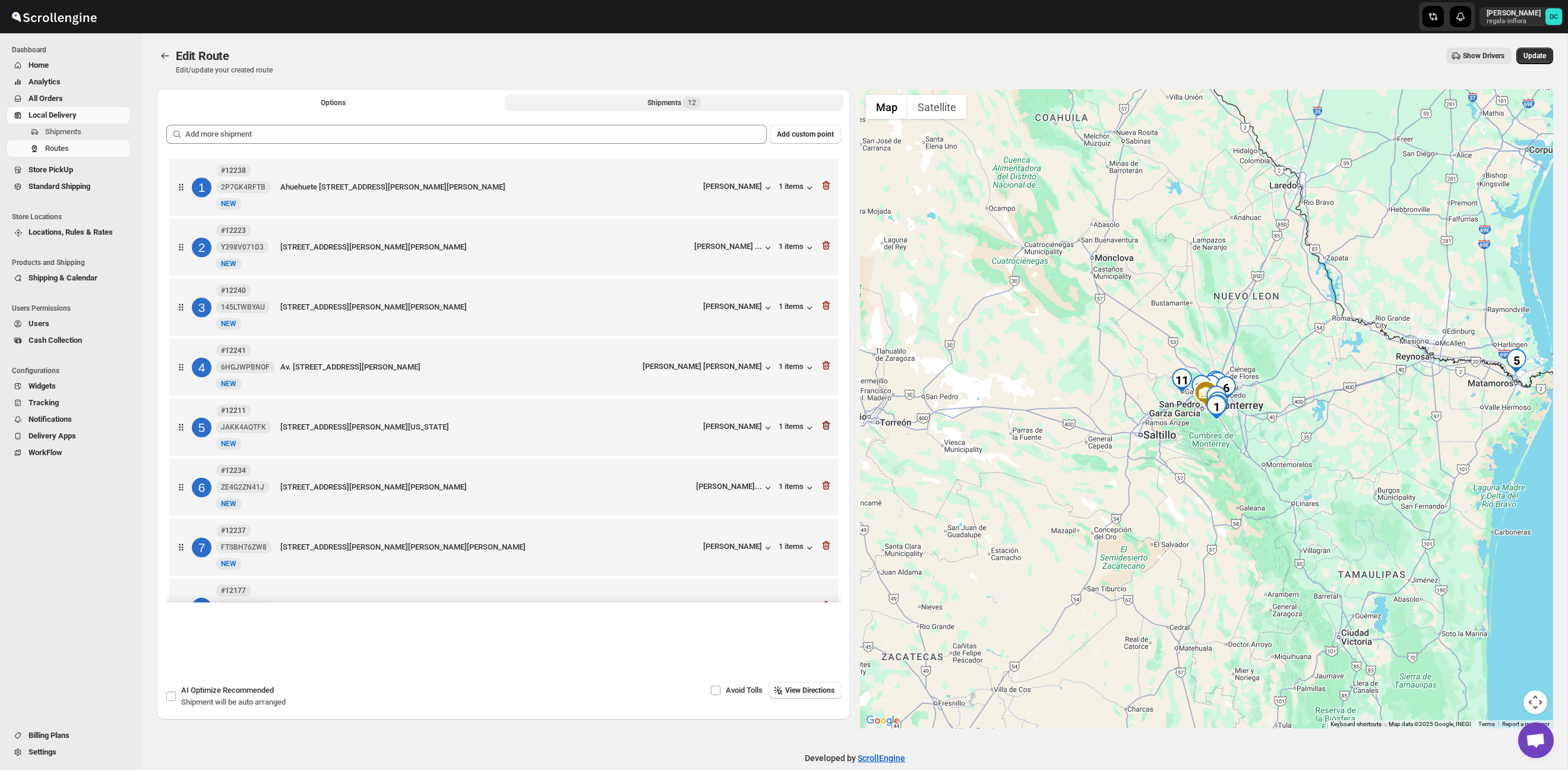
click at [826, 431] on icon "button" at bounding box center [827, 426] width 12 height 12
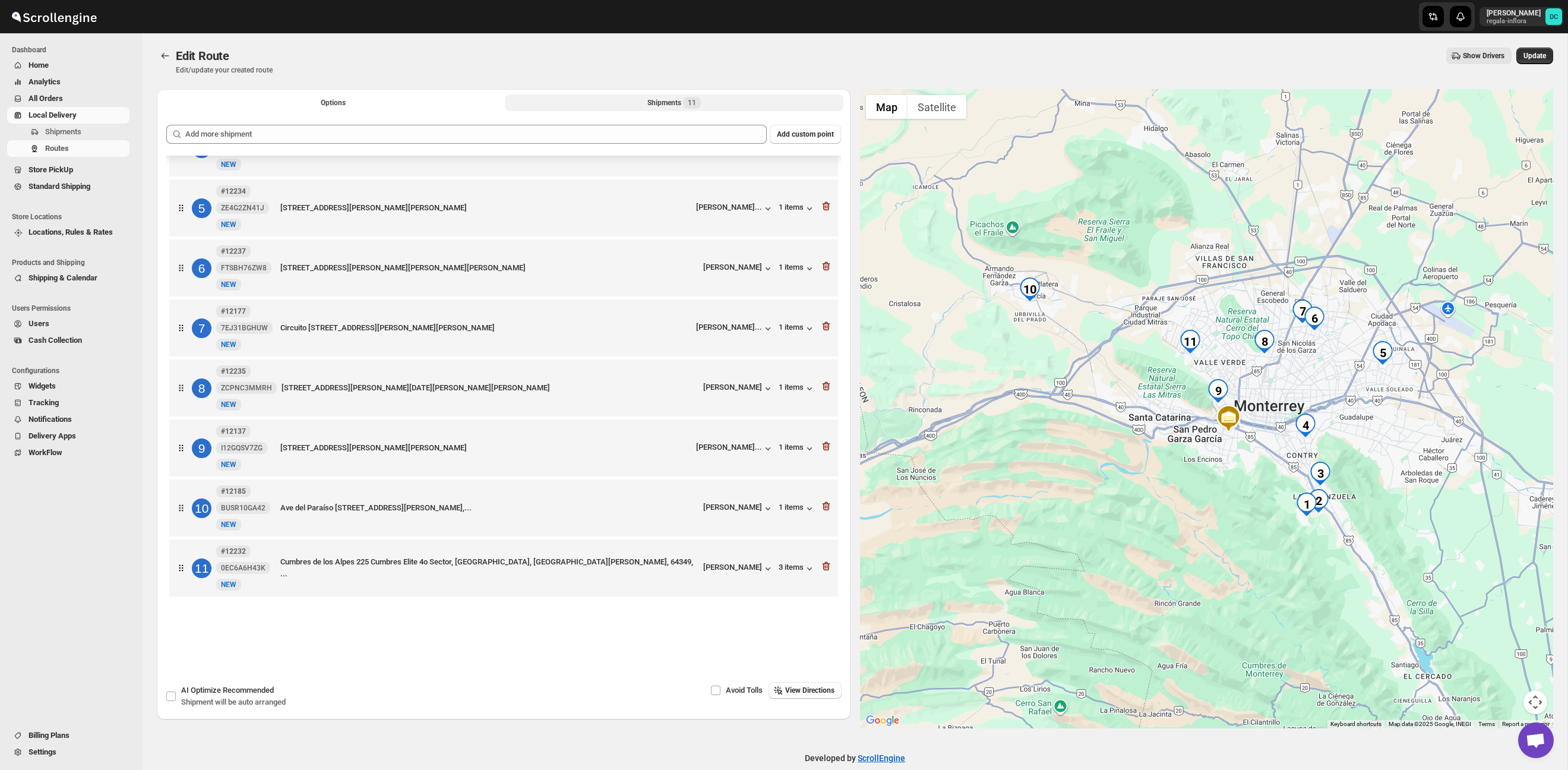
scroll to position [18, 0]
